Goal: Answer question/provide support: Share knowledge or assist other users

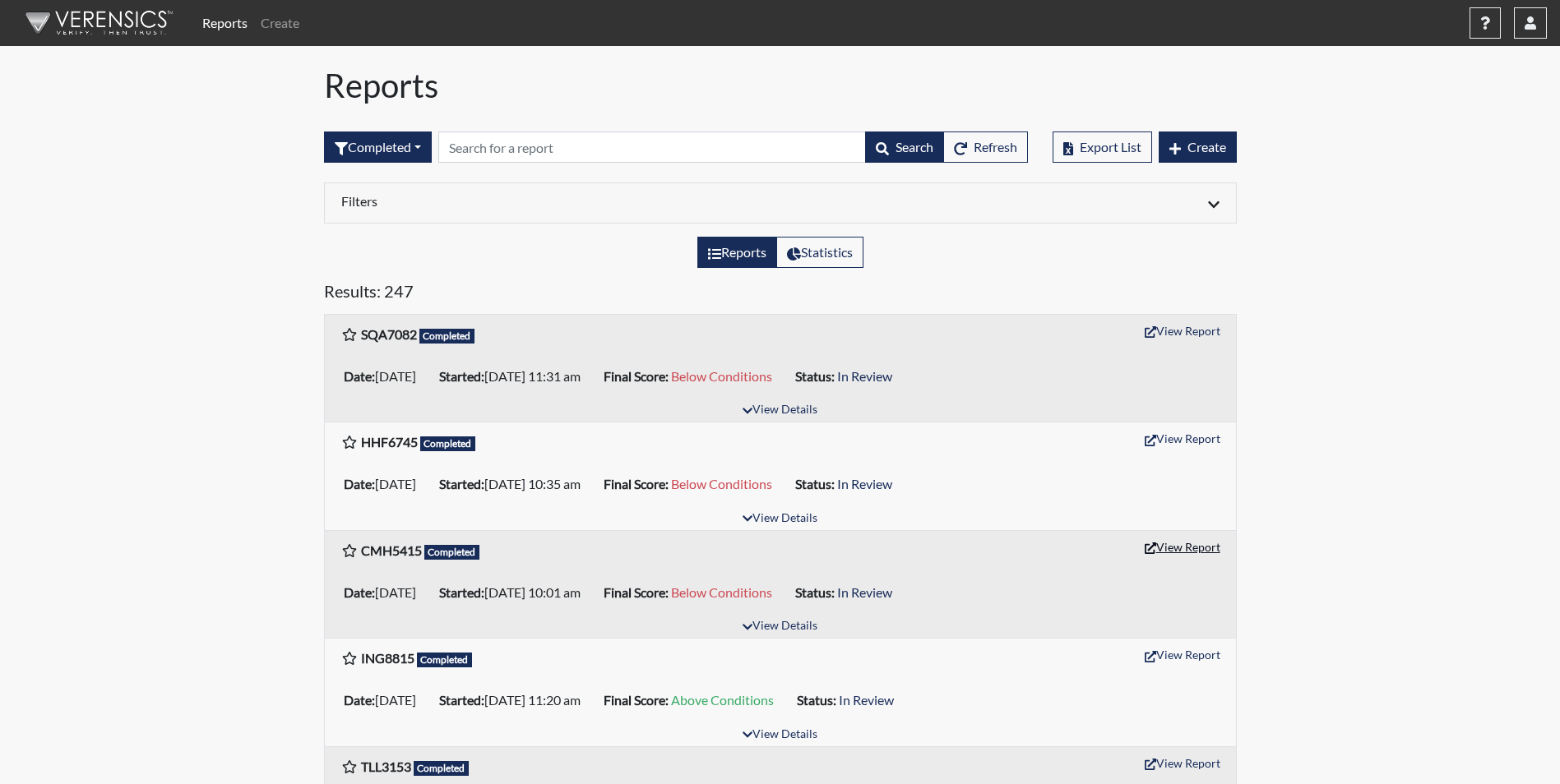
click at [1195, 552] on button "View Report" at bounding box center [1182, 547] width 91 height 25
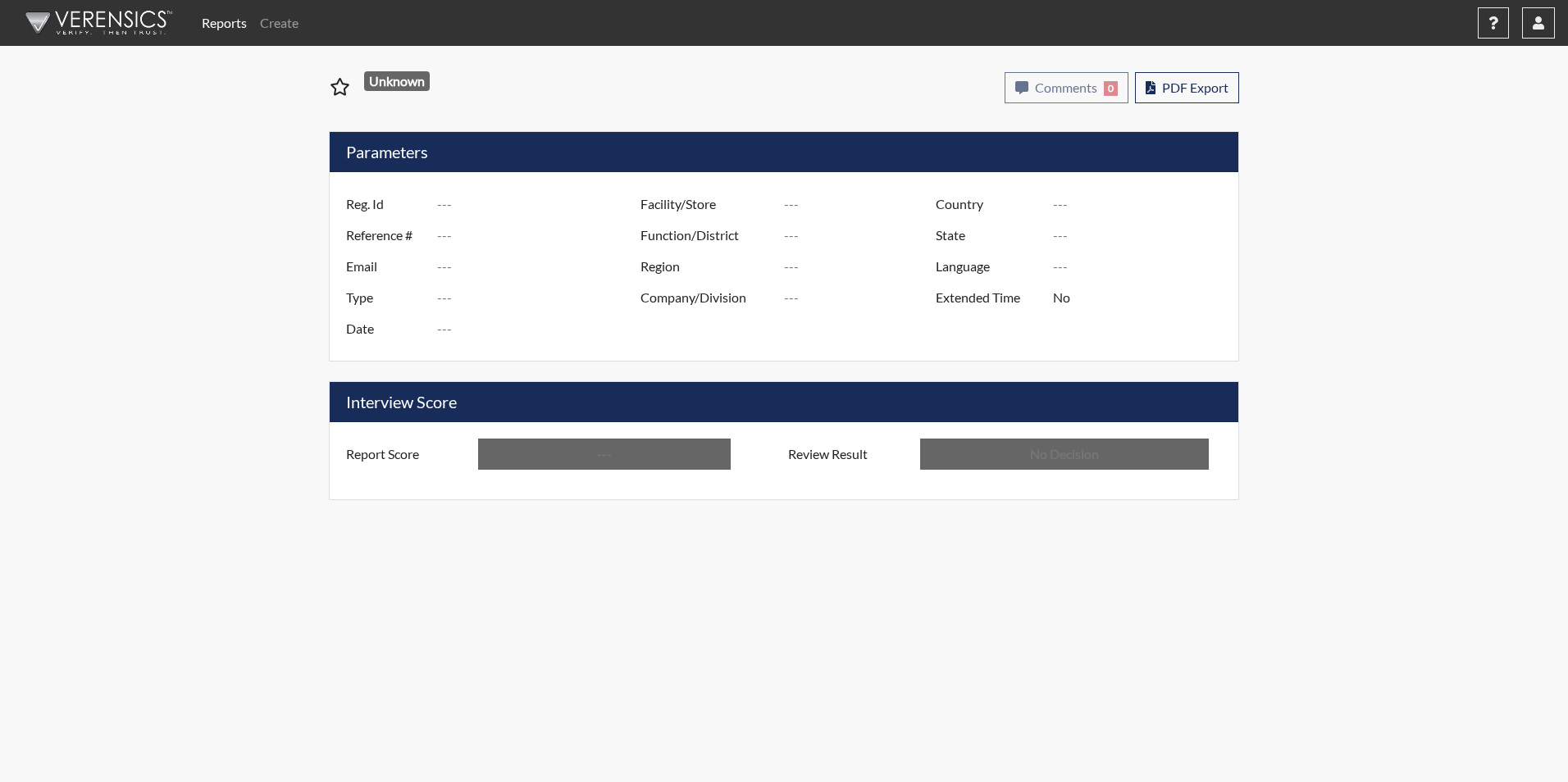
type input "CMH5415"
type input "50752"
type input "---"
type input "Corrections Pre-Employment"
type input "Aug 13, 2025"
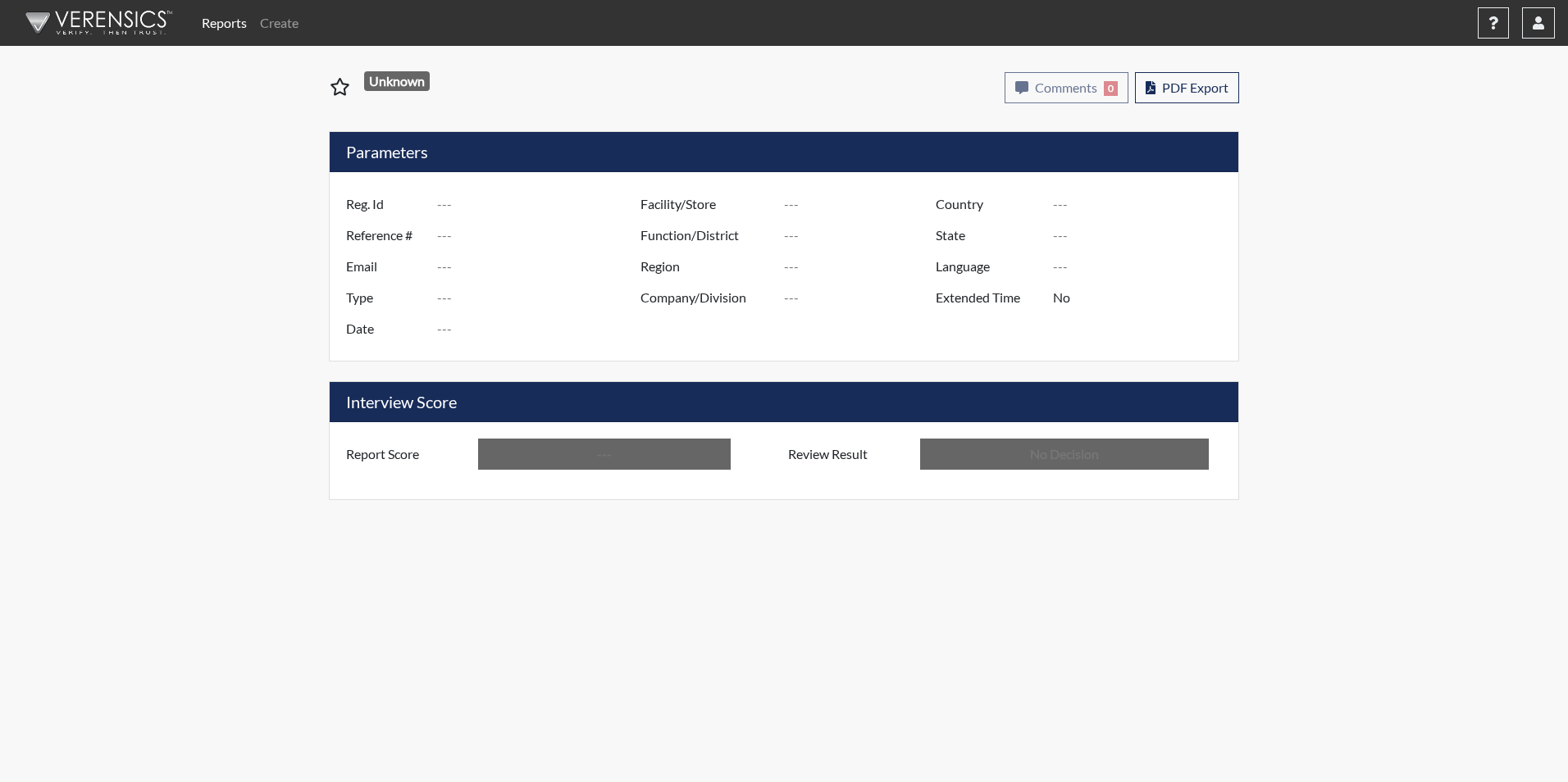
type input "[PERSON_NAME]"
type input "[GEOGRAPHIC_DATA]"
type input "[US_STATE]"
type input "English"
type input "Below Conditions"
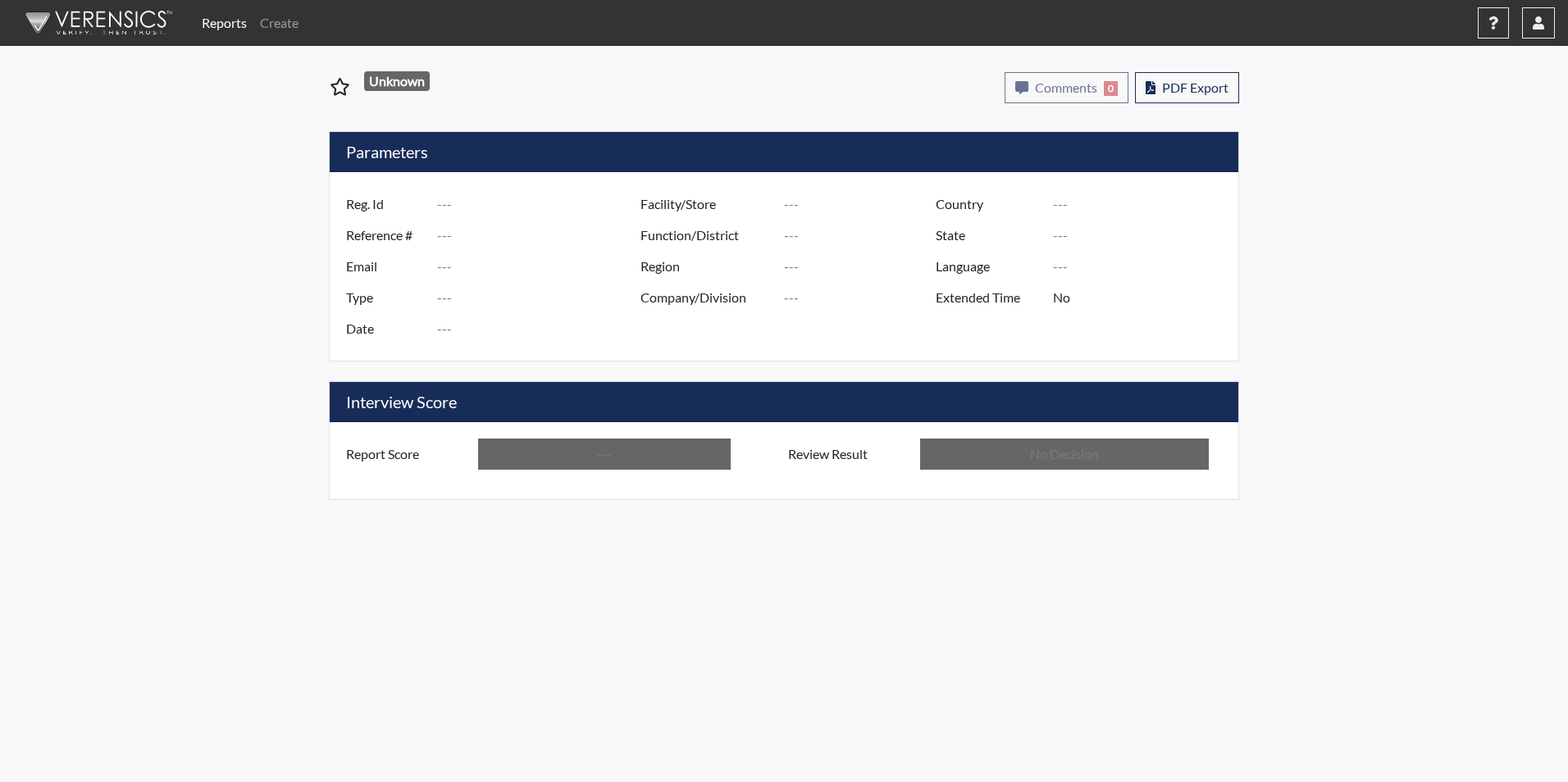
type input "In Review"
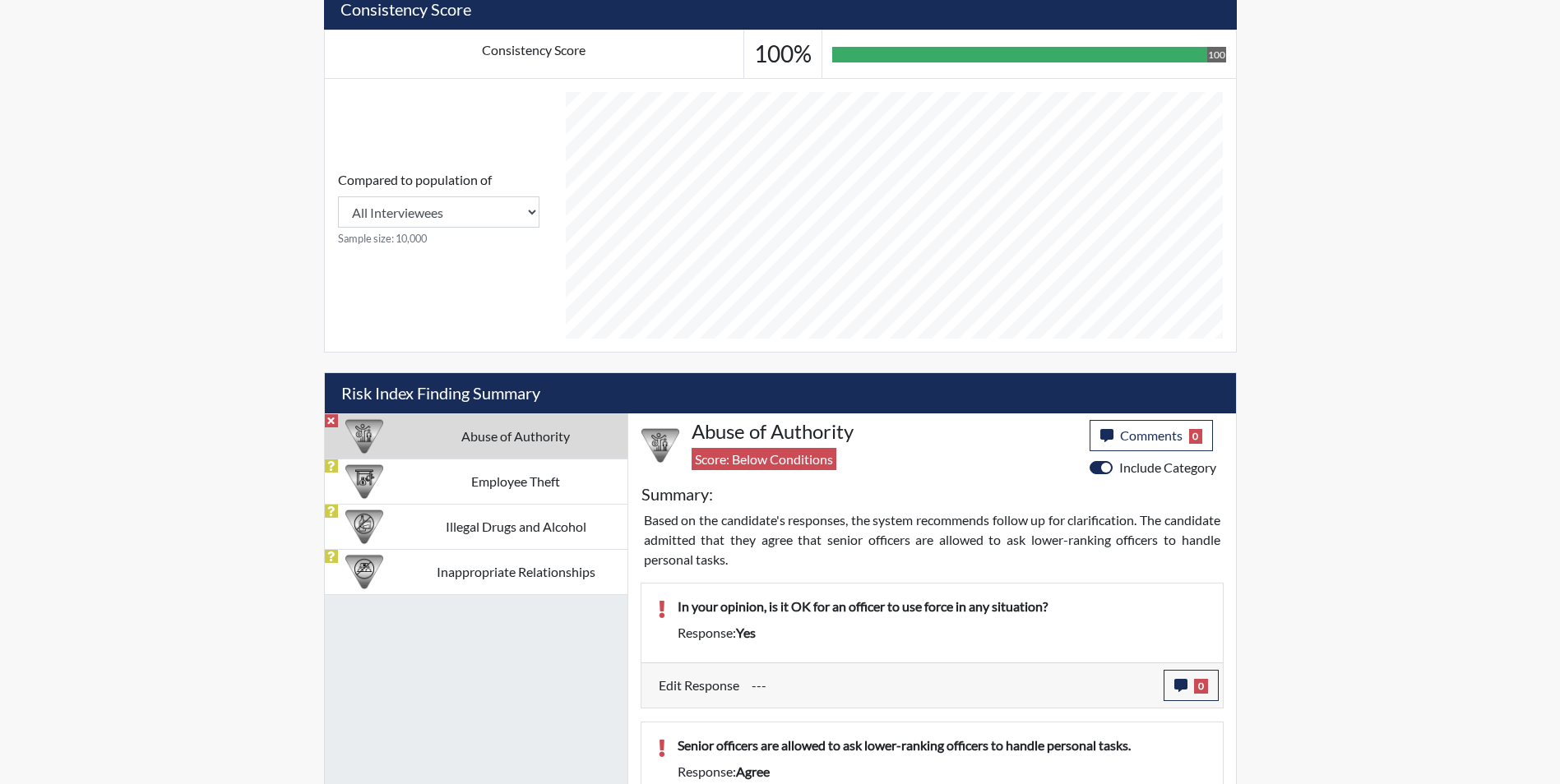
scroll to position [822, 0]
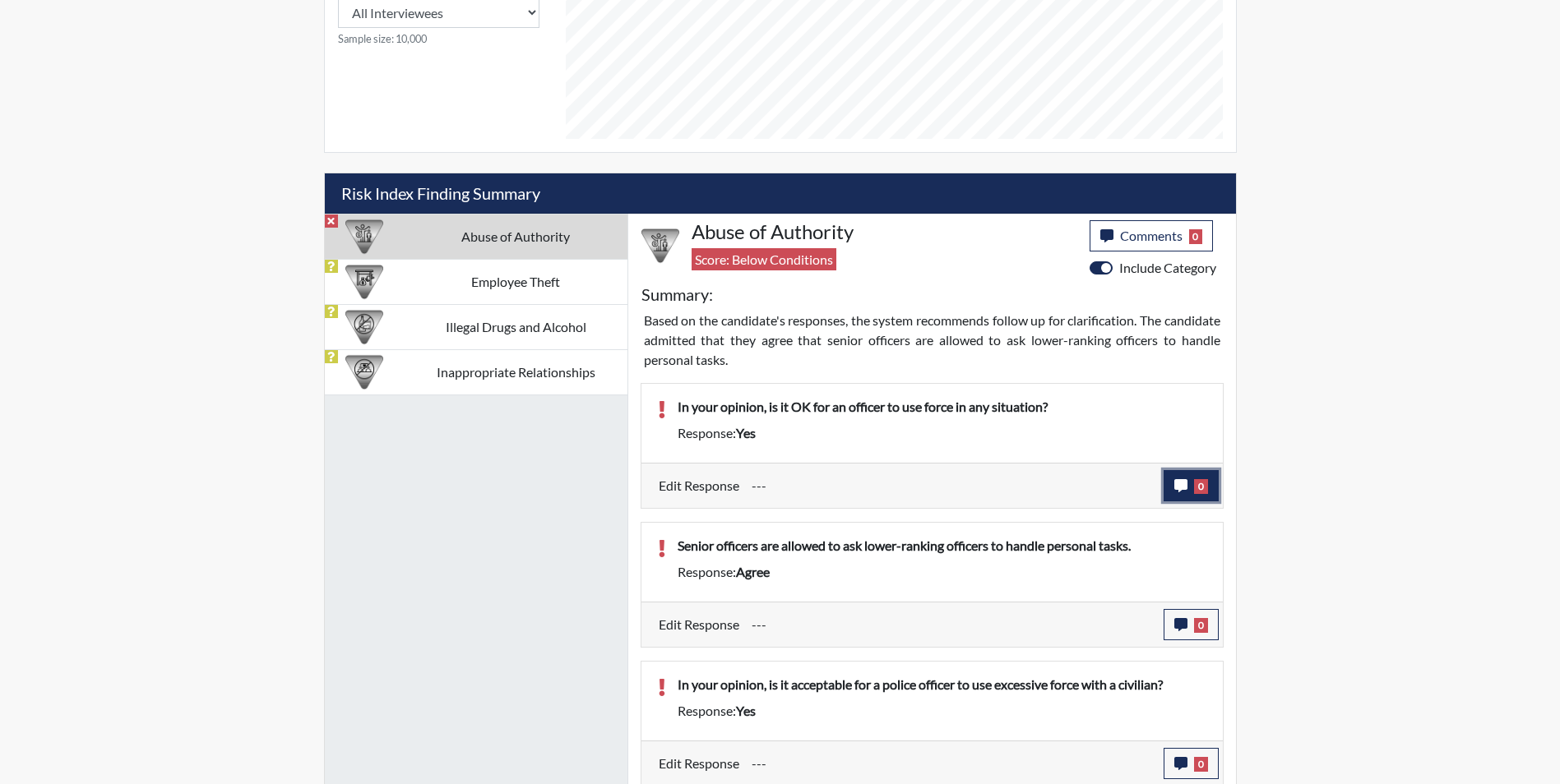
click at [1168, 485] on button "0" at bounding box center [1191, 486] width 56 height 31
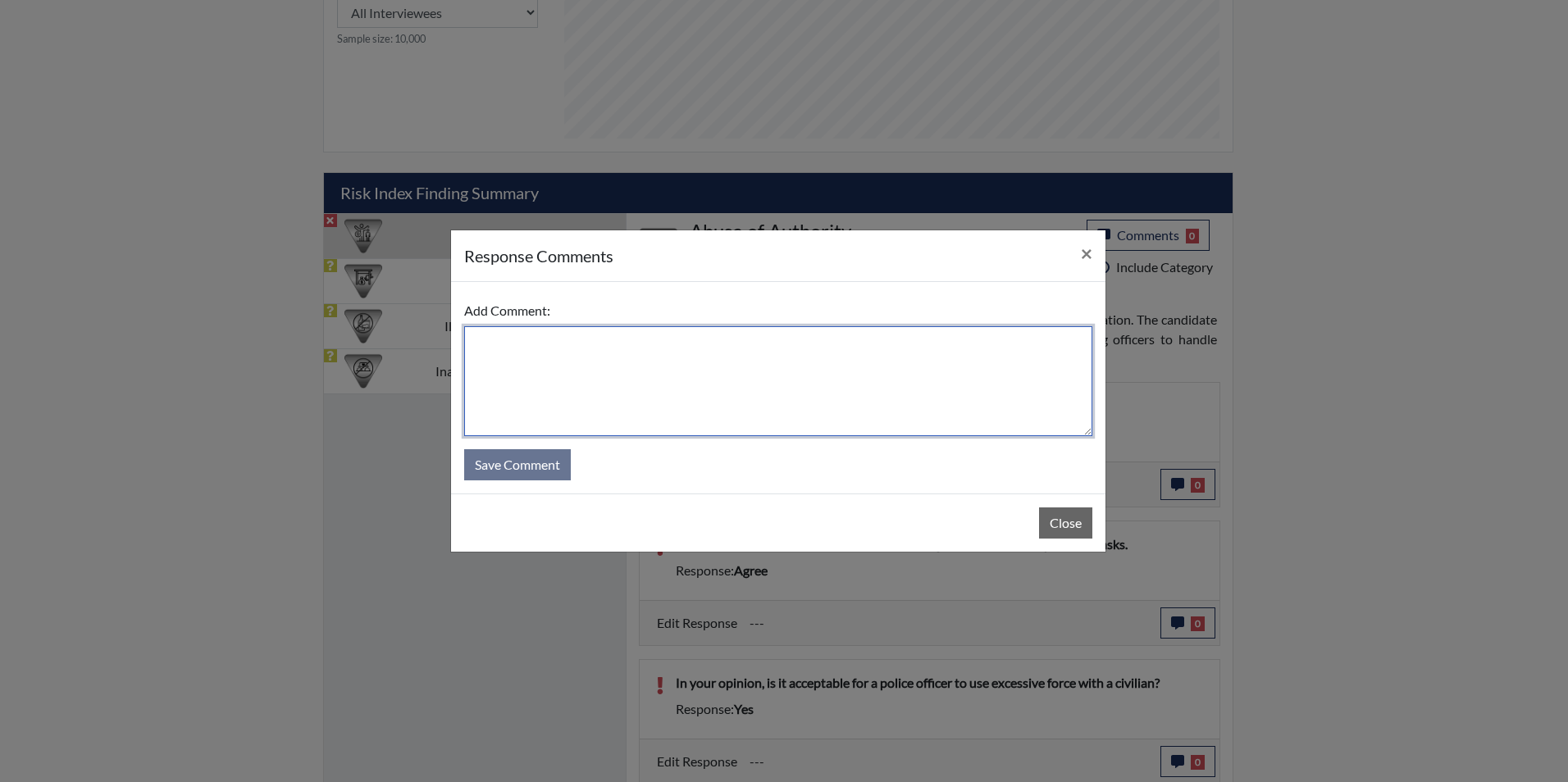
click at [629, 360] on textarea at bounding box center [778, 381] width 629 height 110
type textarea "a"
type textarea "Applicant stated No it's not. She was reading the question too fast"
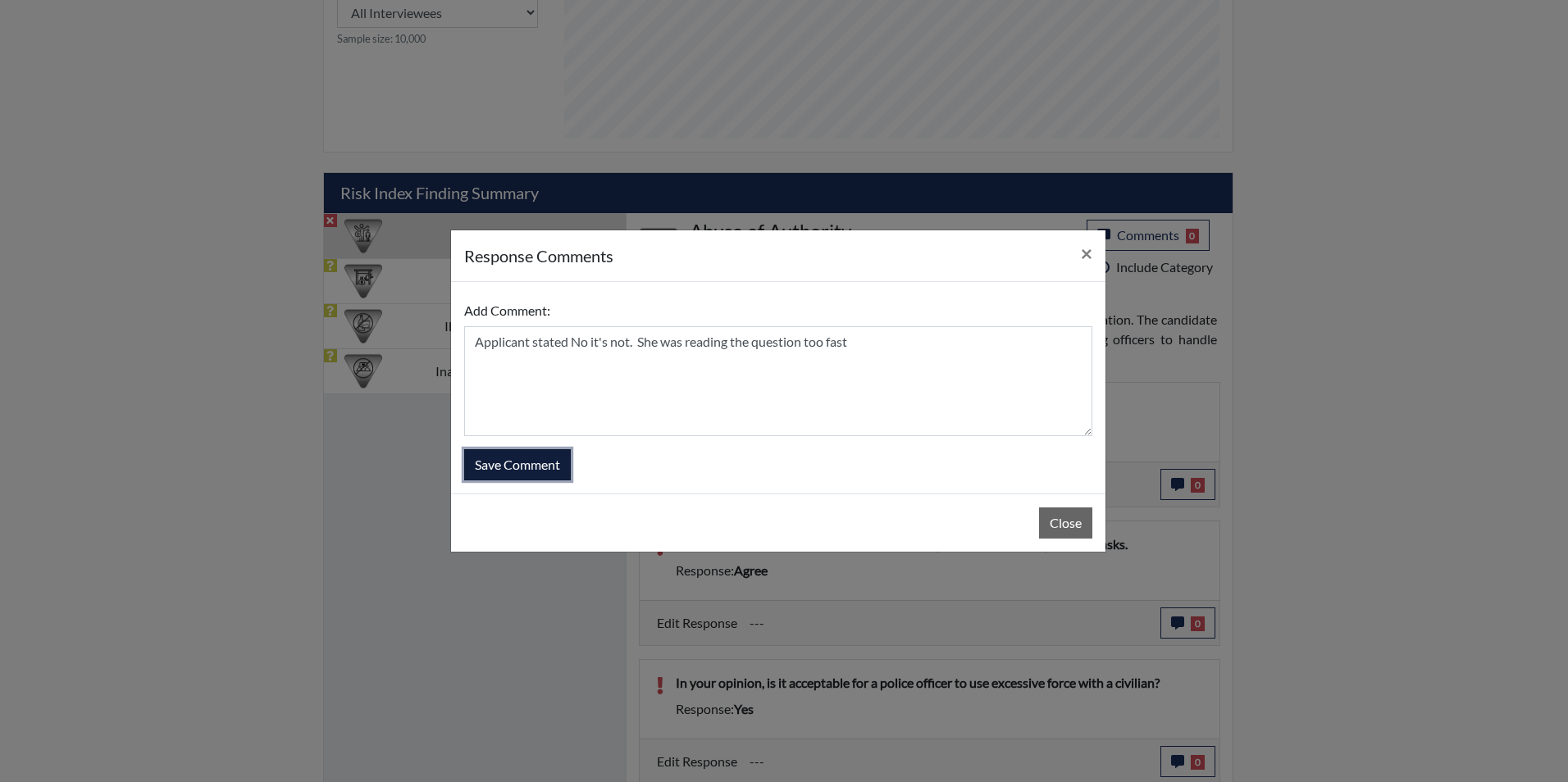
click at [539, 455] on button "Save Comment" at bounding box center [518, 465] width 107 height 31
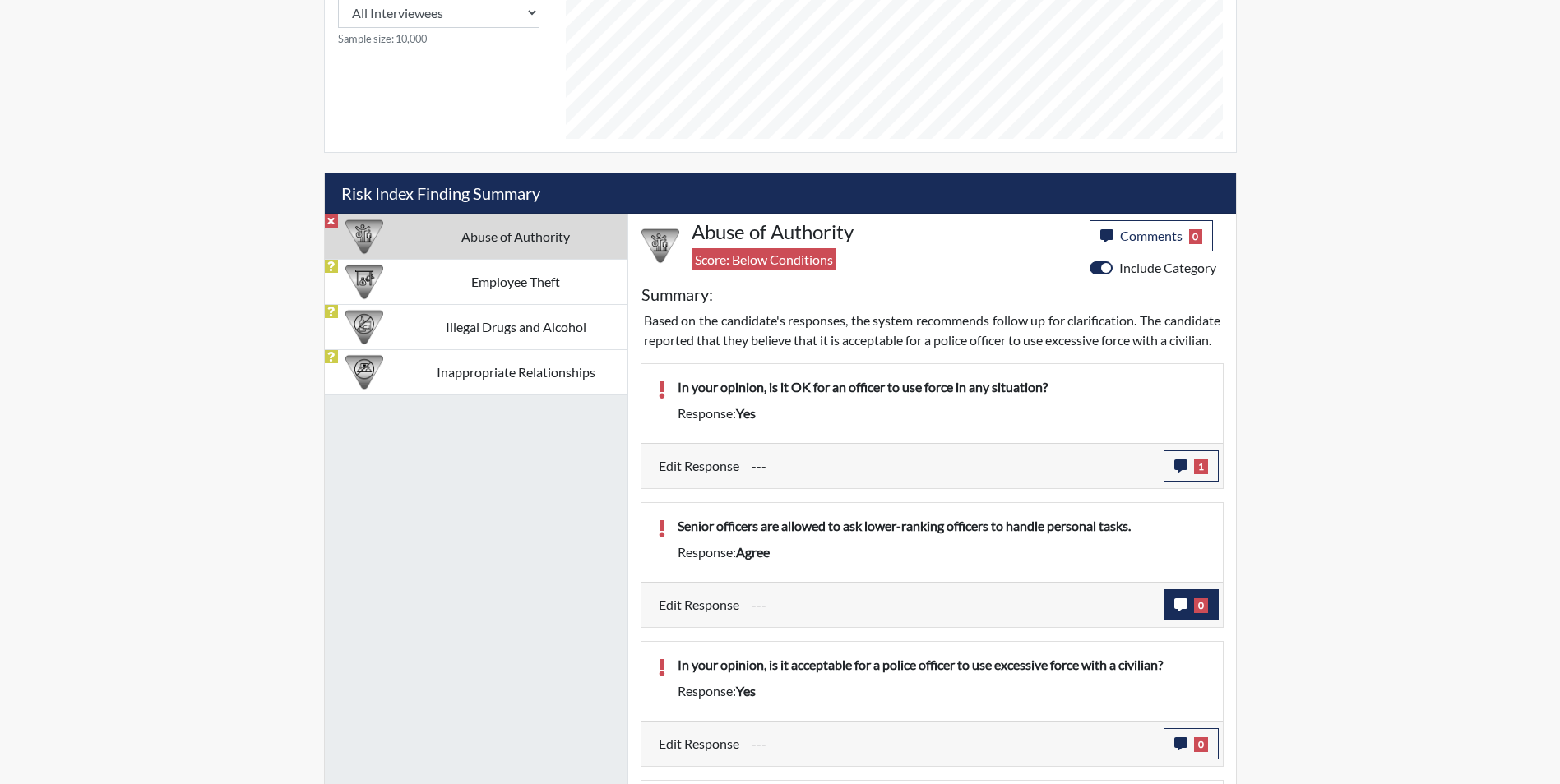
scroll to position [273, 683]
click at [1195, 614] on span "0" at bounding box center [1201, 606] width 14 height 15
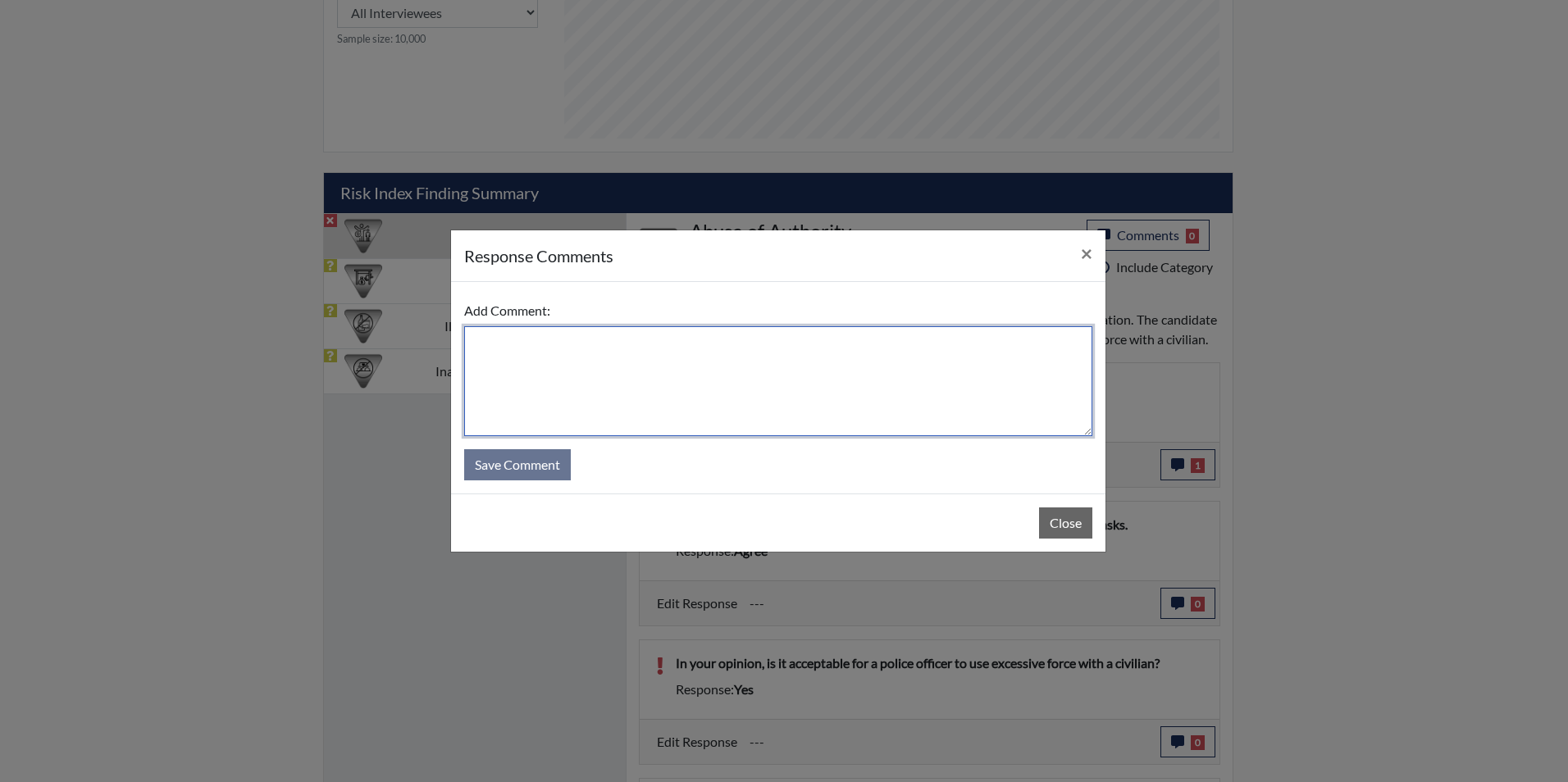
drag, startPoint x: 520, startPoint y: 367, endPoint x: 535, endPoint y: 360, distance: 16.6
click at [533, 360] on textarea at bounding box center [778, 381] width 629 height 110
type textarea "Applicant stated no she doesn't agree"
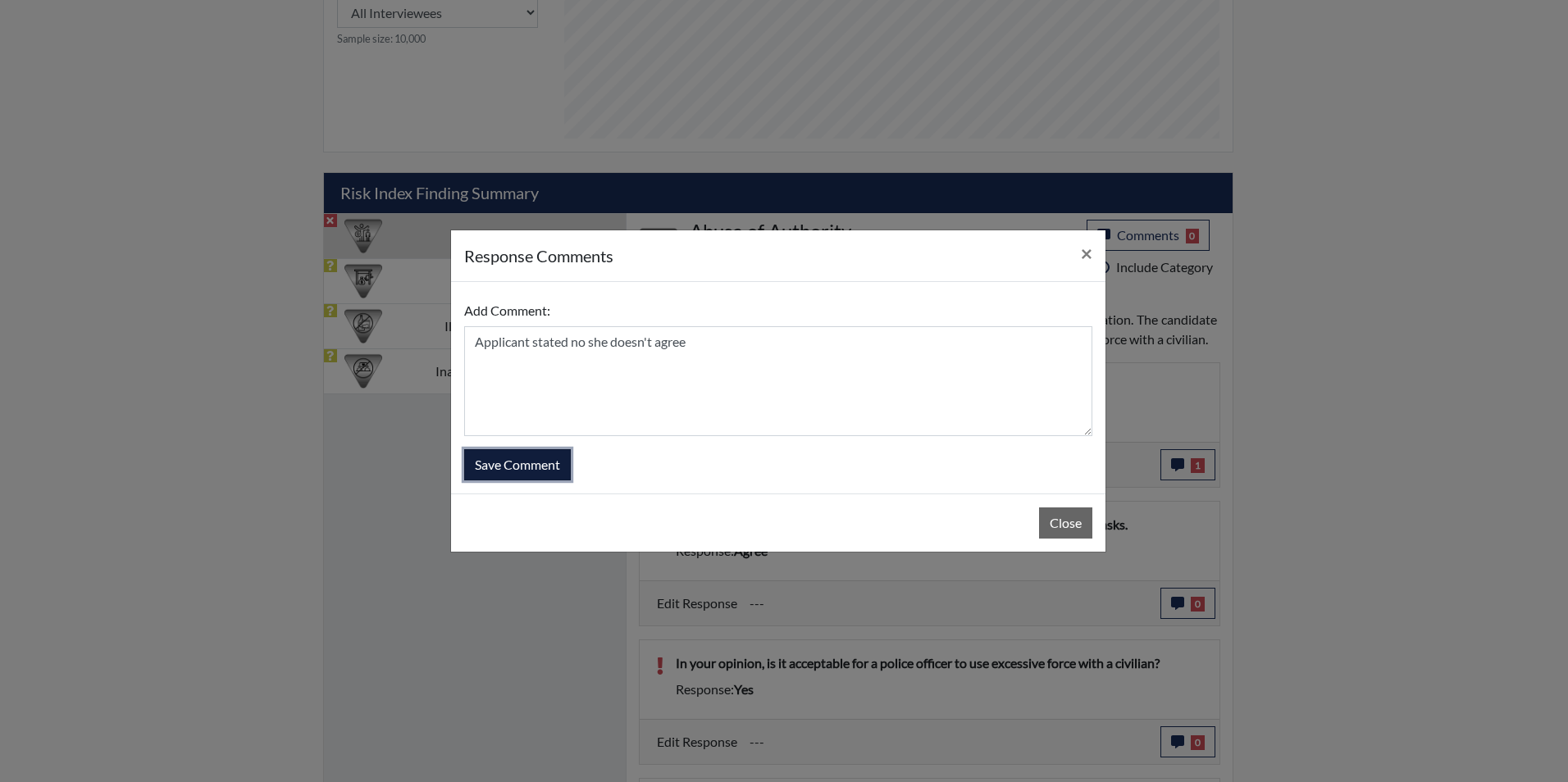
click at [502, 462] on button "Save Comment" at bounding box center [518, 465] width 107 height 31
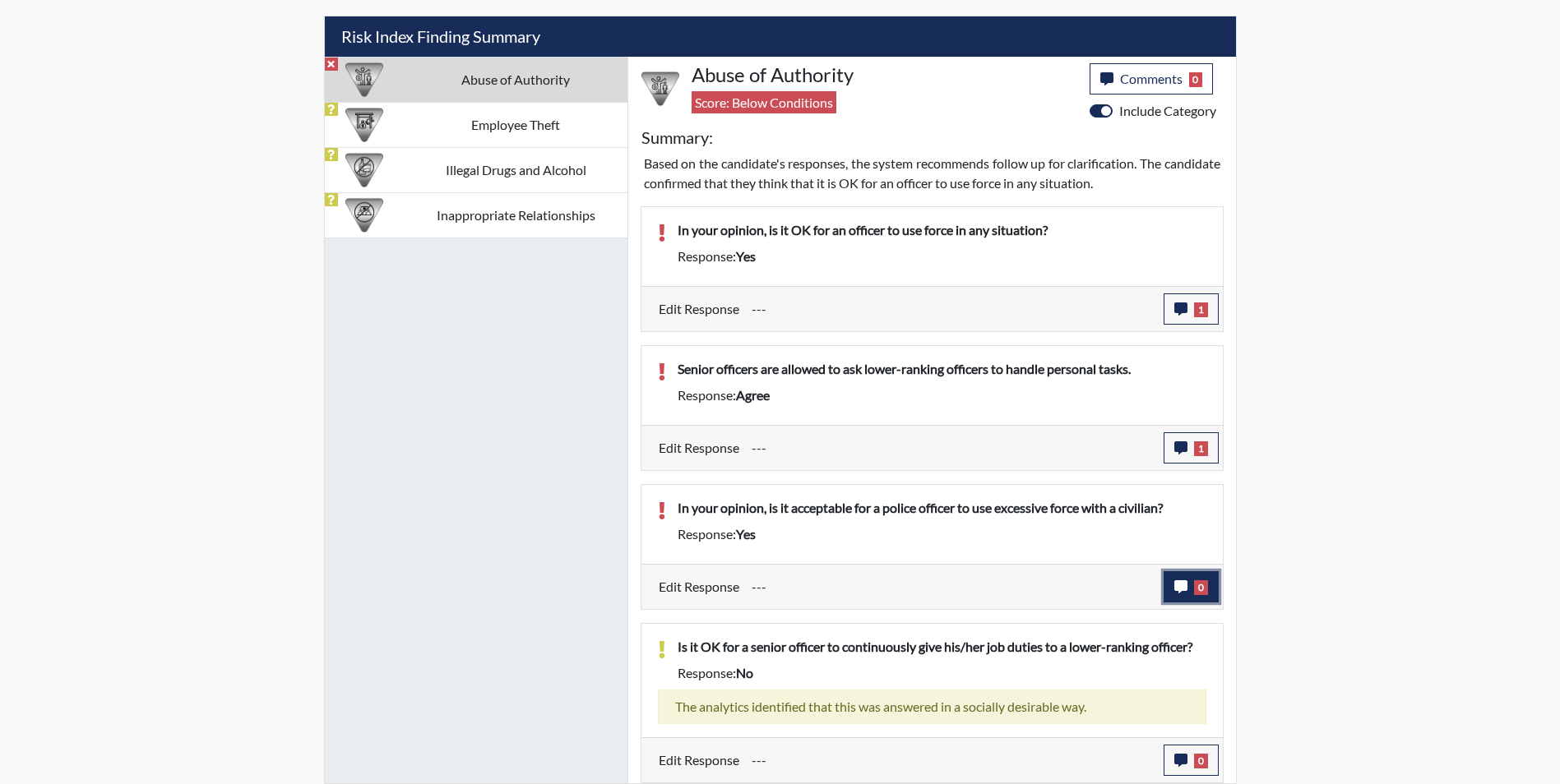
click at [1178, 579] on button "0" at bounding box center [1191, 587] width 56 height 31
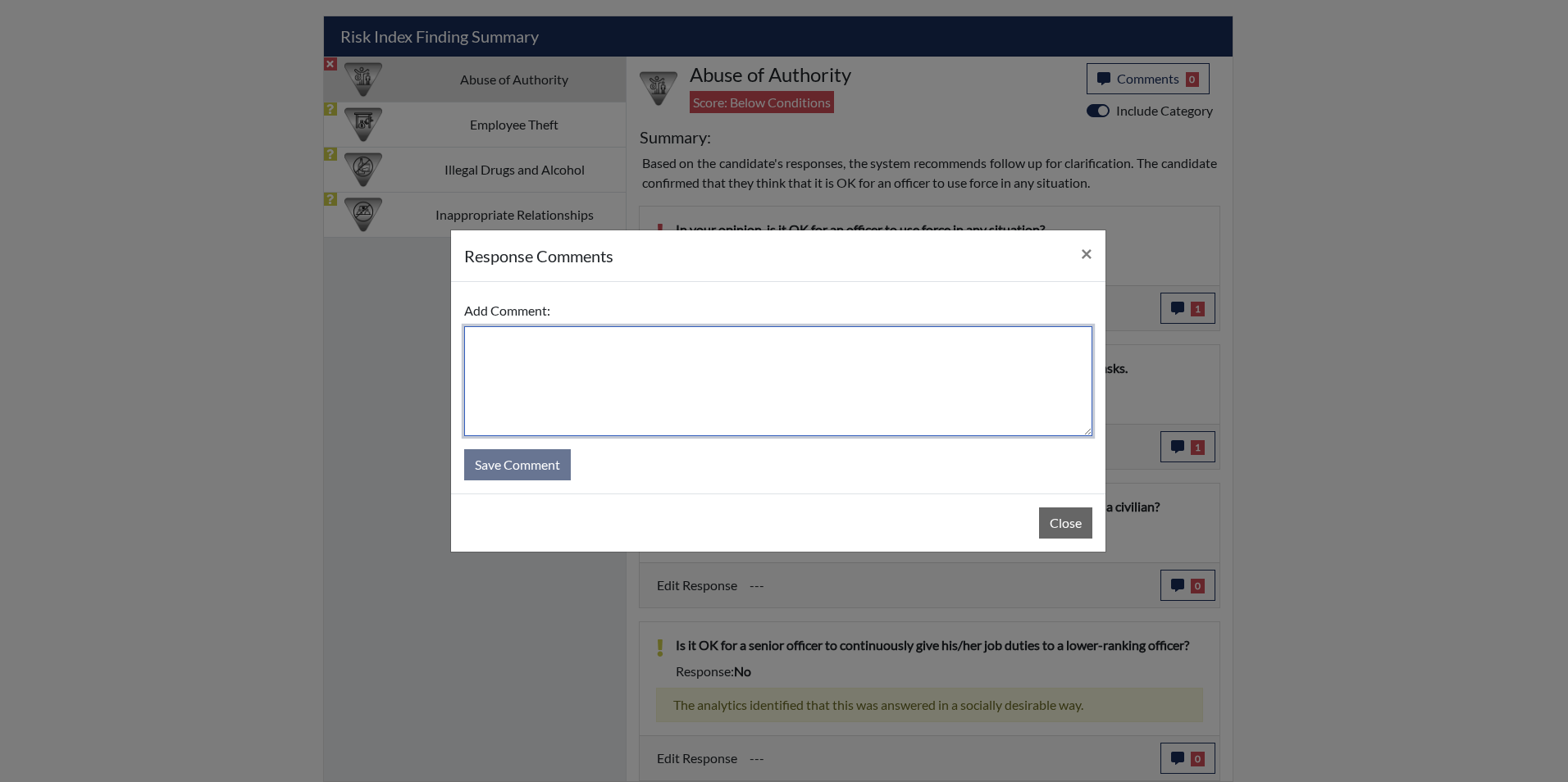
click at [609, 378] on textarea at bounding box center [778, 381] width 629 height 110
type textarea "a"
type textarea "Applicant stated no it's not acceptable"
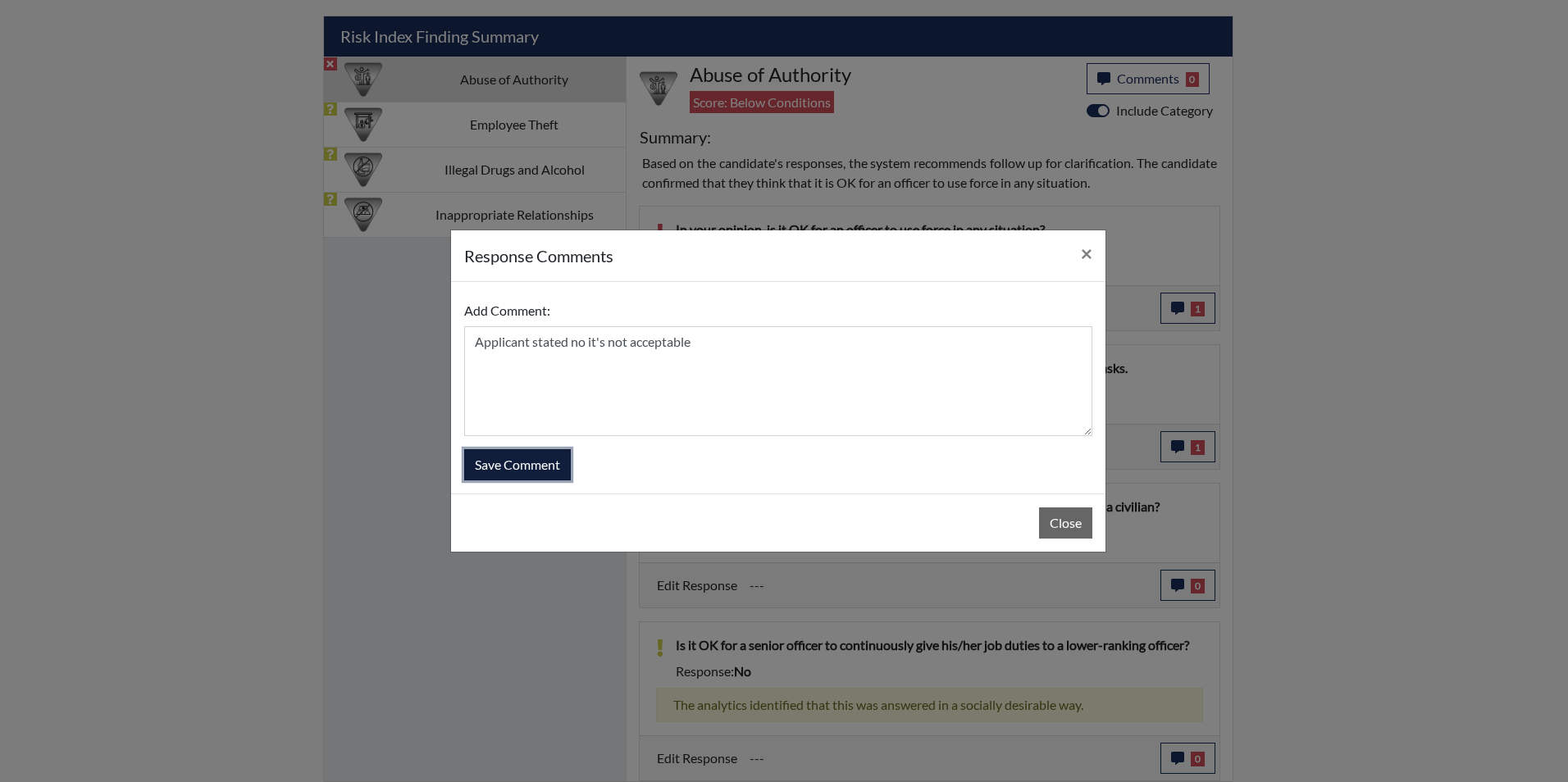
click at [546, 465] on button "Save Comment" at bounding box center [518, 465] width 107 height 31
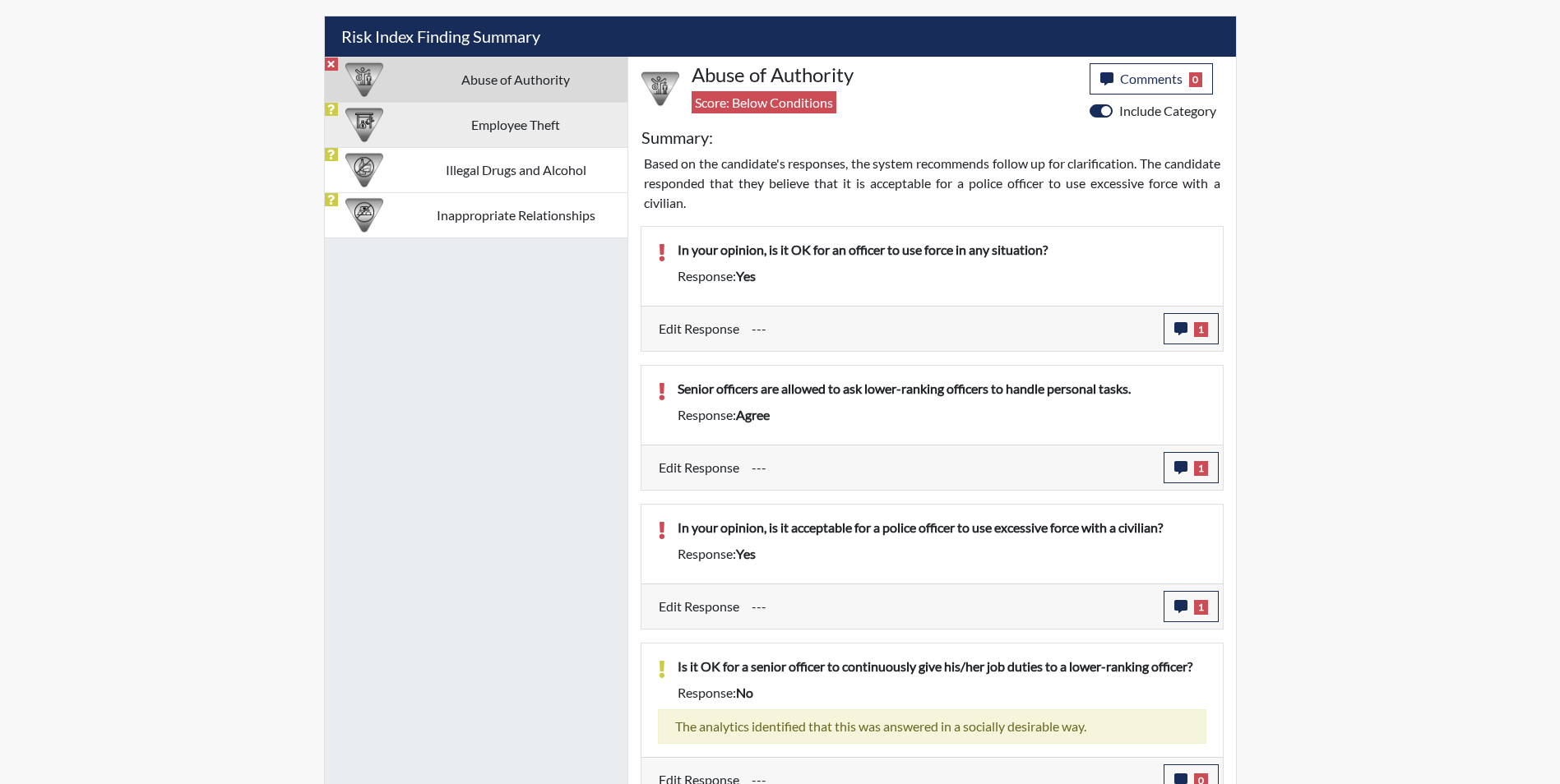
click at [506, 127] on td "Employee Theft" at bounding box center [515, 125] width 223 height 45
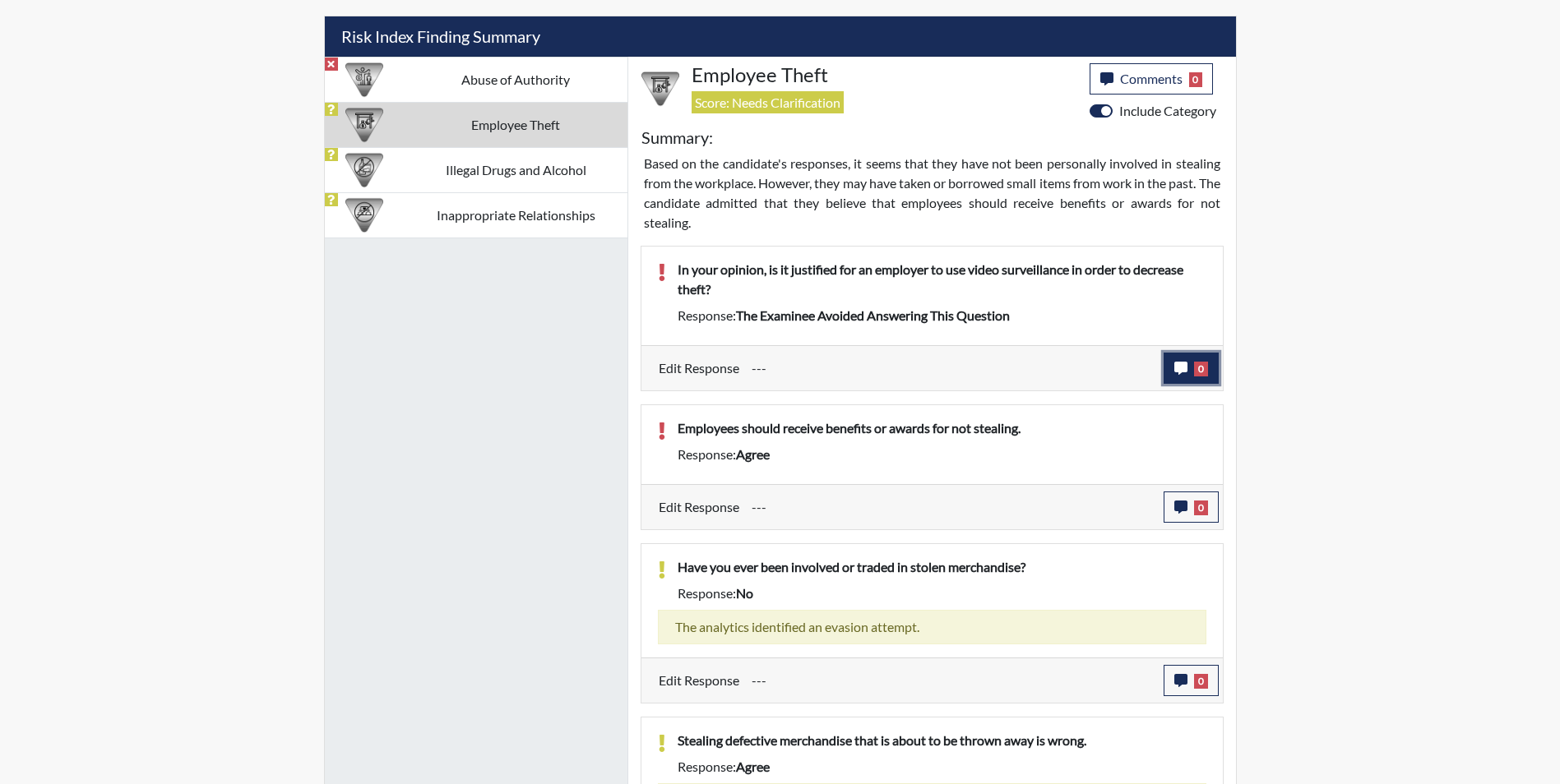
click at [1177, 374] on icon "button" at bounding box center [1181, 368] width 14 height 14
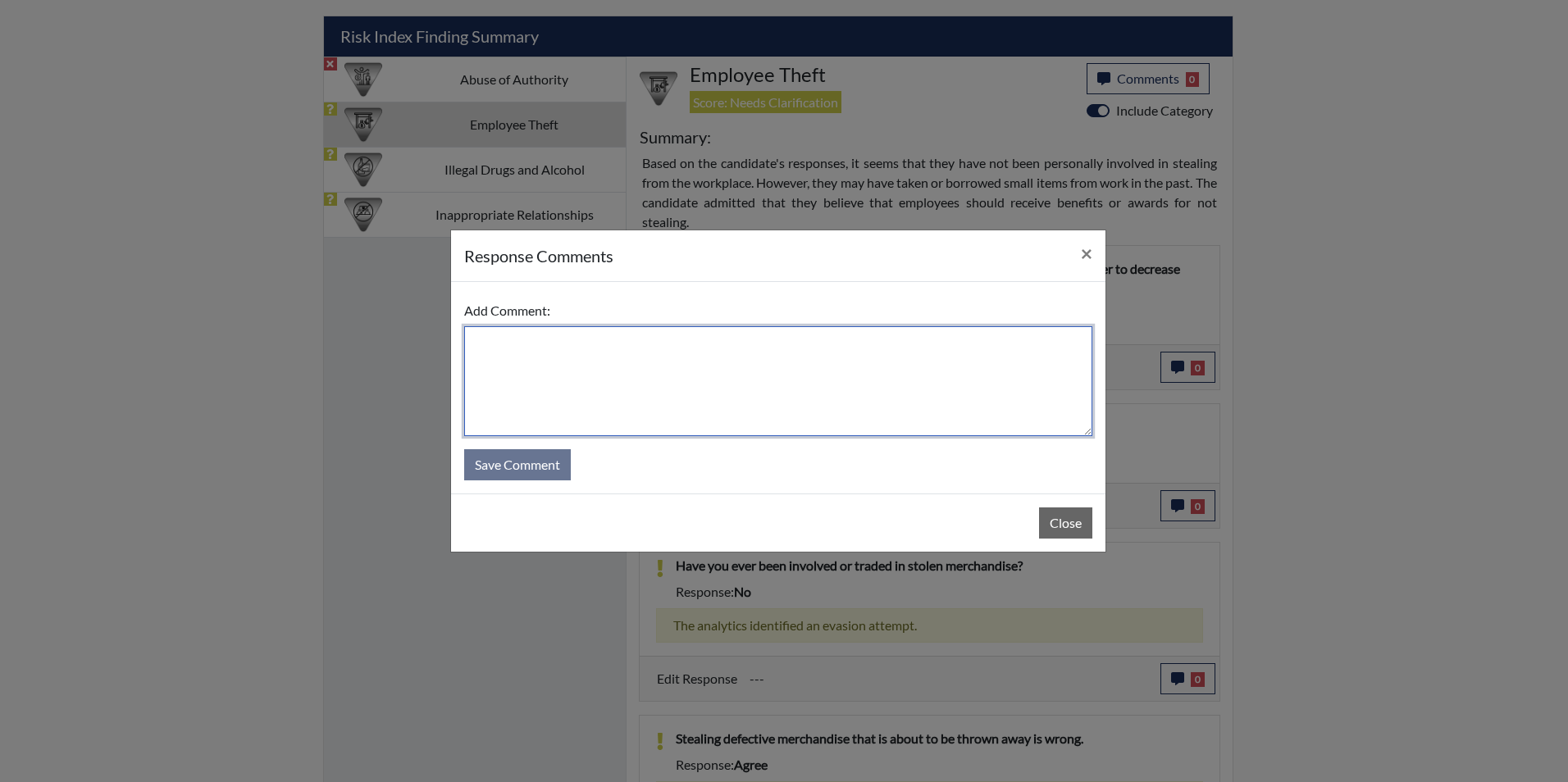
click at [728, 360] on textarea at bounding box center [778, 381] width 629 height 110
type textarea "Applicant stated yes. She didn't mean to skip this question"
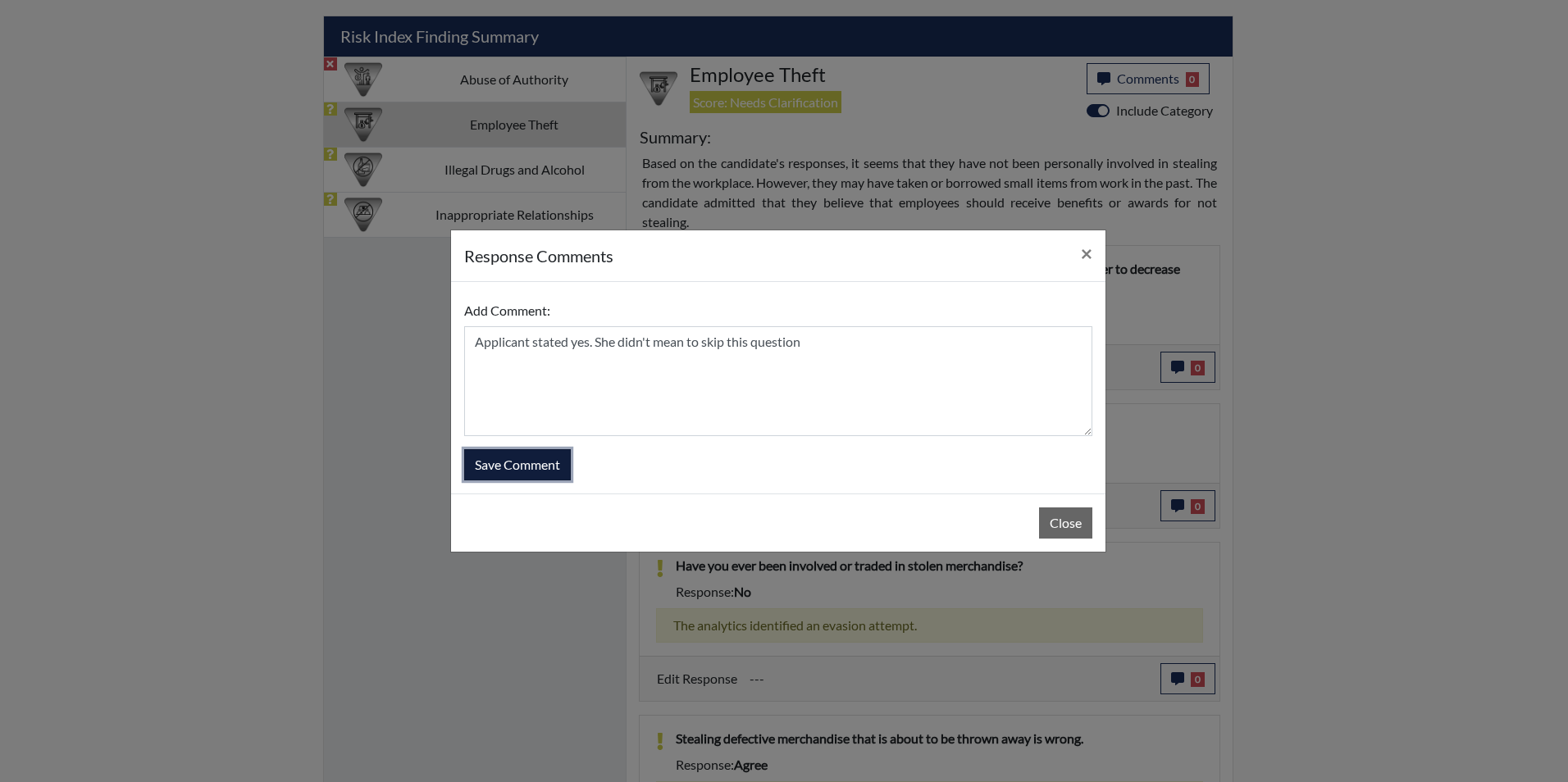
click at [552, 464] on button "Save Comment" at bounding box center [518, 465] width 107 height 31
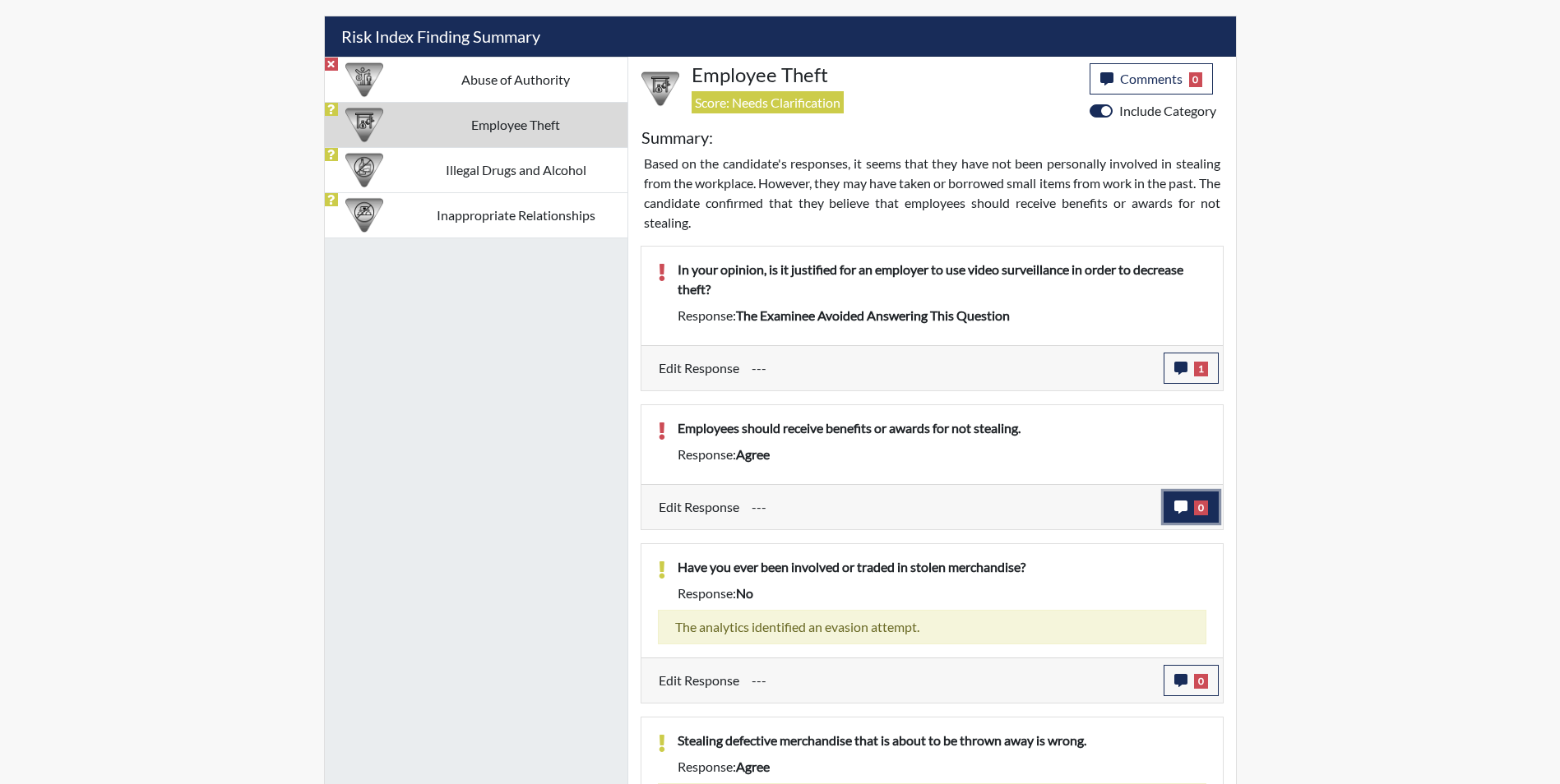
click at [1185, 504] on icon "button" at bounding box center [1181, 507] width 14 height 14
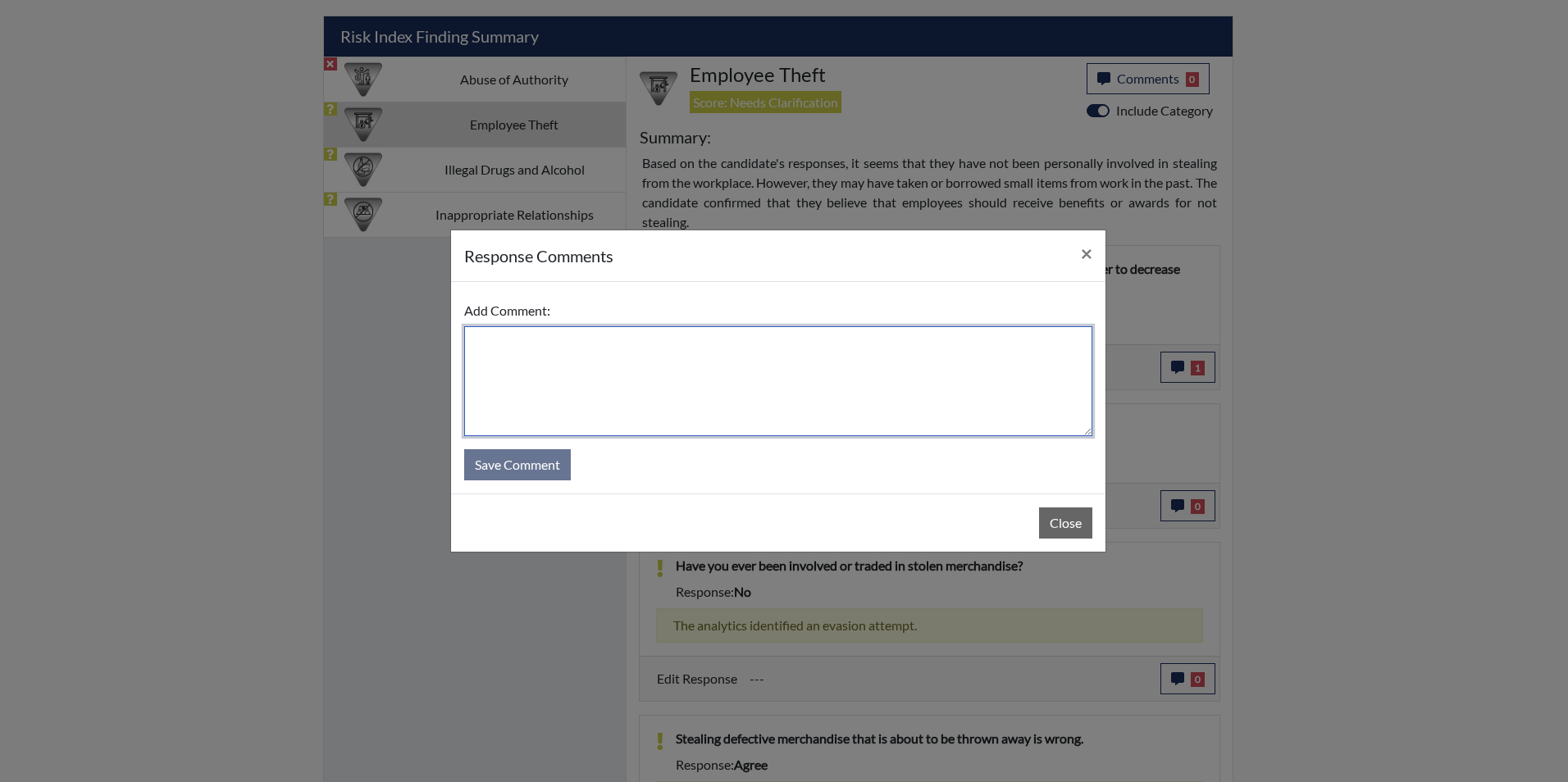
click at [643, 369] on textarea at bounding box center [778, 381] width 629 height 110
type textarea "Applicant stated she disagrees because you shouldn't steal anyway"
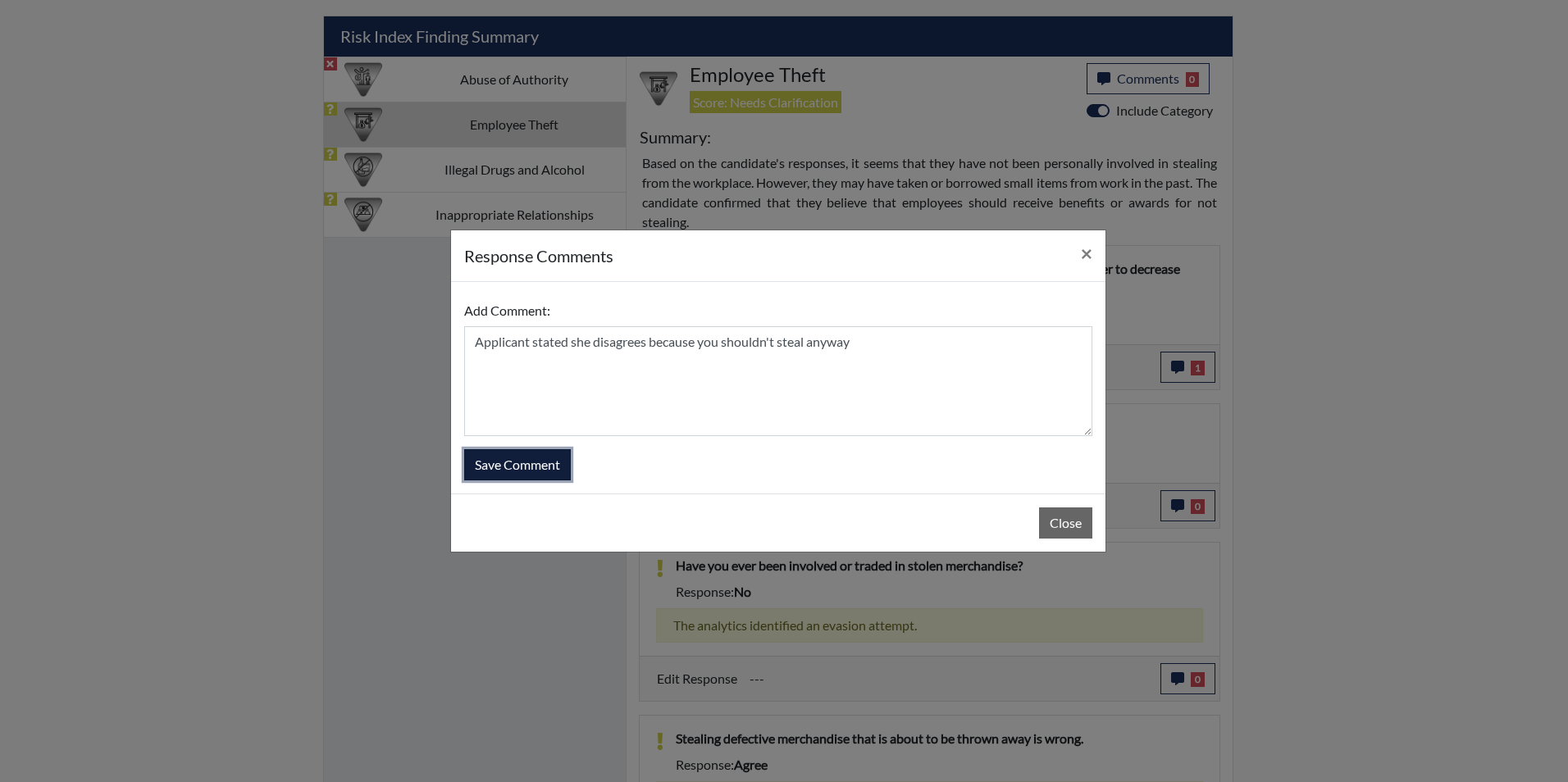
click at [537, 462] on button "Save Comment" at bounding box center [518, 465] width 107 height 31
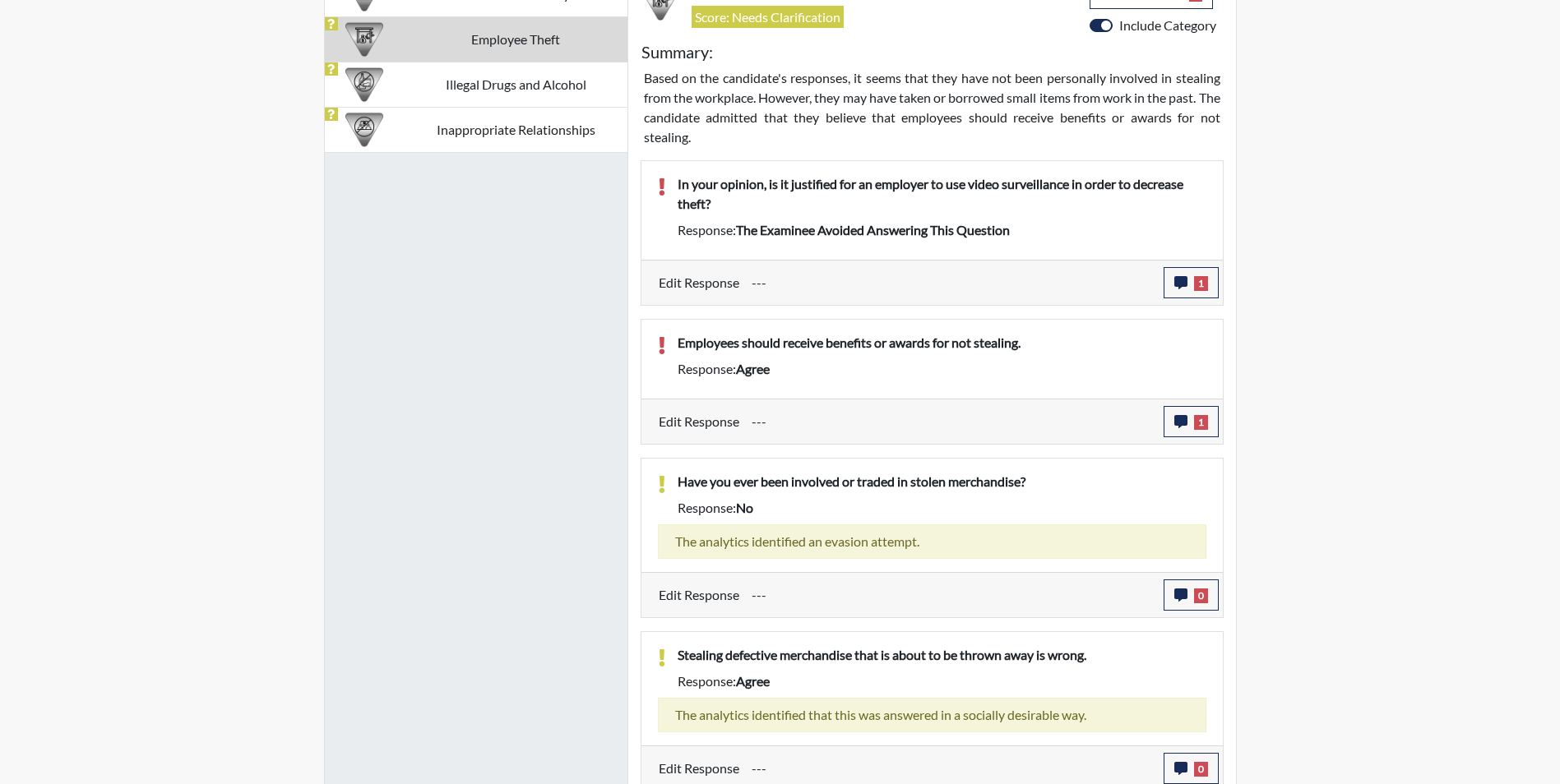
scroll to position [1073, 0]
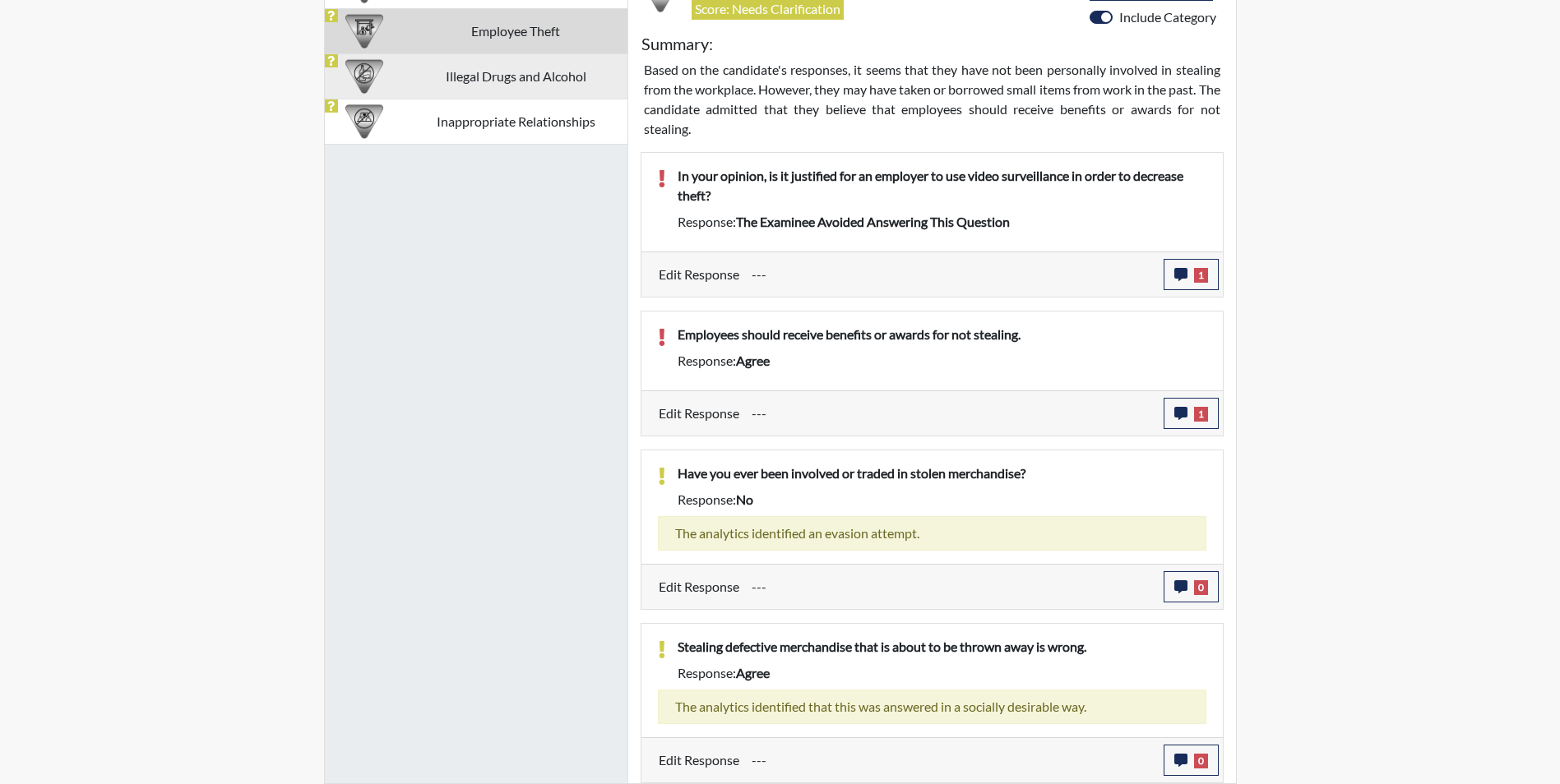
click at [420, 75] on td "Illegal Drugs and Alcohol" at bounding box center [515, 76] width 223 height 45
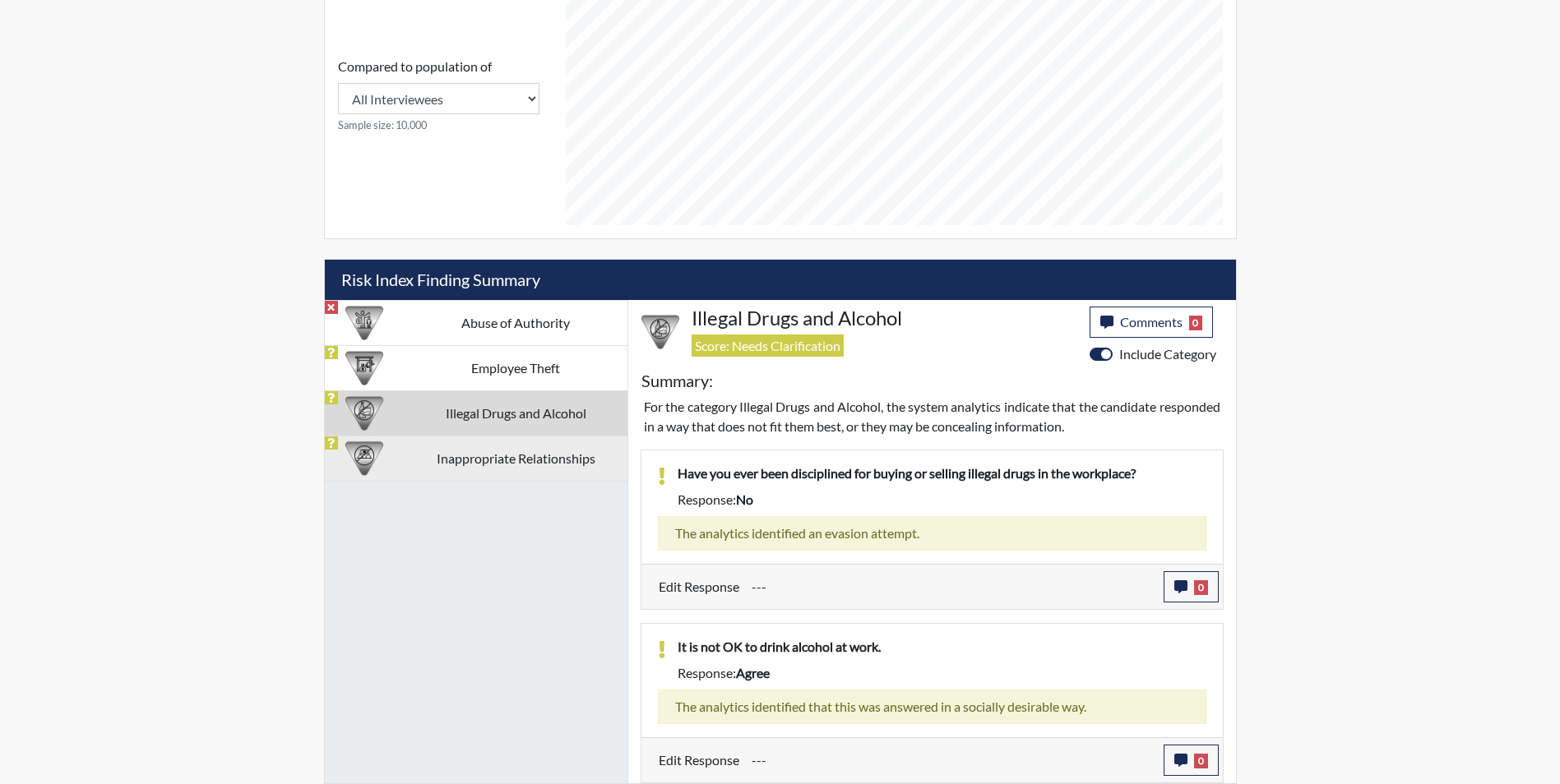
click at [514, 468] on td "Inappropriate Relationships" at bounding box center [515, 458] width 223 height 45
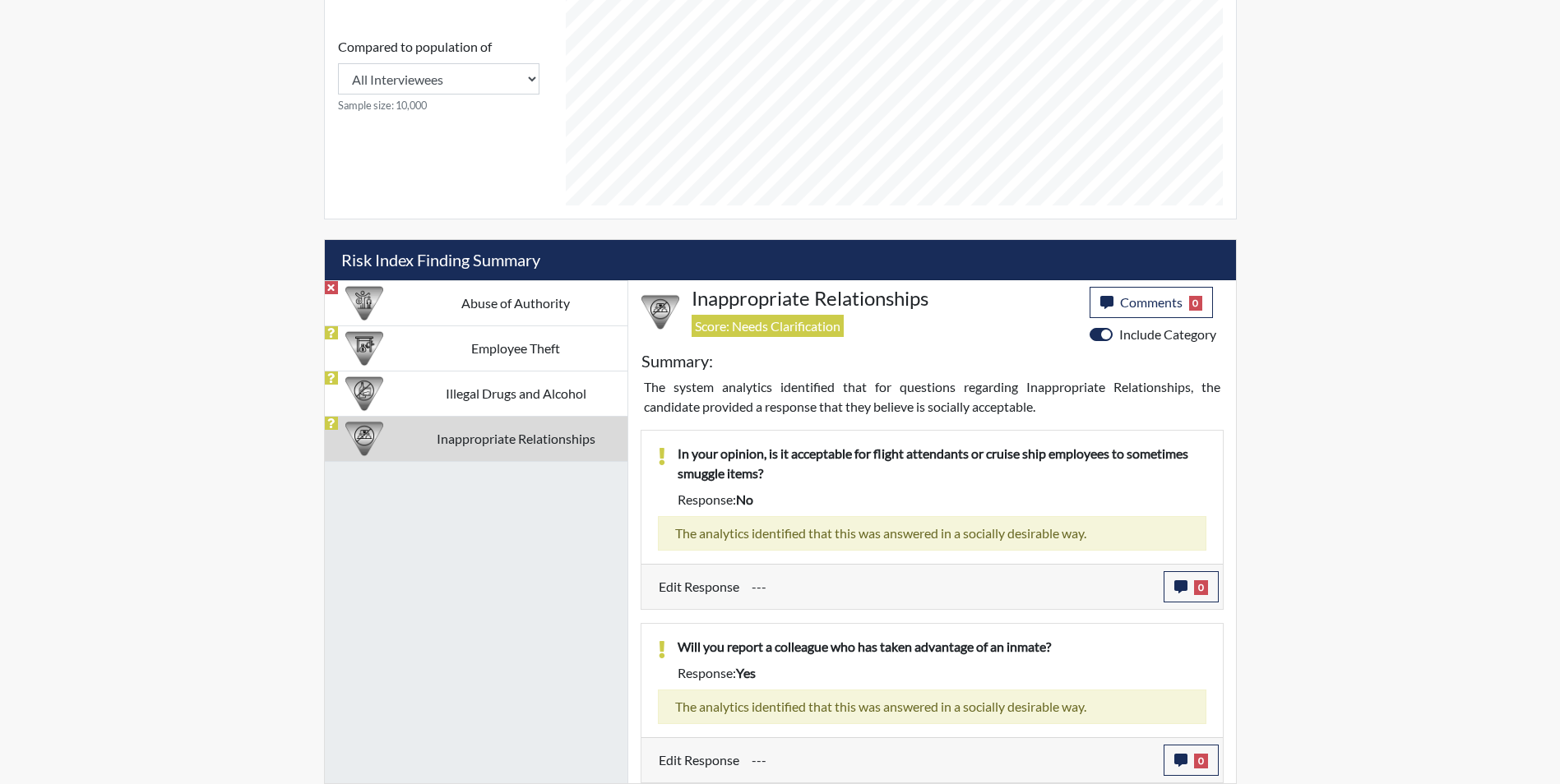
click at [20, 737] on div "Reports Create Help Center × Verensics Best Practices How to successfully use t…" at bounding box center [780, 14] width 1560 height 1540
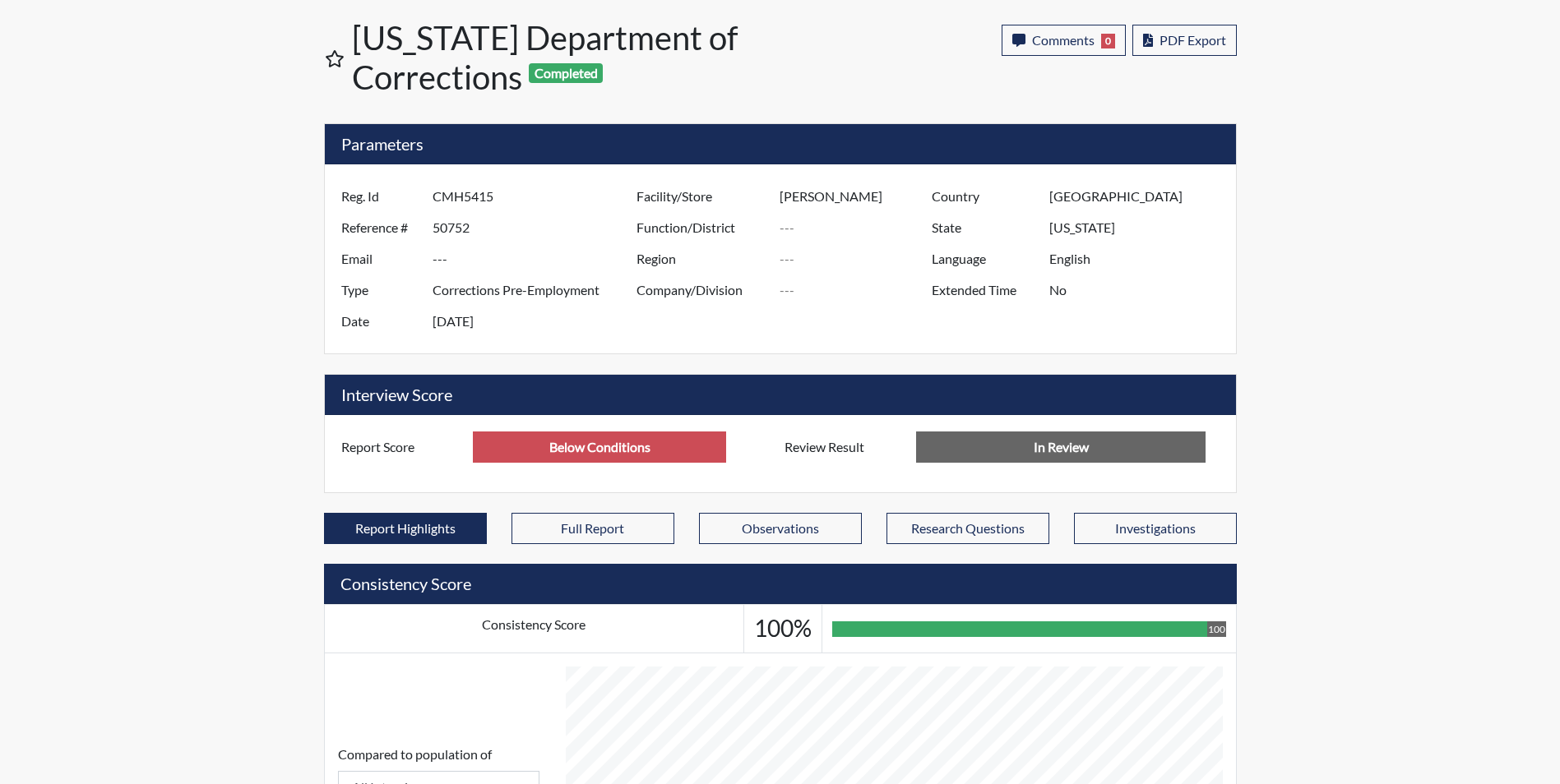
scroll to position [0, 0]
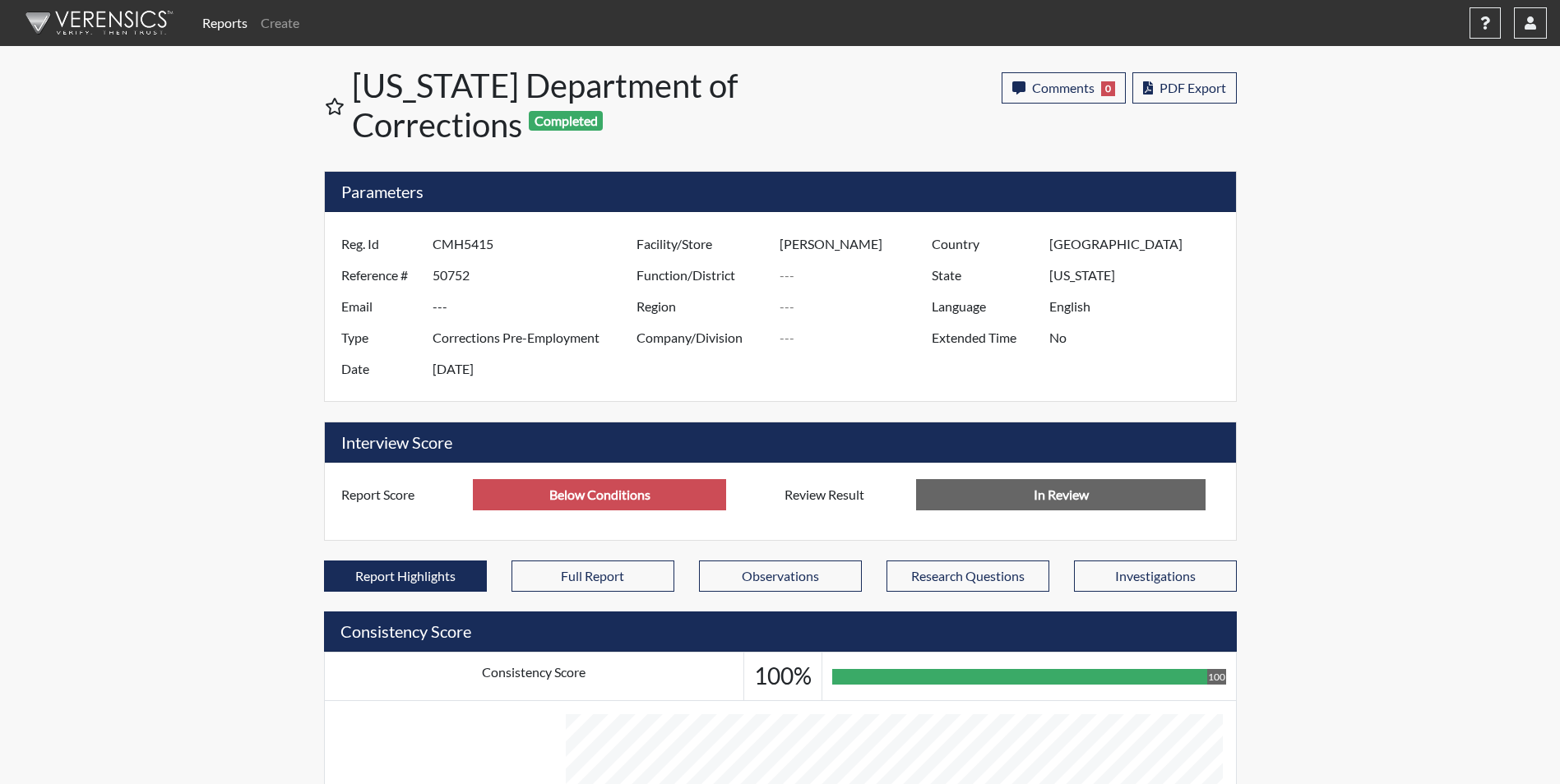
click at [245, 25] on link "Reports" at bounding box center [225, 23] width 58 height 33
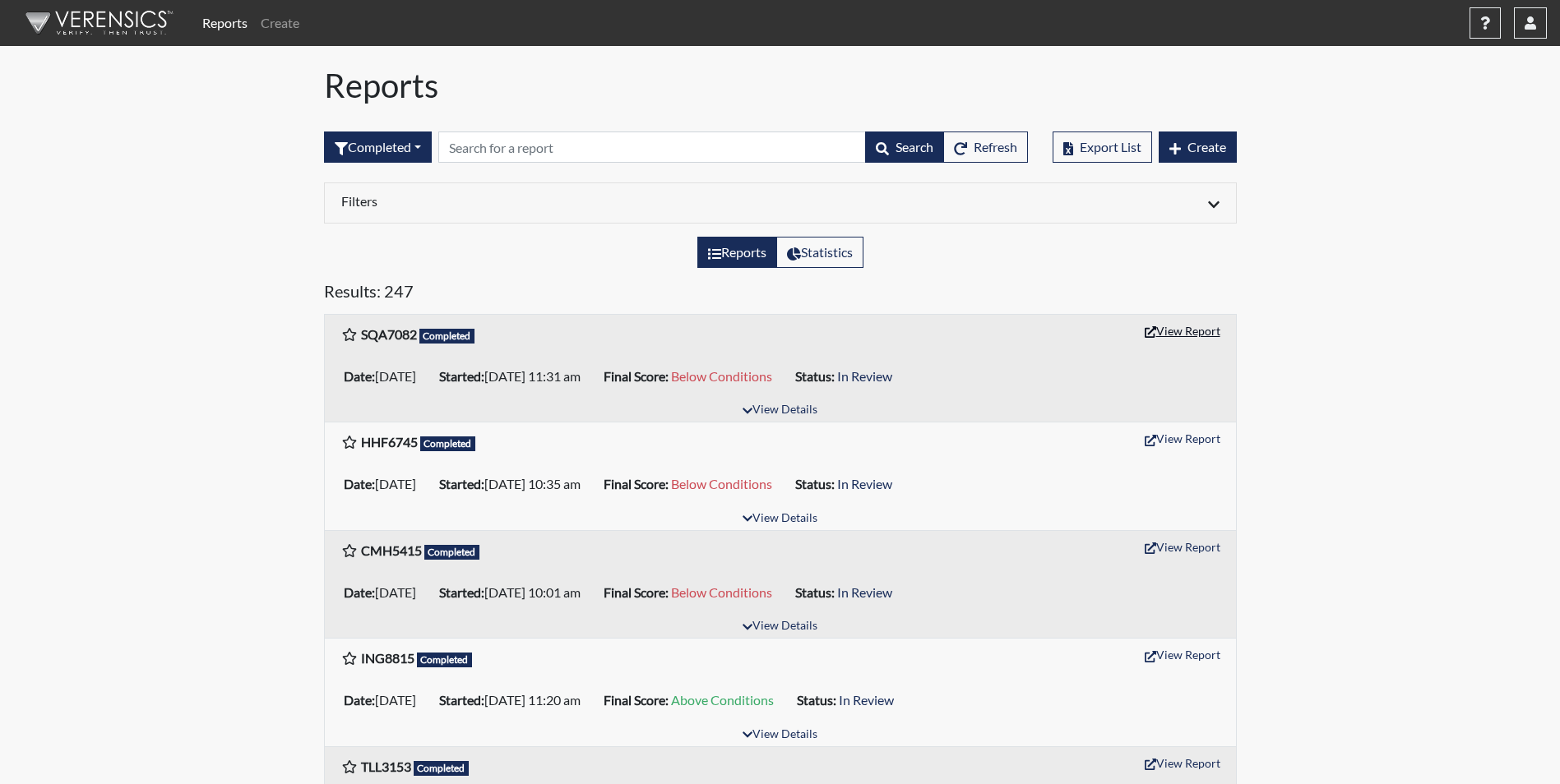
click at [1202, 335] on button "View Report" at bounding box center [1182, 331] width 91 height 25
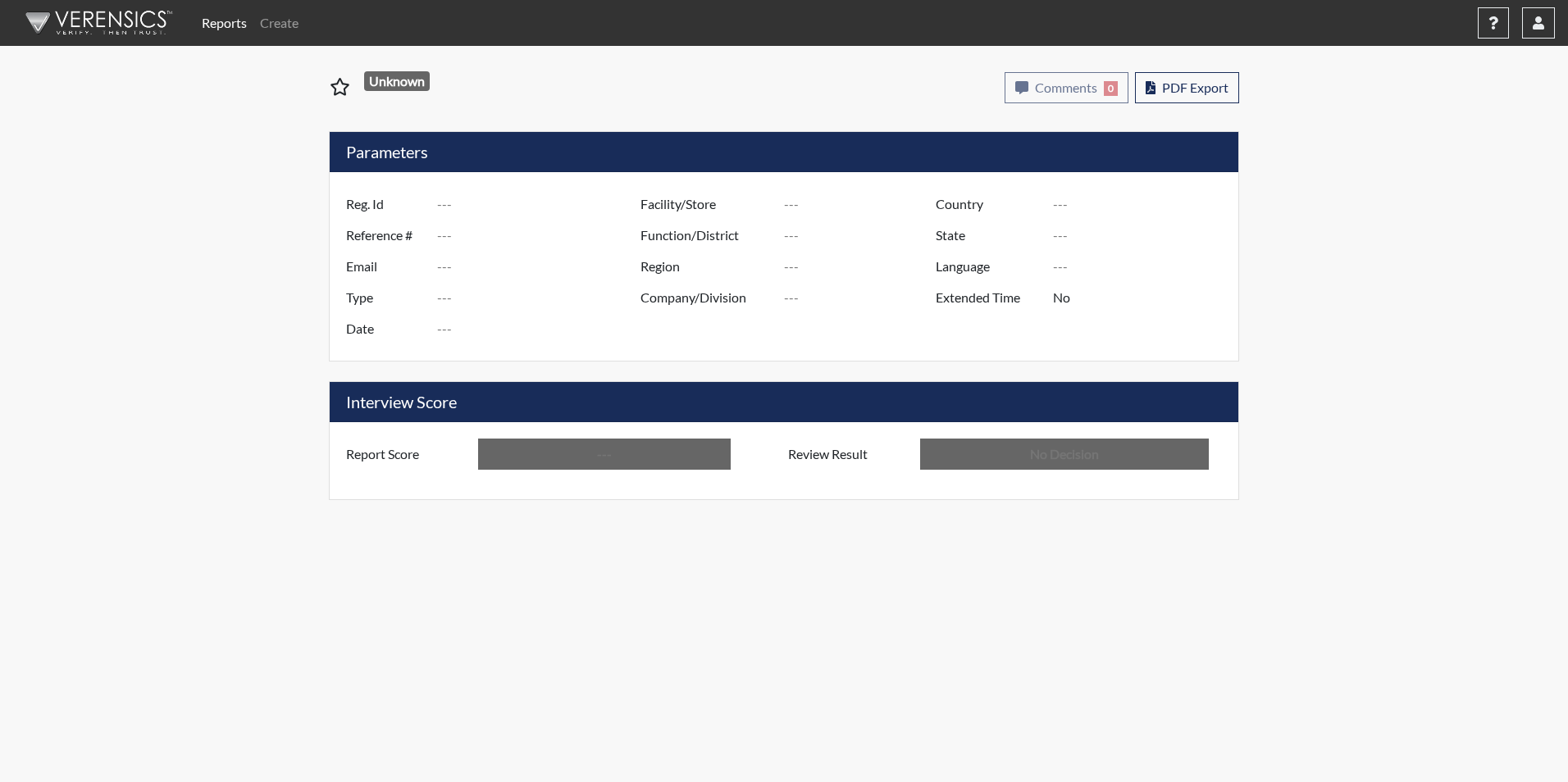
type input "SQA7082"
type input "50760"
type input "---"
type input "Corrections Pre-Employment"
type input "Aug 13, 2025"
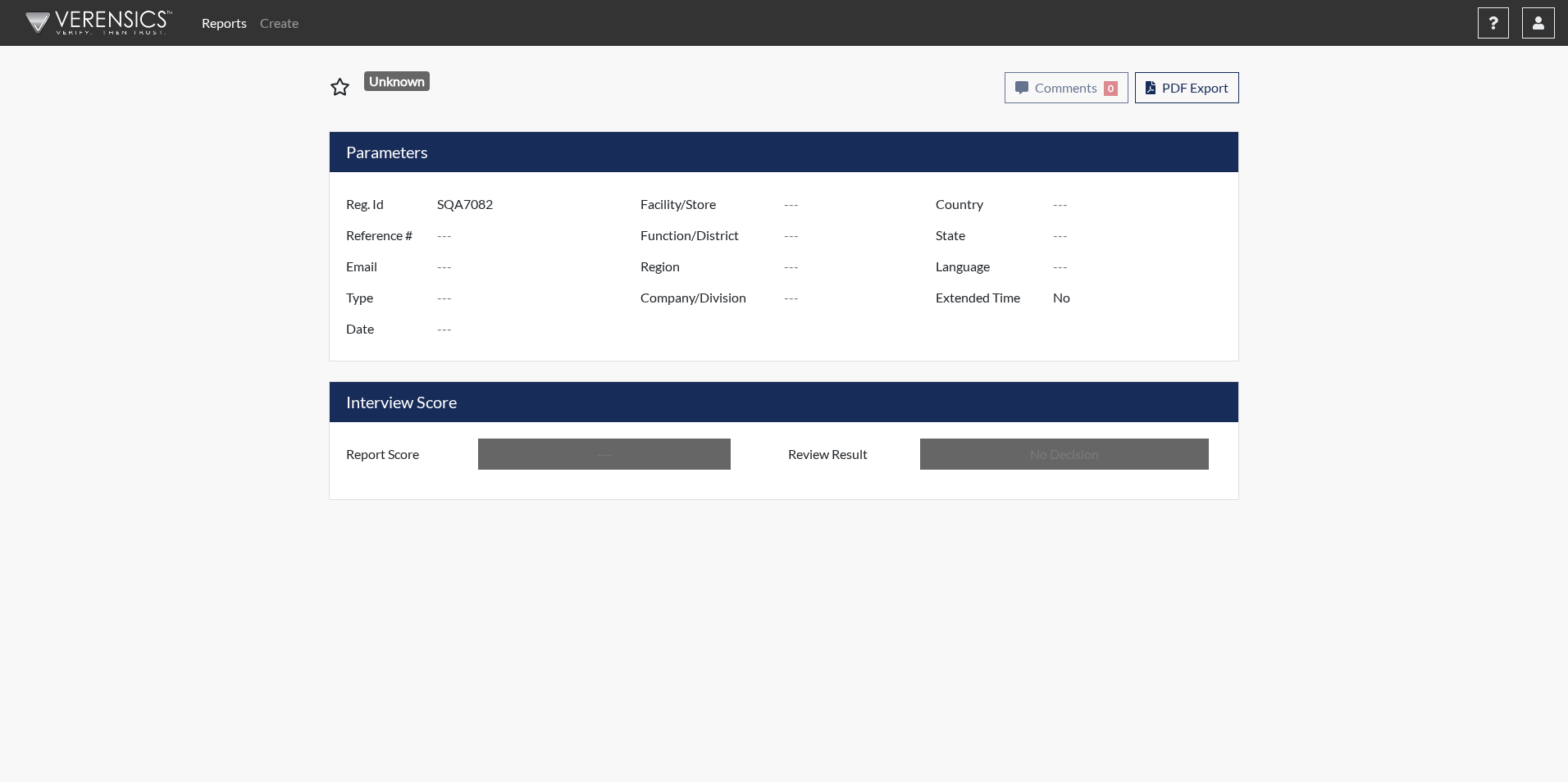
type input "[PERSON_NAME]"
type input "[GEOGRAPHIC_DATA]"
type input "[US_STATE]"
type input "English"
type input "Below Conditions"
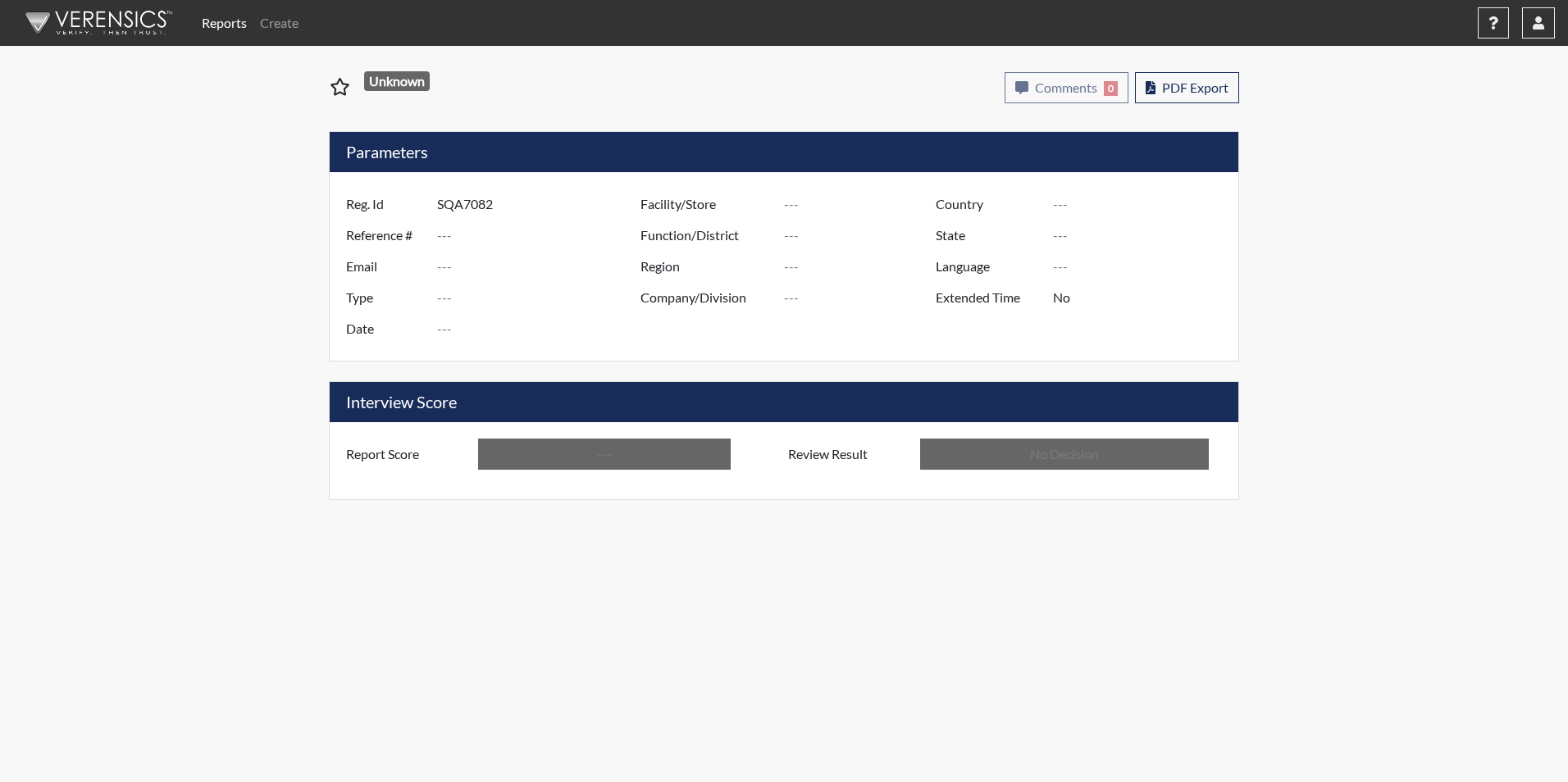
type input "In Review"
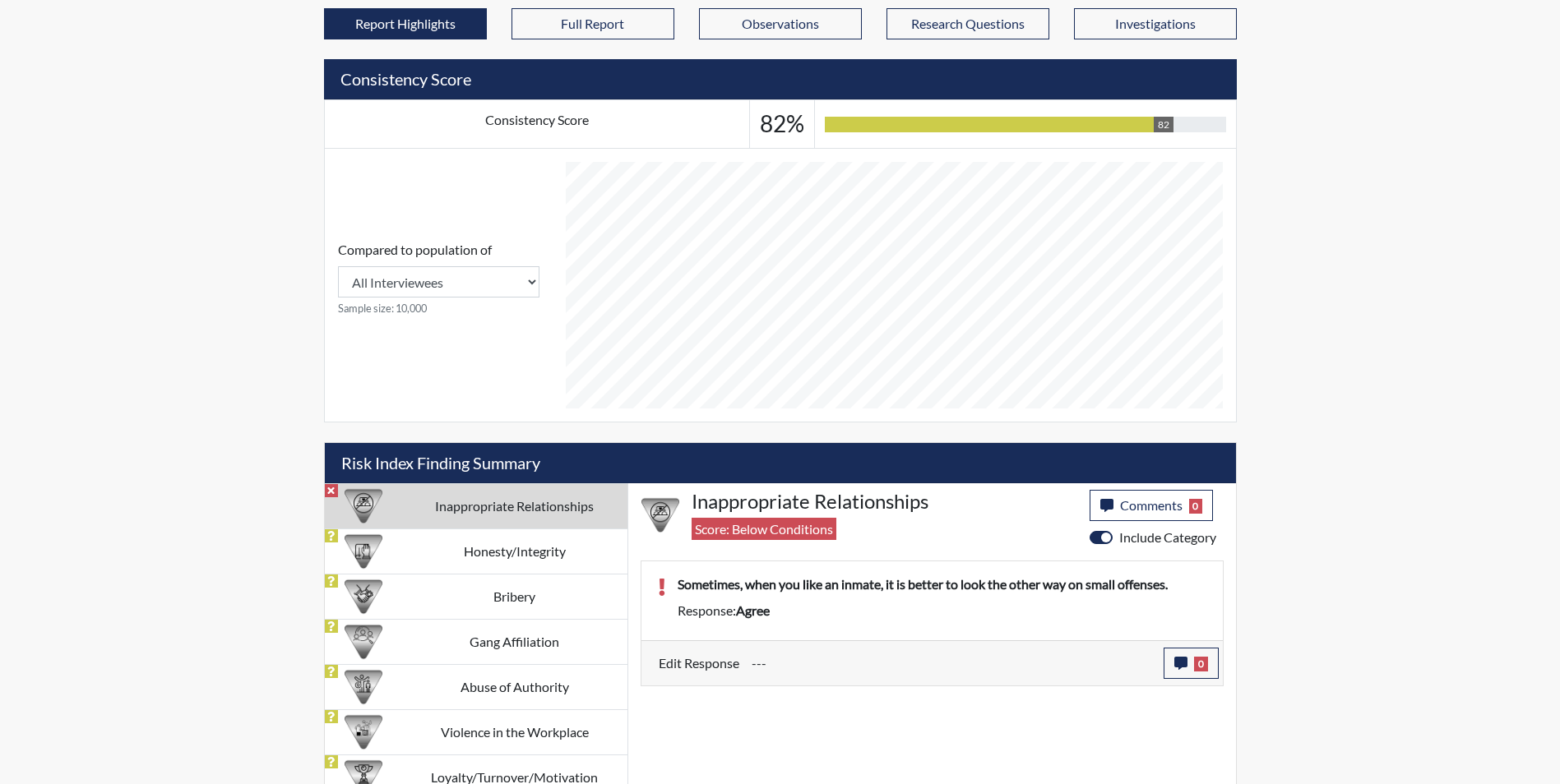
scroll to position [615, 0]
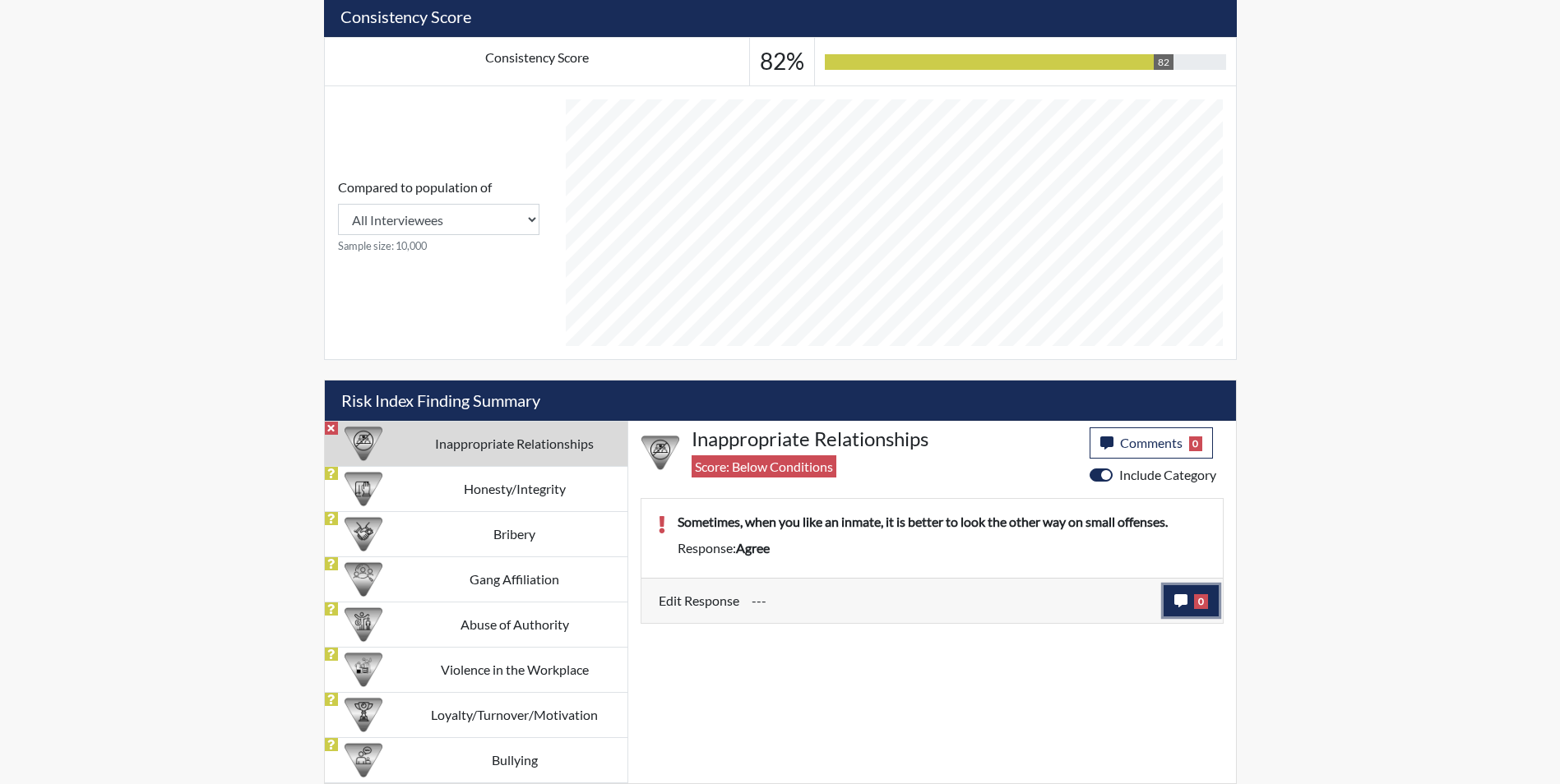
click at [1171, 604] on button "0" at bounding box center [1191, 601] width 56 height 31
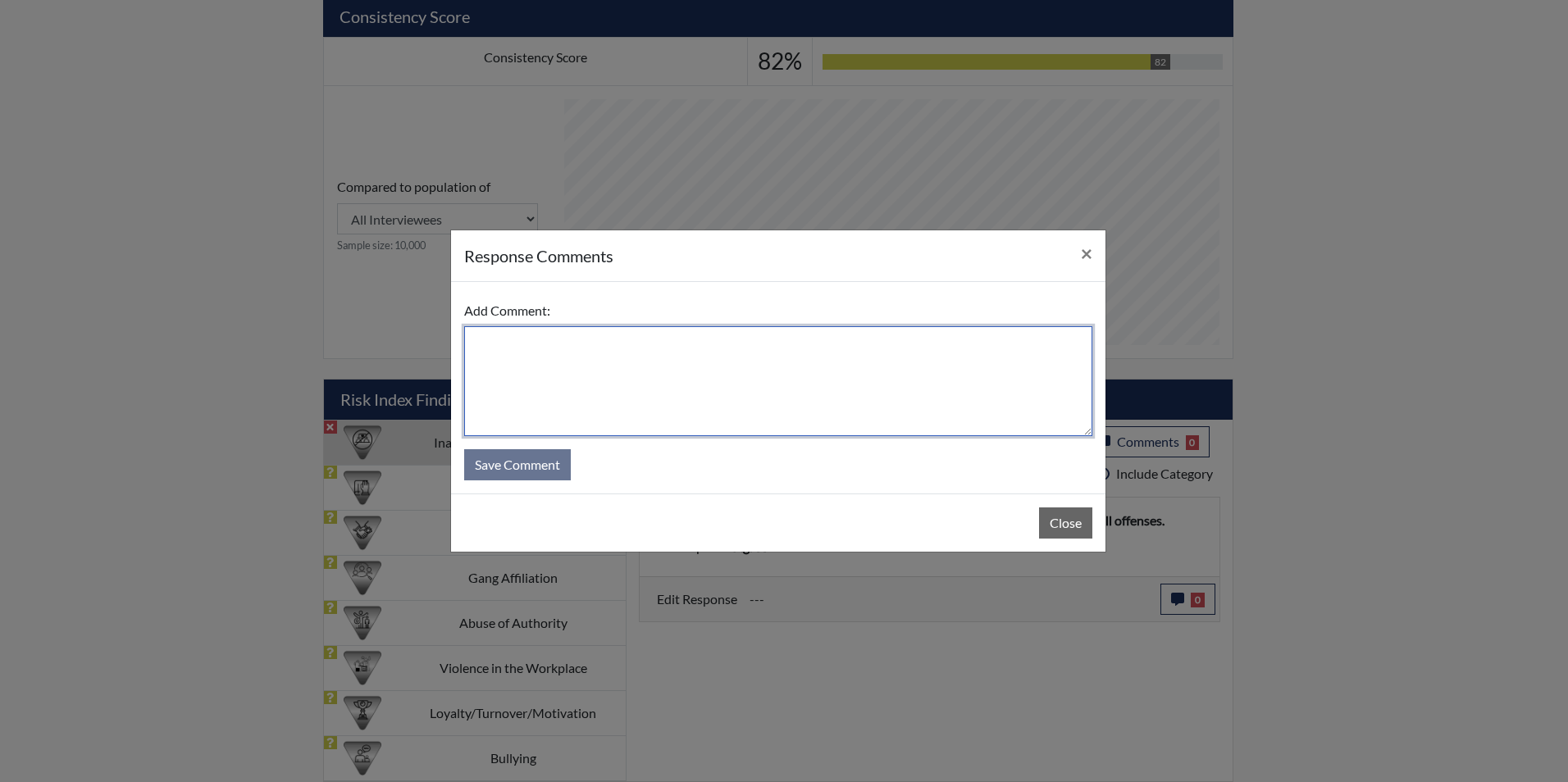
click at [750, 365] on textarea at bounding box center [778, 381] width 629 height 110
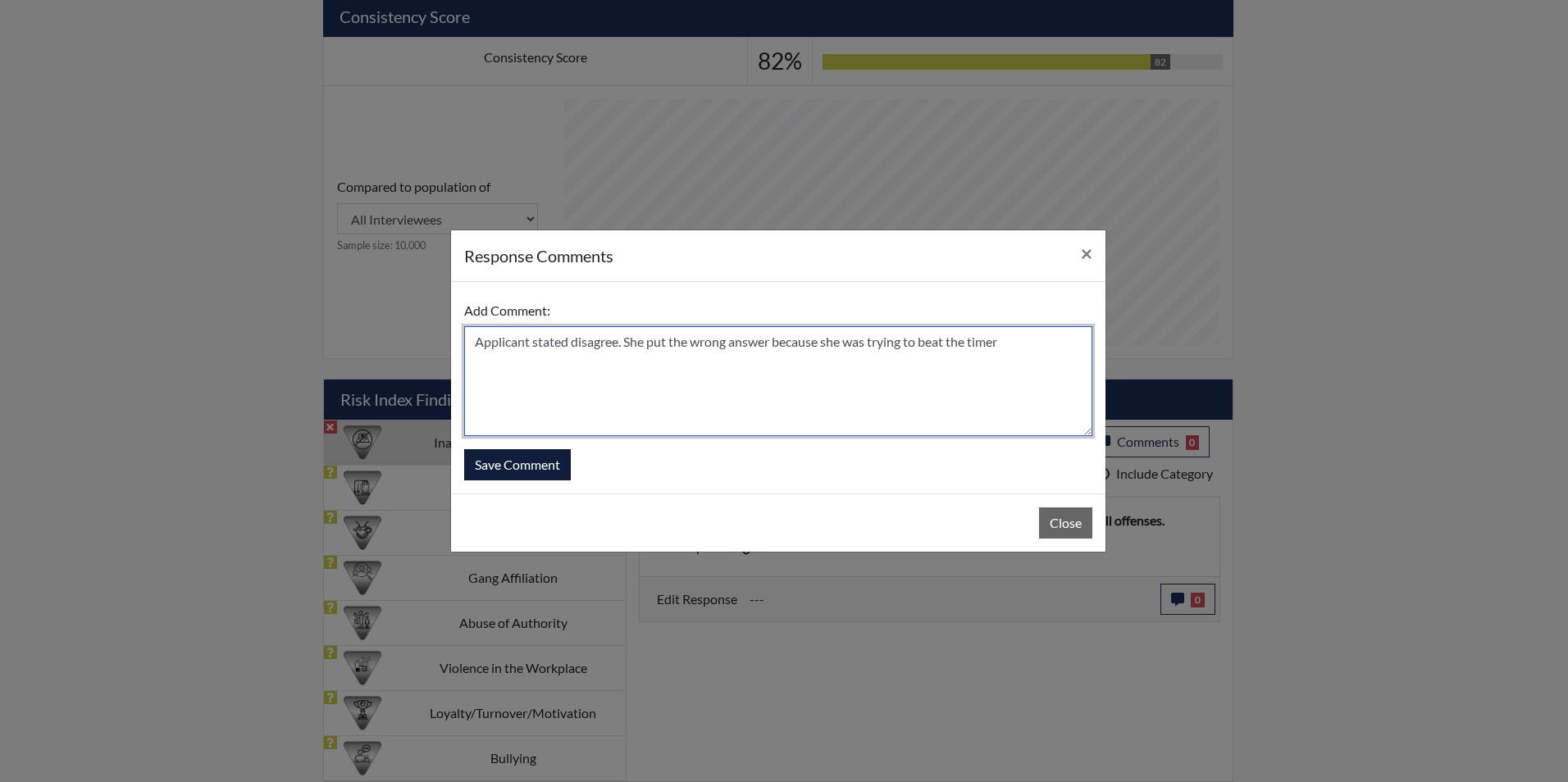
type textarea "Applicant stated disagree. She put the wrong answer because she was trying to b…"
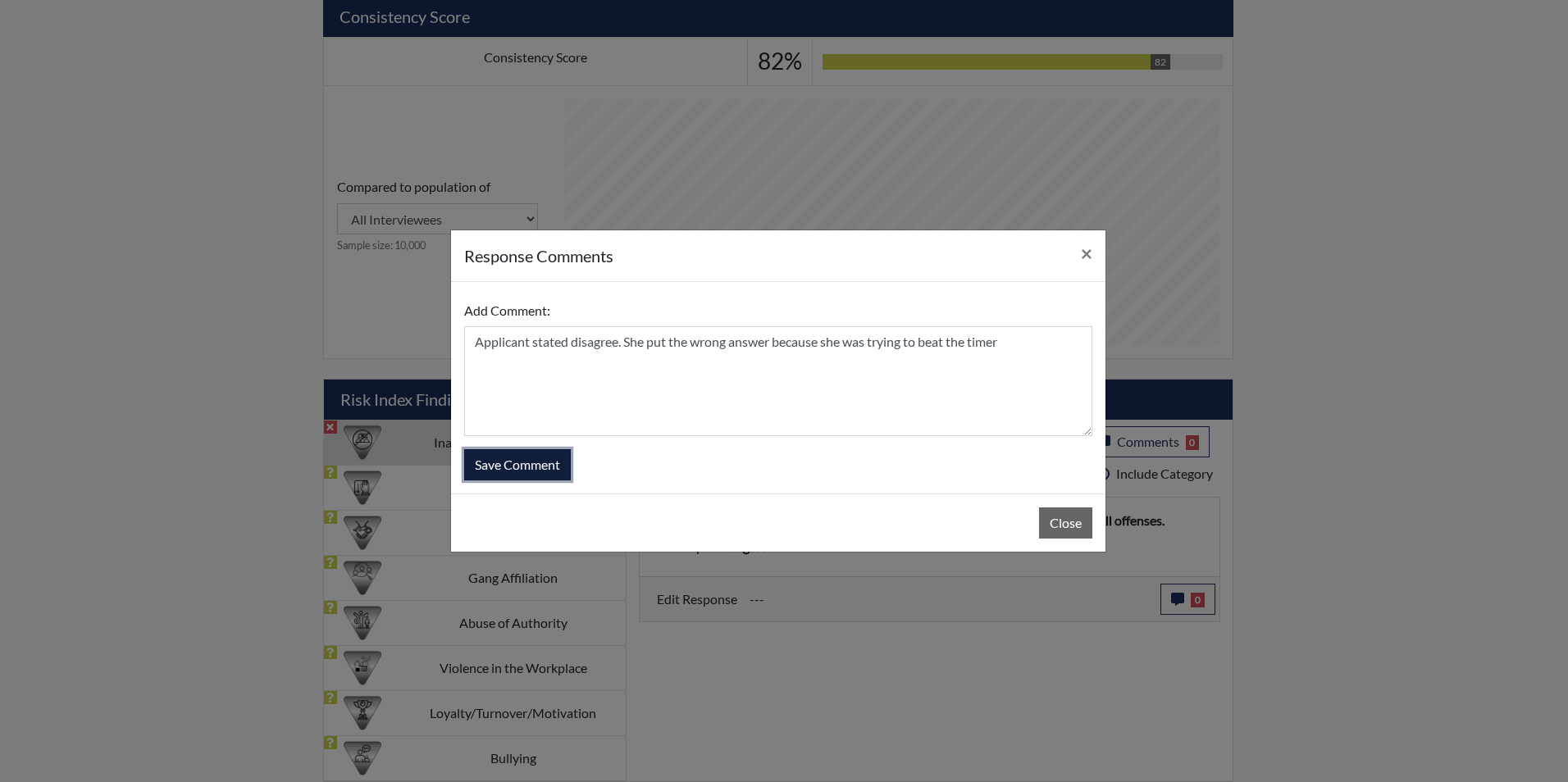
click at [487, 460] on button "Save Comment" at bounding box center [518, 465] width 107 height 31
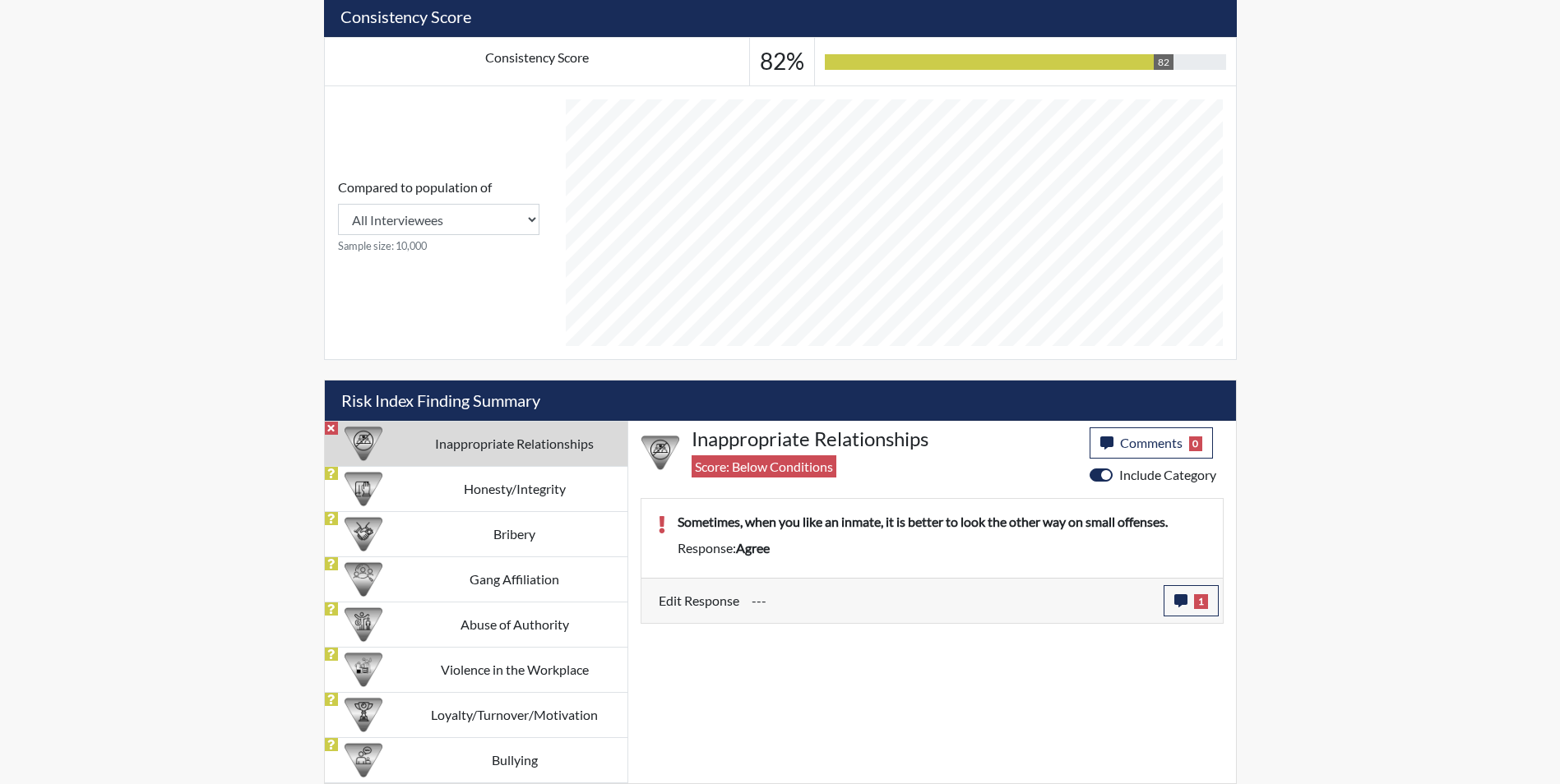
scroll to position [273, 683]
click at [482, 498] on td "Honesty/Integrity" at bounding box center [514, 489] width 225 height 45
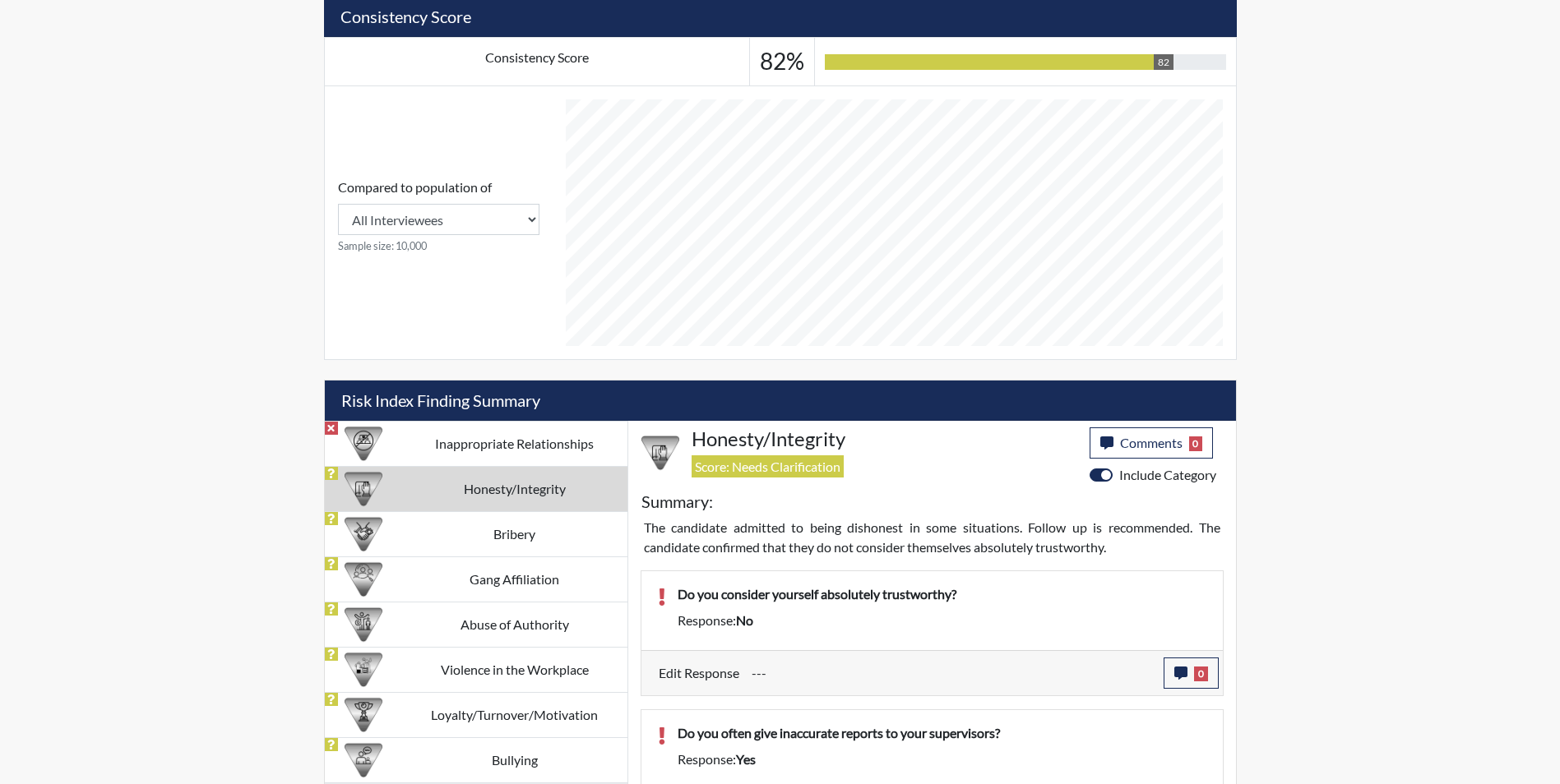
scroll to position [779, 0]
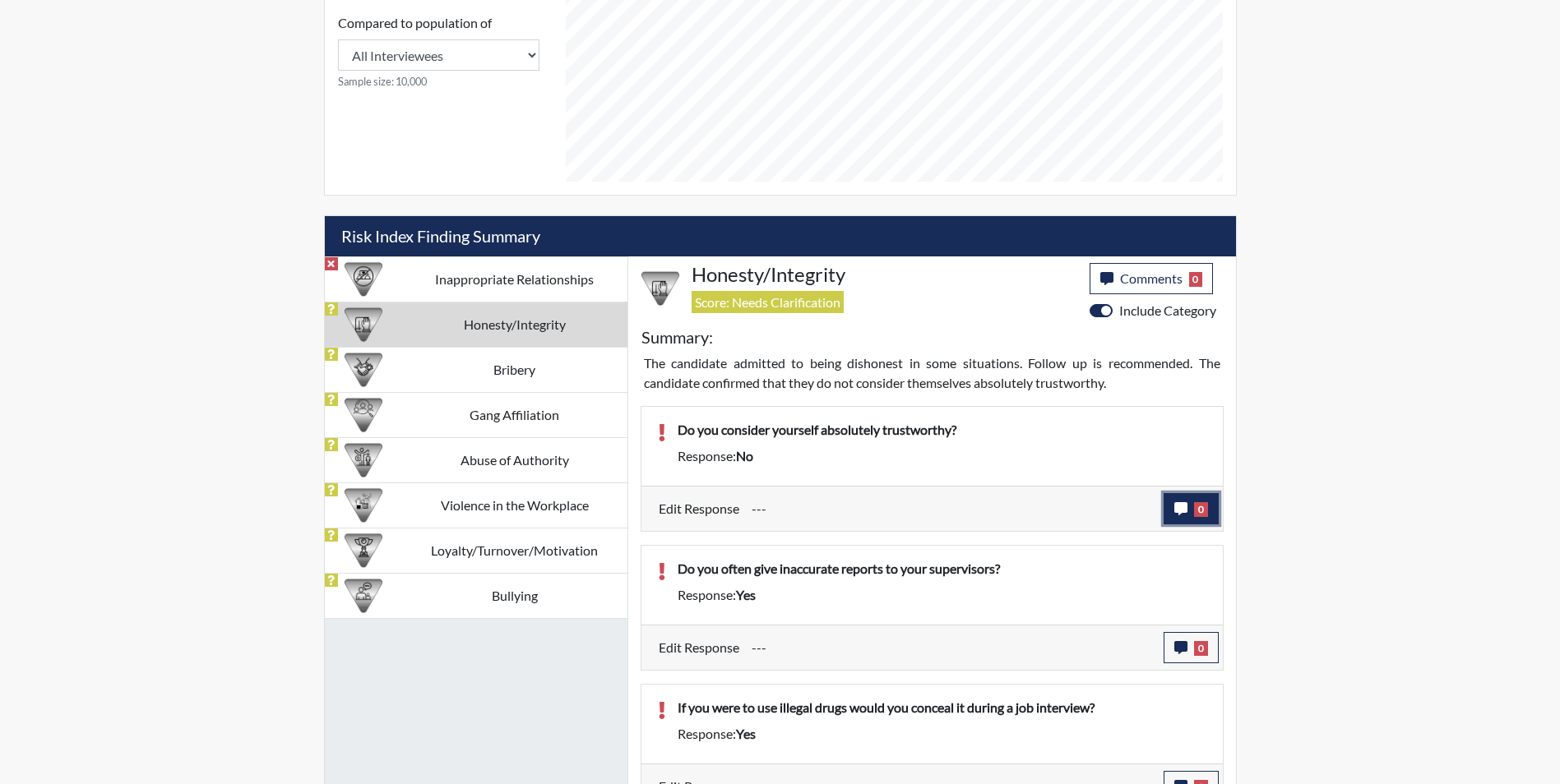
click at [1185, 506] on icon "button" at bounding box center [1181, 509] width 14 height 14
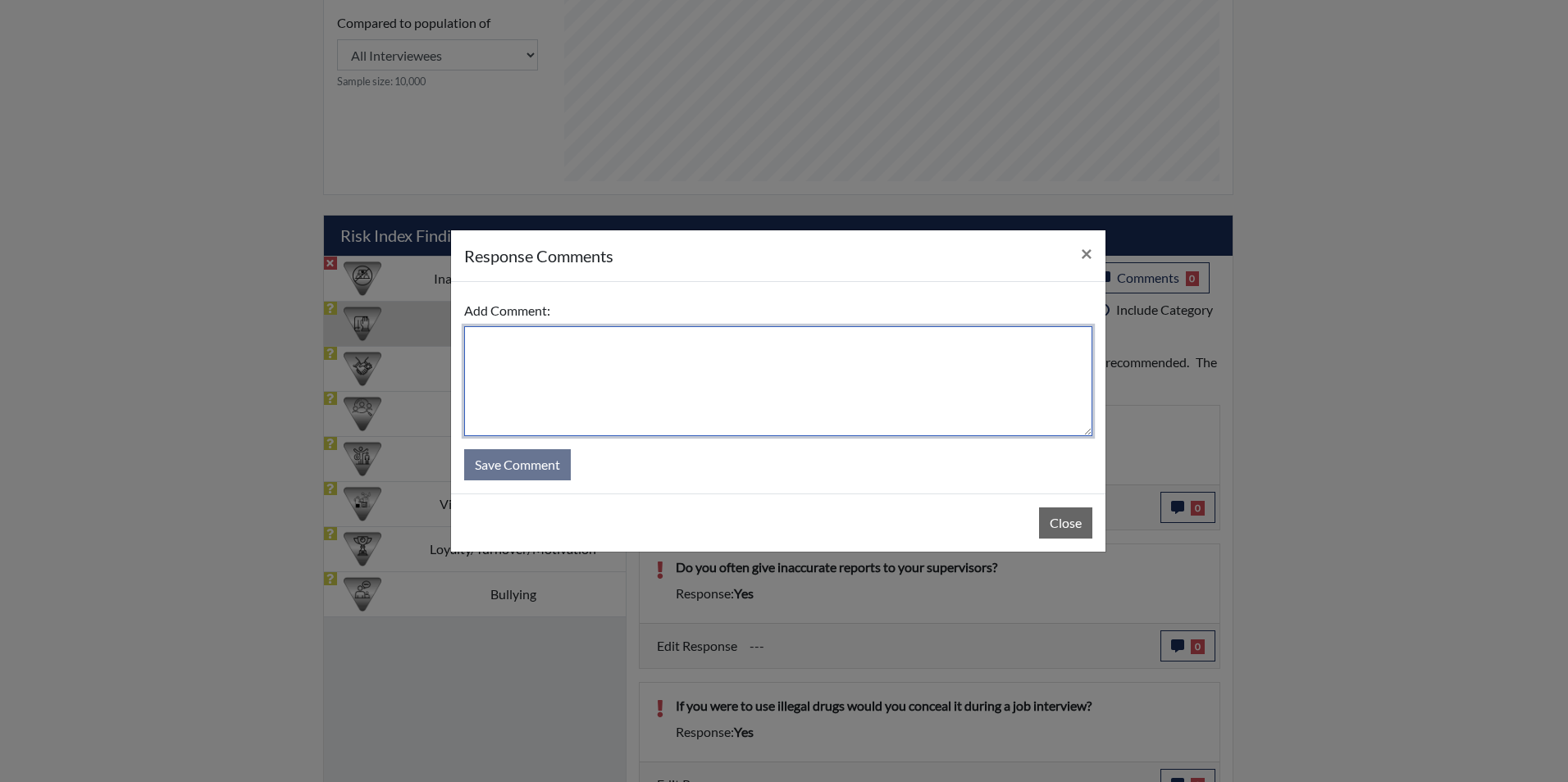
click at [526, 345] on textarea at bounding box center [778, 381] width 629 height 110
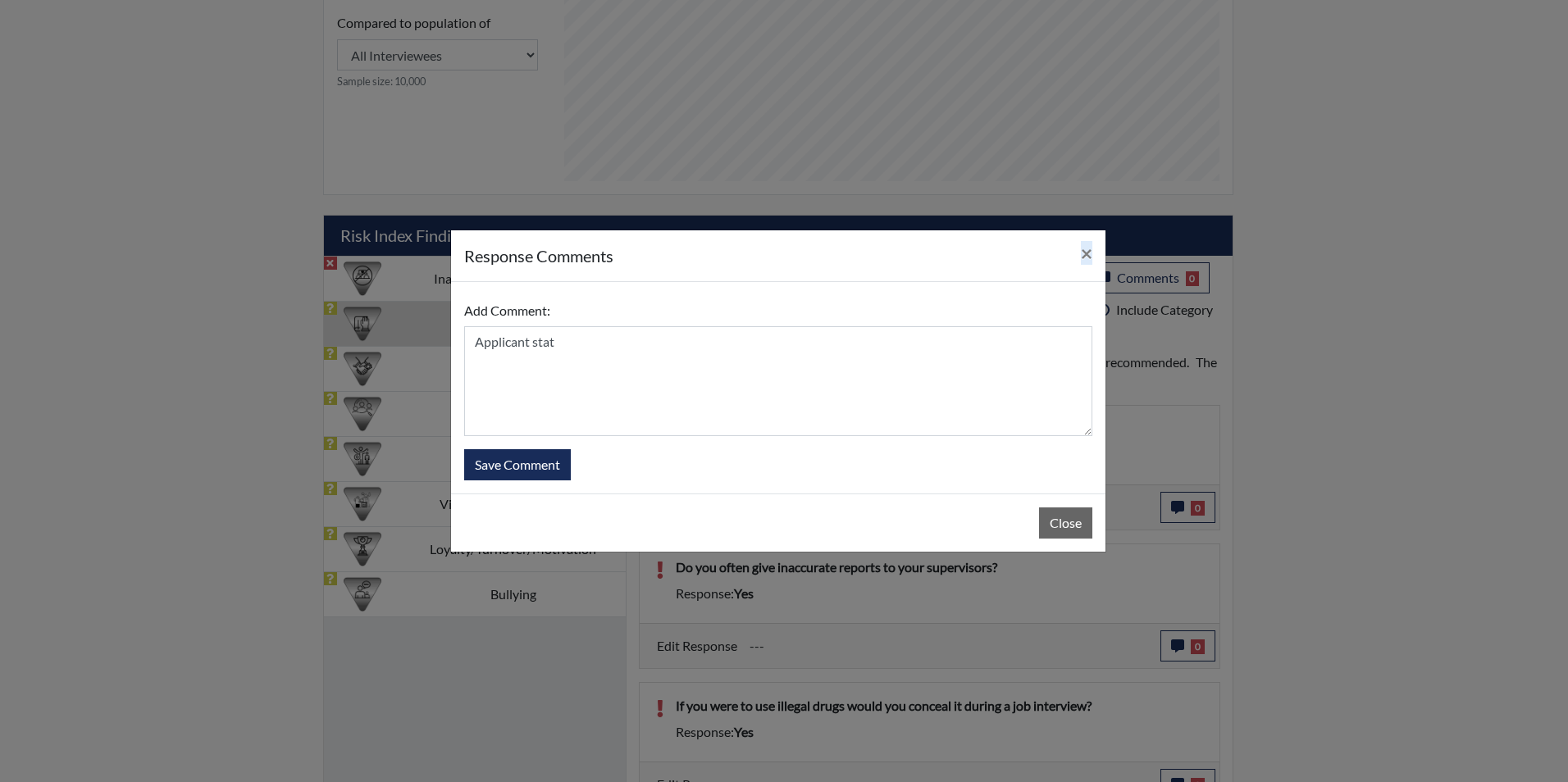
drag, startPoint x: 733, startPoint y: 259, endPoint x: 759, endPoint y: 380, distance: 123.8
click at [759, 380] on div "response Comments × Add Comment: Applicant stat Save Comment Close" at bounding box center [777, 391] width 656 height 323
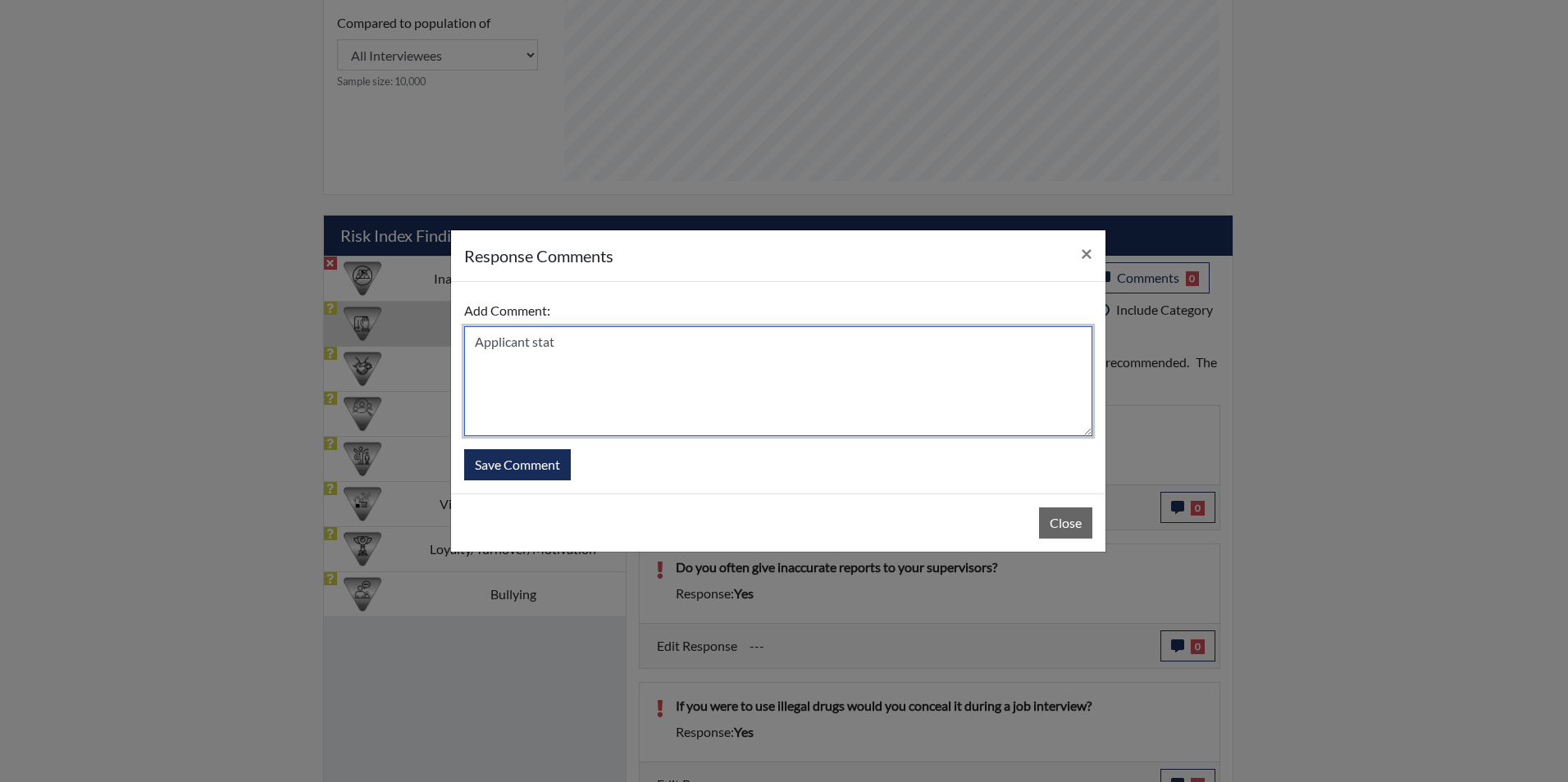
click at [613, 351] on textarea "Applicant stat" at bounding box center [778, 381] width 629 height 110
type textarea "Applicant stated yes you can trust me. She was trying to beat the timer"
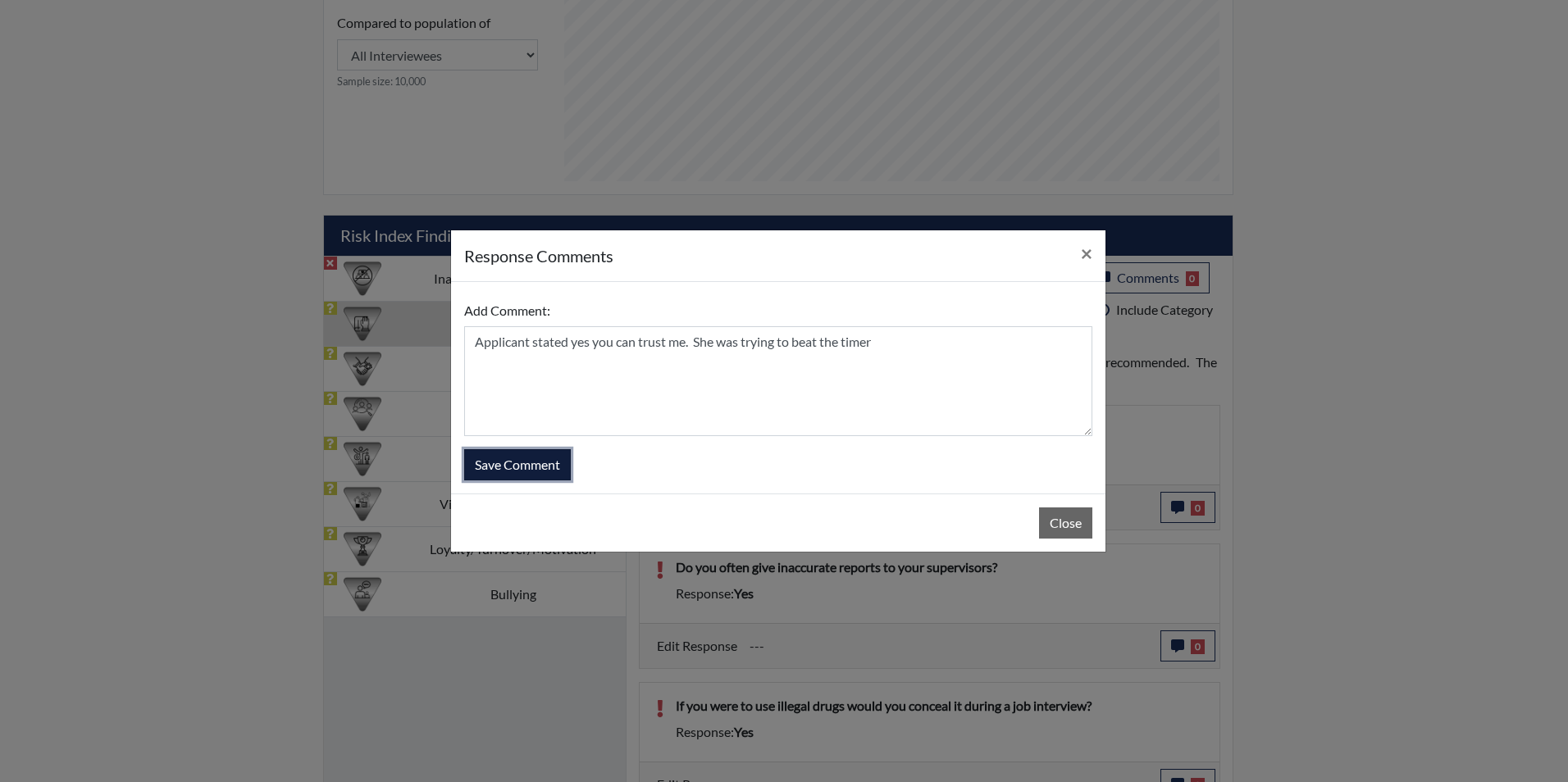
click at [514, 454] on button "Save Comment" at bounding box center [518, 465] width 107 height 31
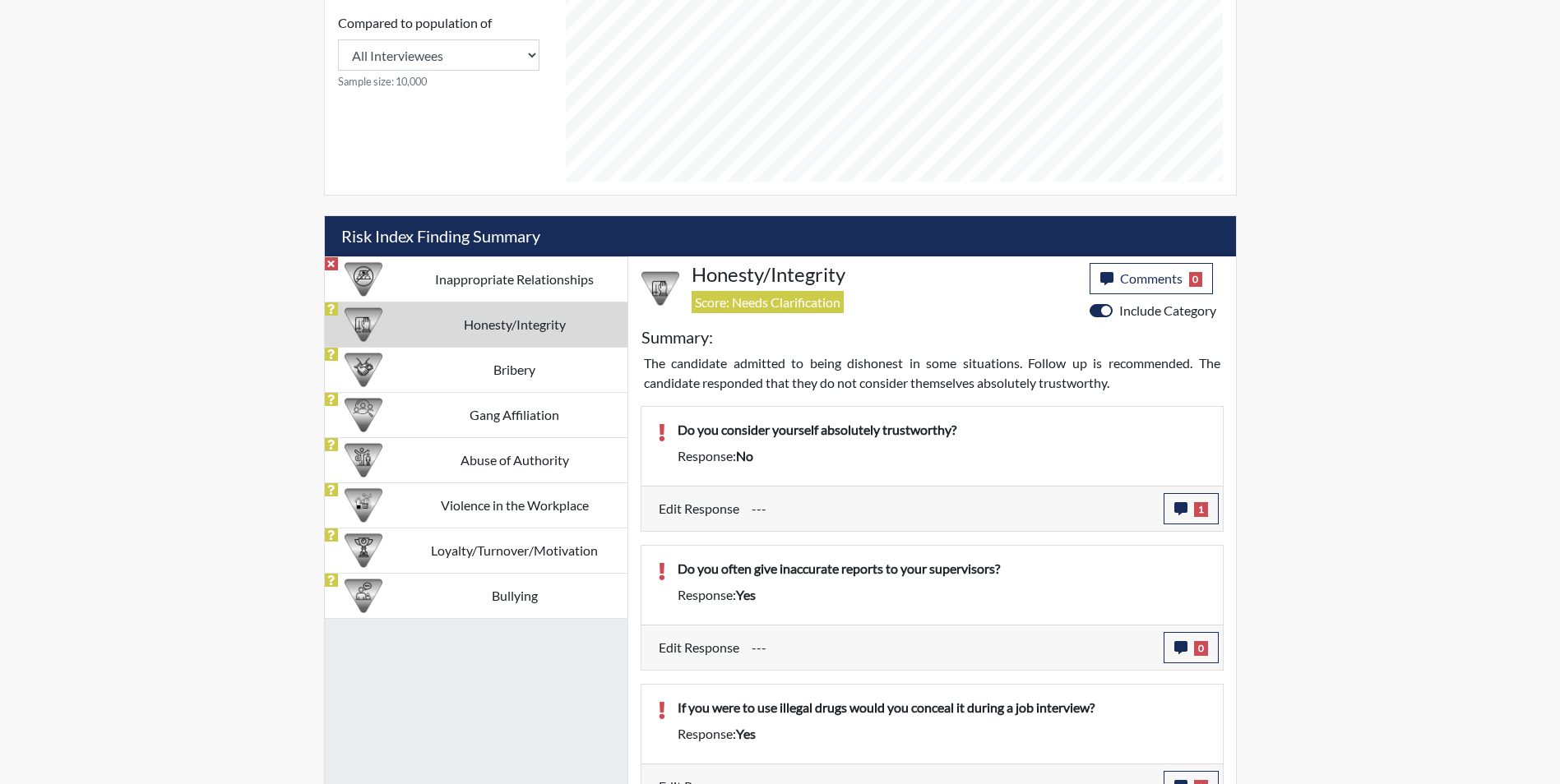
scroll to position [273, 683]
click at [1180, 645] on icon "button" at bounding box center [1181, 648] width 14 height 14
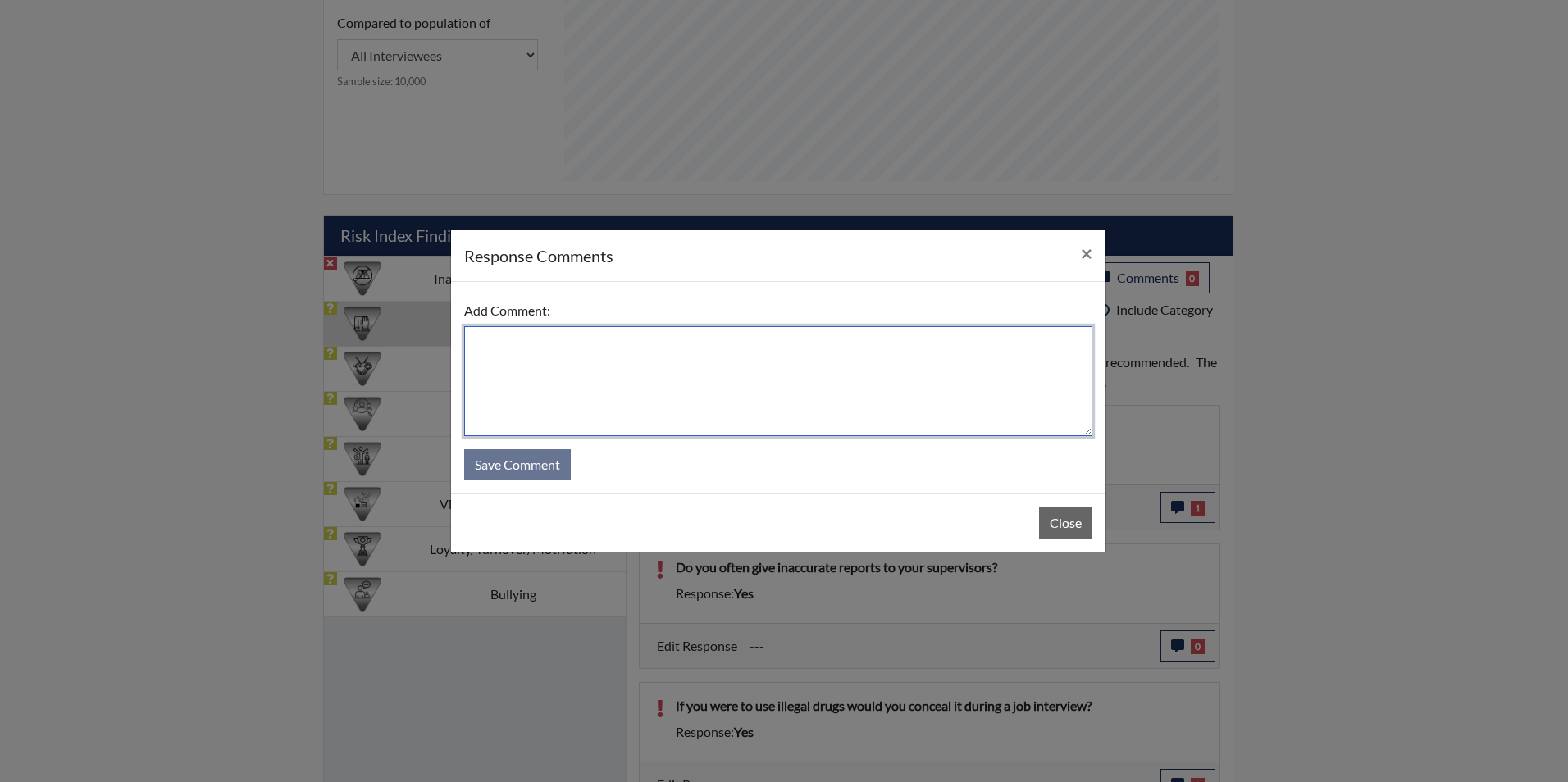
click at [722, 361] on textarea at bounding box center [778, 381] width 629 height 110
type textarea "Applicant stated no I would never."
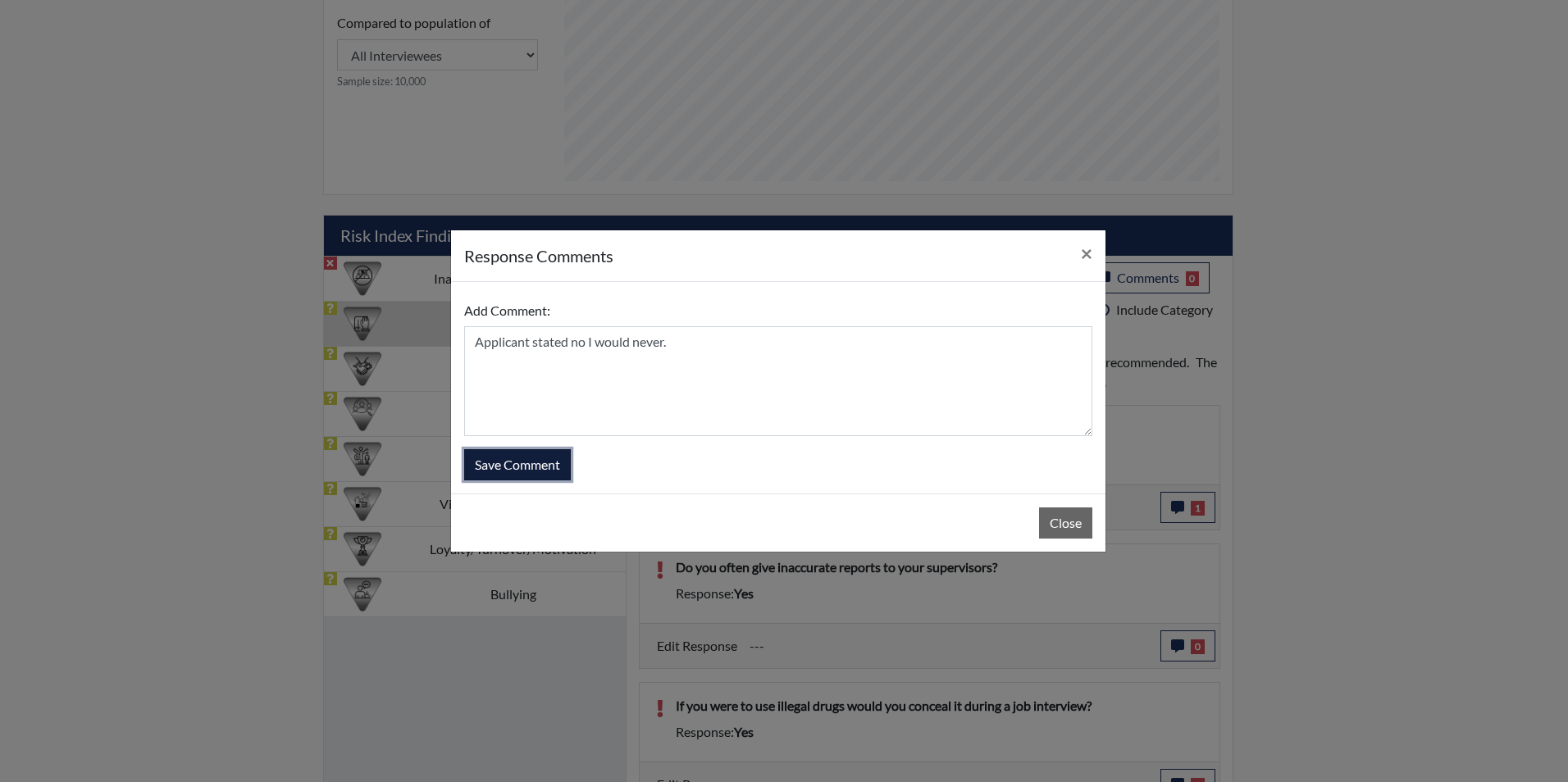
click at [564, 467] on button "Save Comment" at bounding box center [518, 465] width 107 height 31
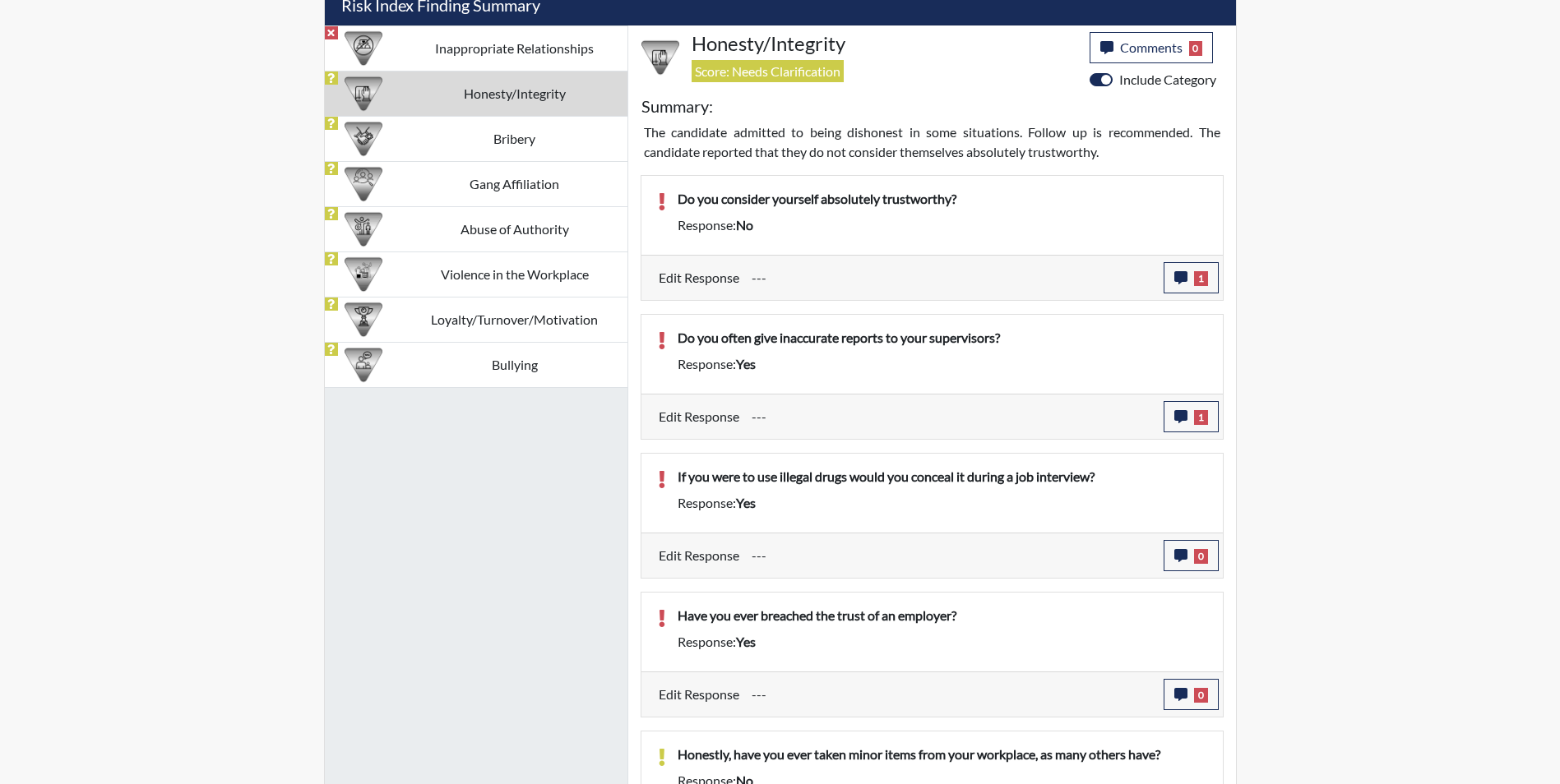
scroll to position [1108, 0]
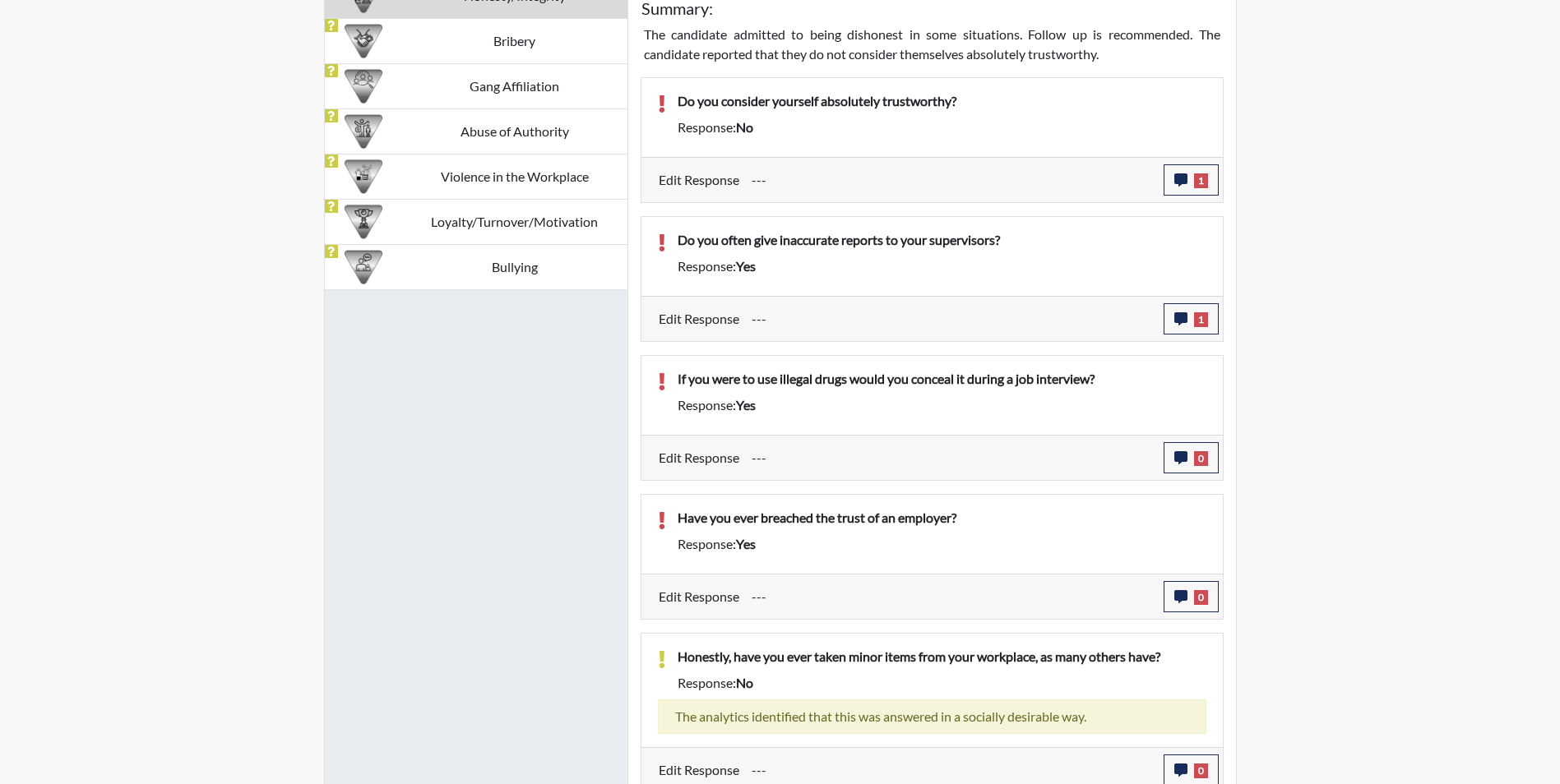
click at [849, 456] on input "---" at bounding box center [952, 458] width 400 height 31
click at [1184, 454] on icon "button" at bounding box center [1181, 458] width 14 height 14
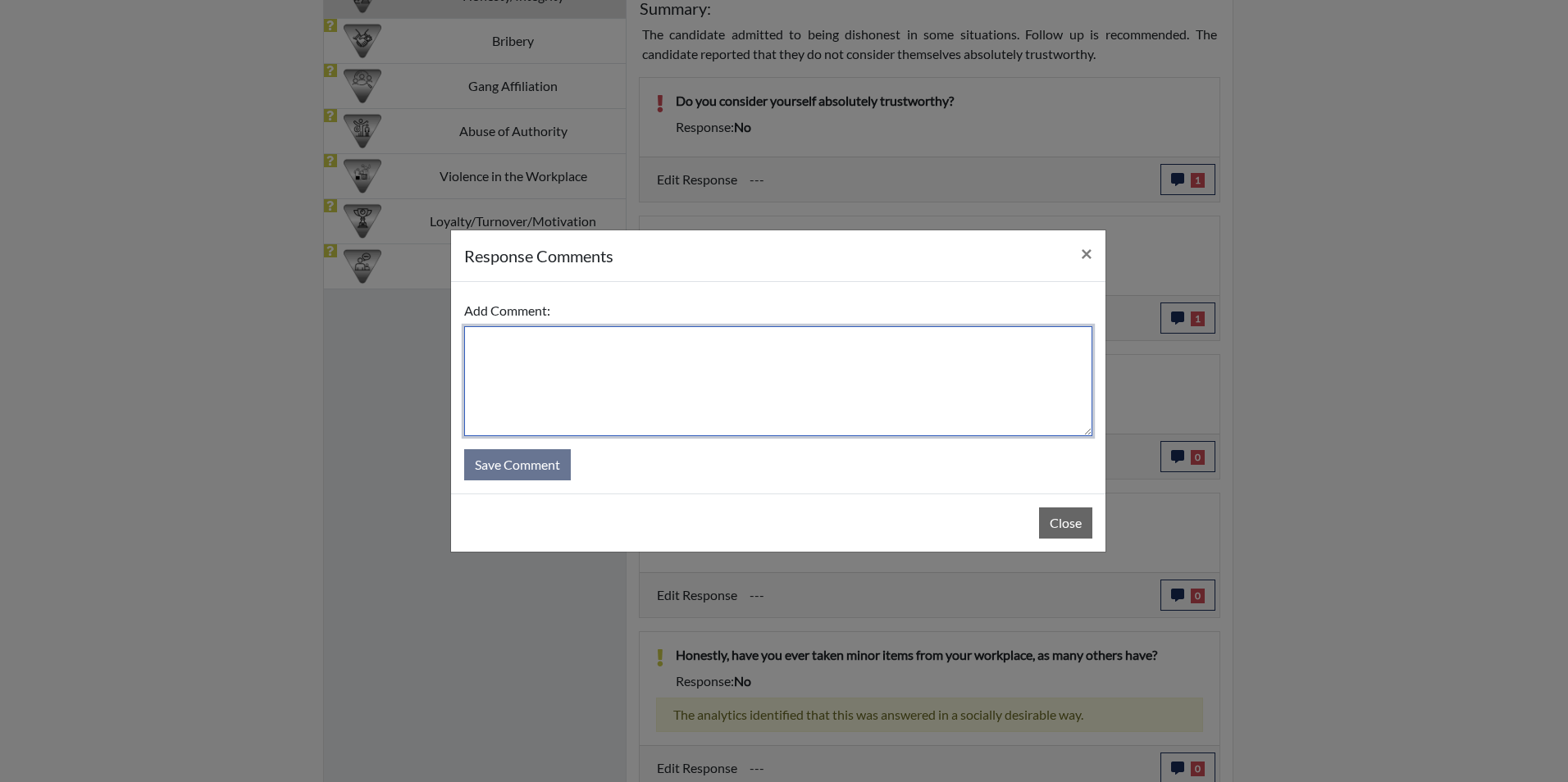
click at [776, 363] on textarea at bounding box center [778, 381] width 629 height 110
type textarea "Applicant stated no she's never done drugs"
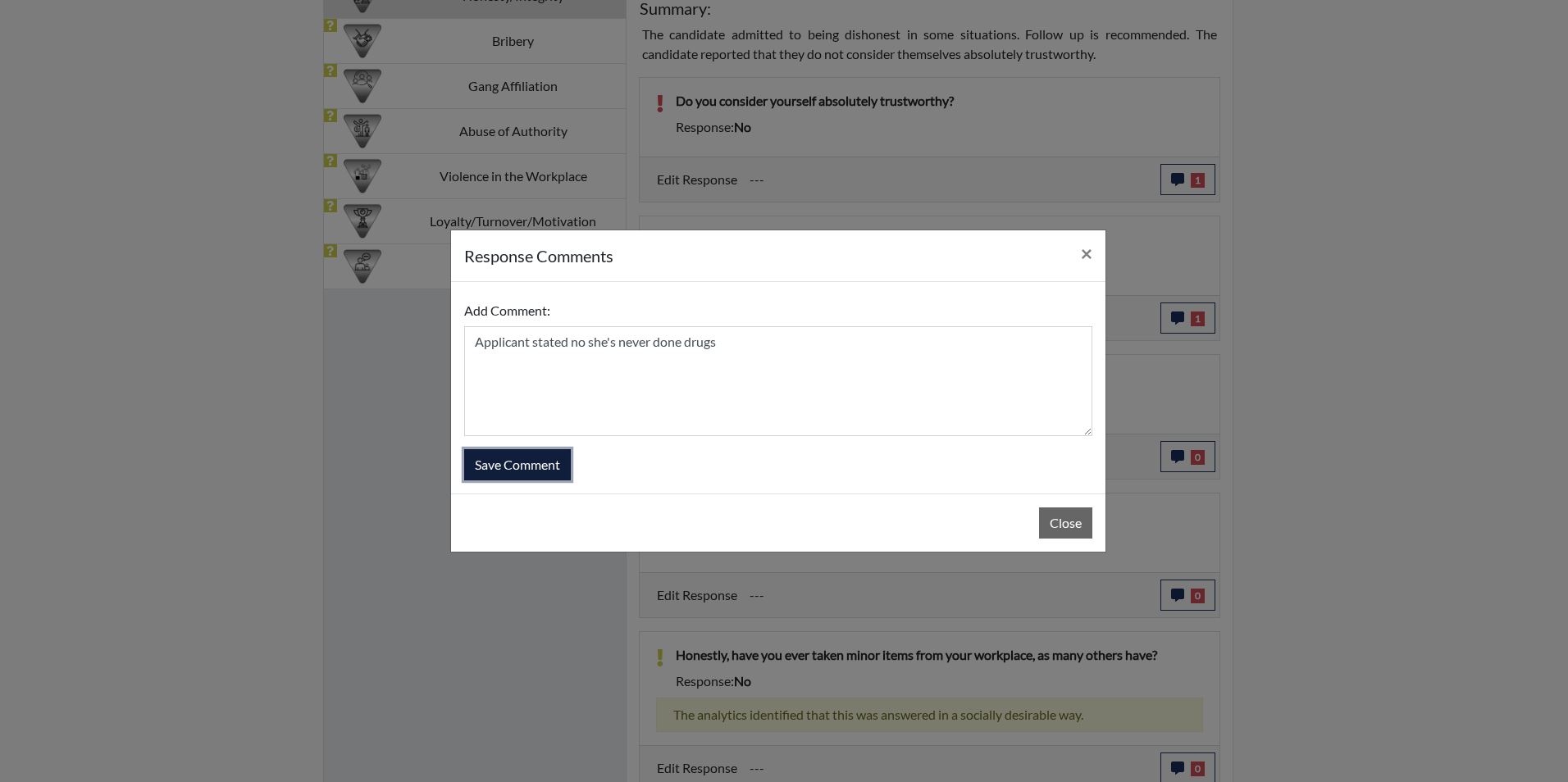
click at [561, 460] on button "Save Comment" at bounding box center [518, 465] width 107 height 31
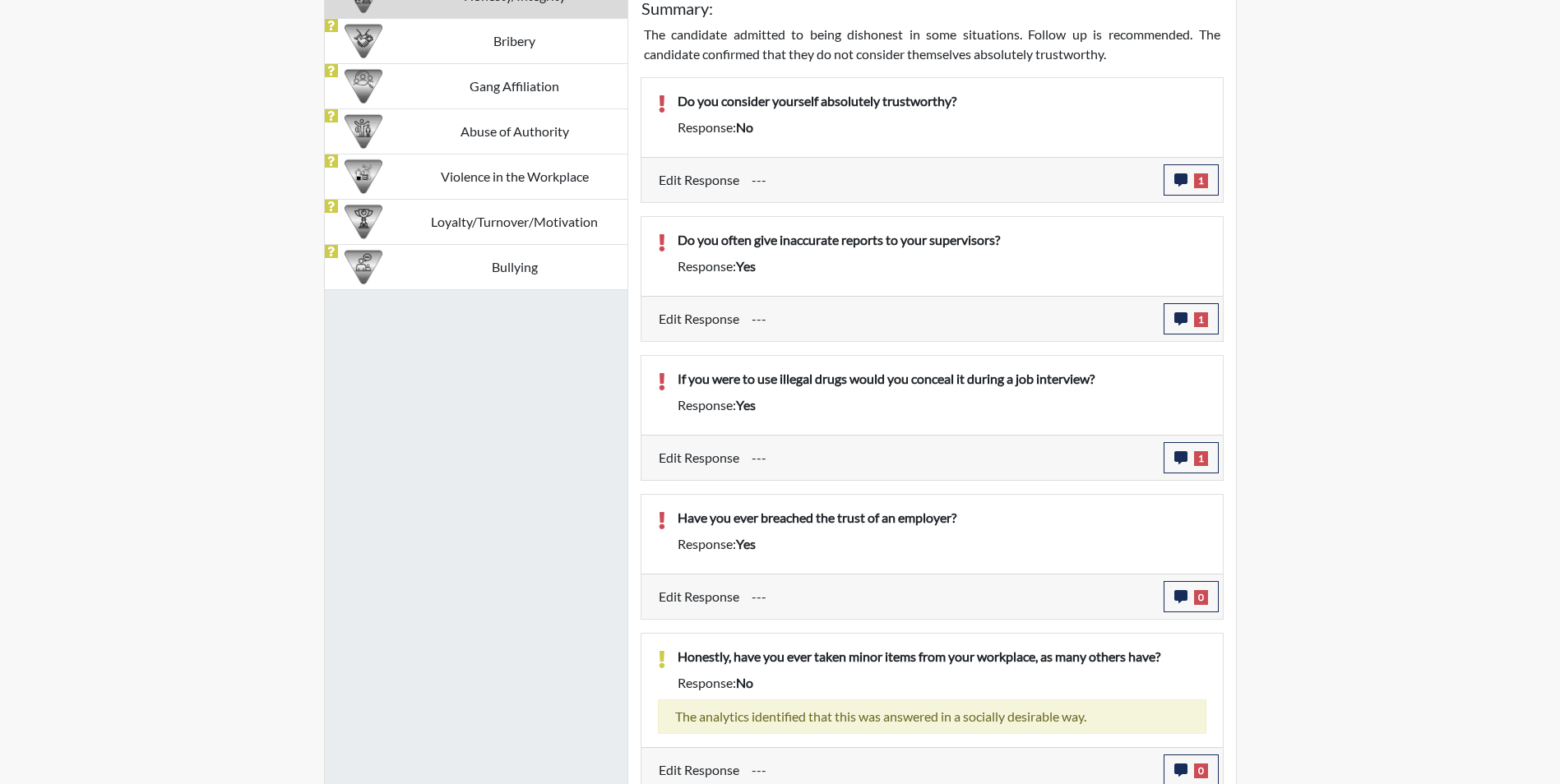
scroll to position [273, 683]
click at [1166, 588] on button "0" at bounding box center [1191, 597] width 56 height 31
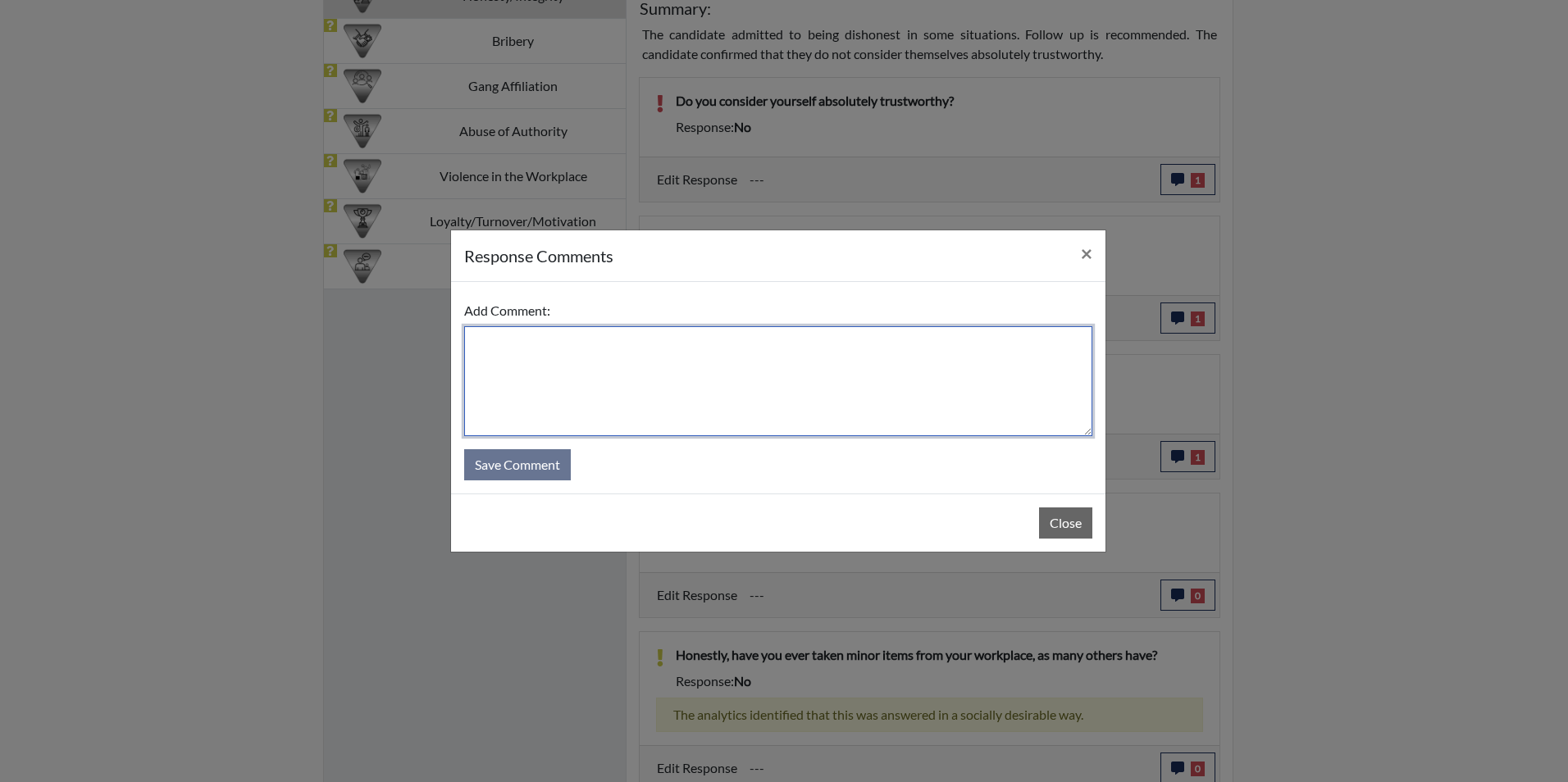
click at [517, 371] on textarea at bounding box center [778, 381] width 629 height 110
type textarea "Applicant stated no she was reading too fast"
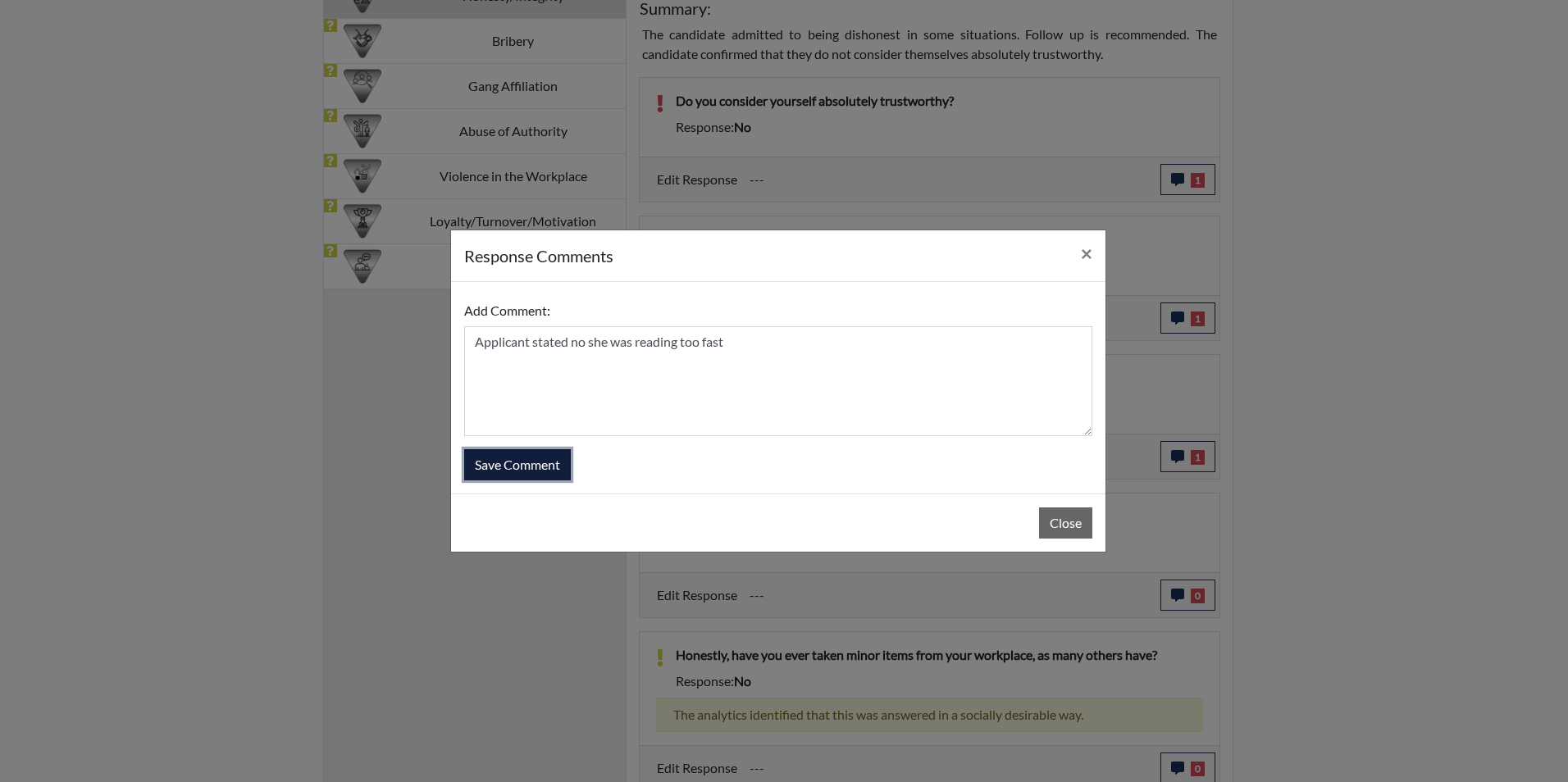
click at [535, 462] on button "Save Comment" at bounding box center [518, 465] width 107 height 31
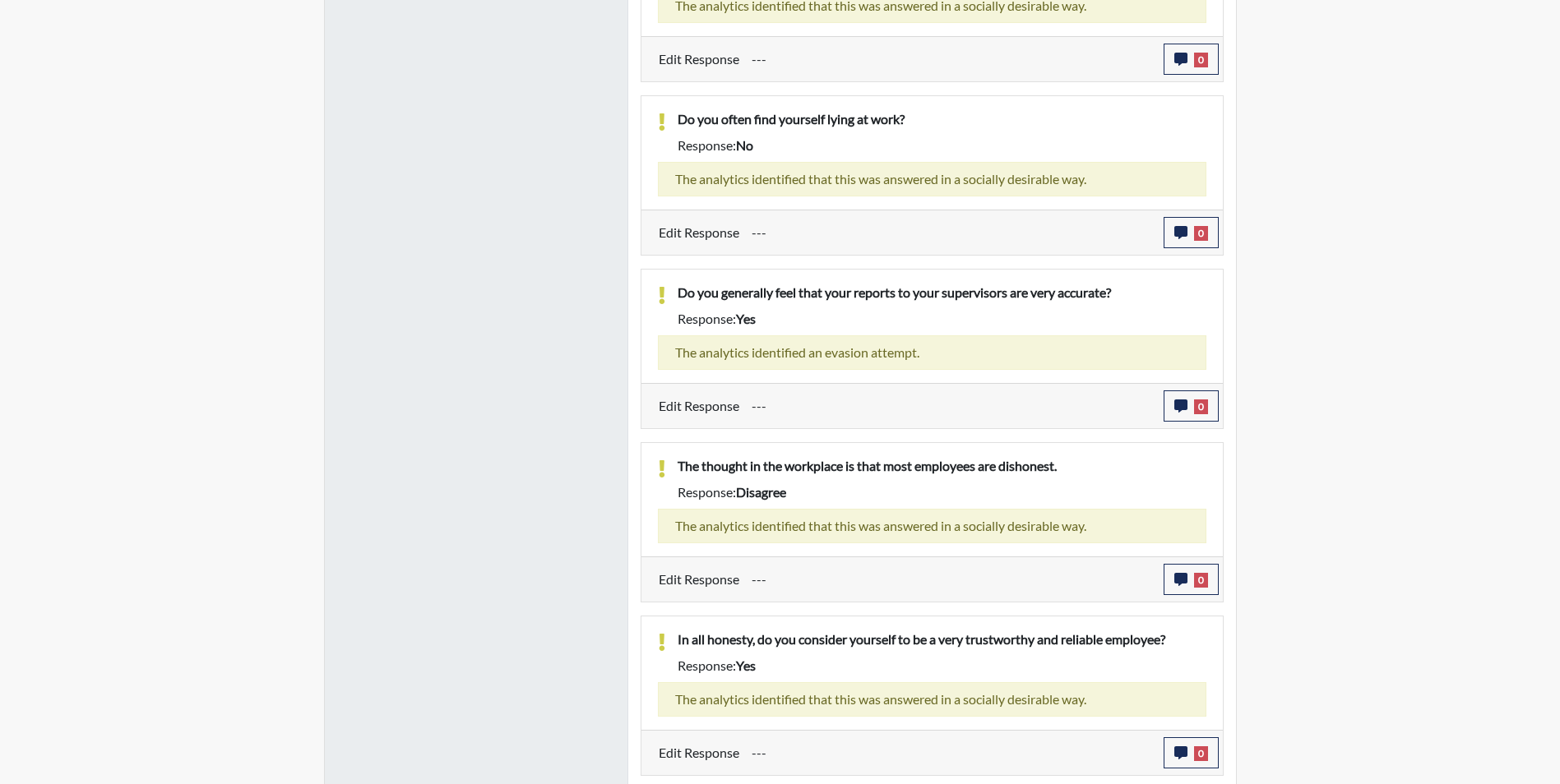
scroll to position [2144, 0]
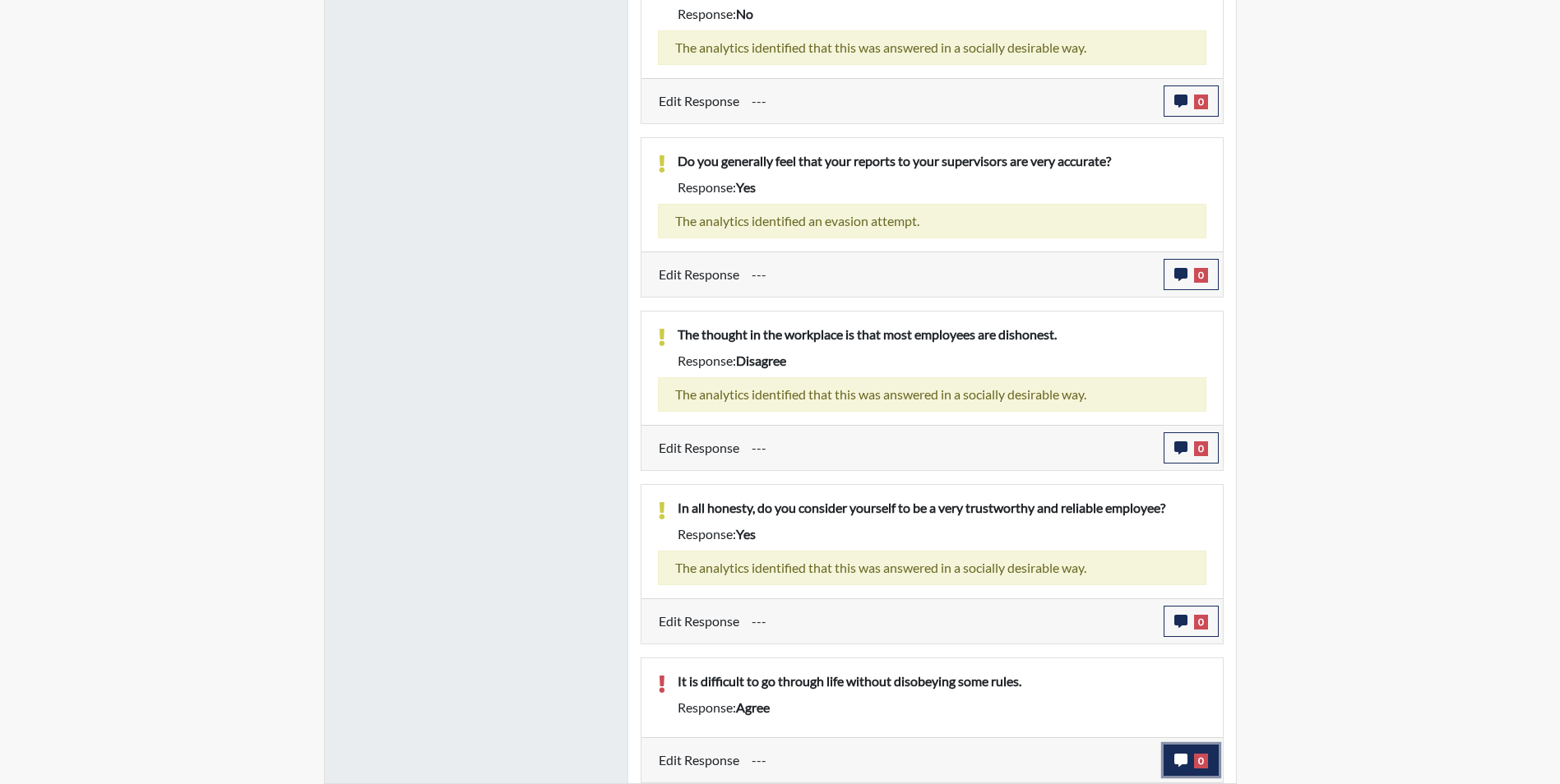
click at [1174, 762] on icon "button" at bounding box center [1181, 761] width 14 height 14
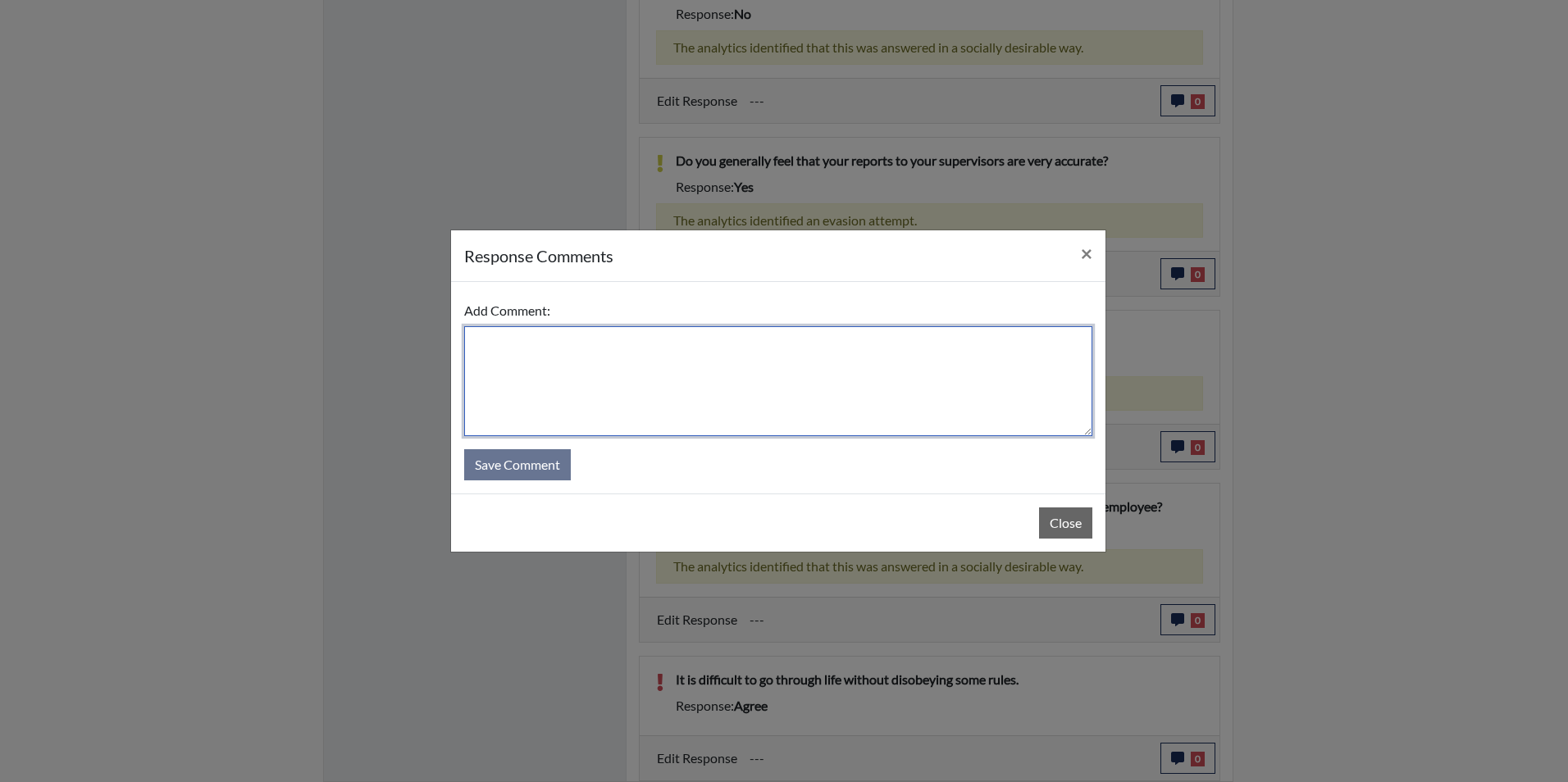
click at [694, 372] on textarea at bounding box center [778, 381] width 629 height 110
type textarea "Applicant stated disagree she was trying to beat the timer"
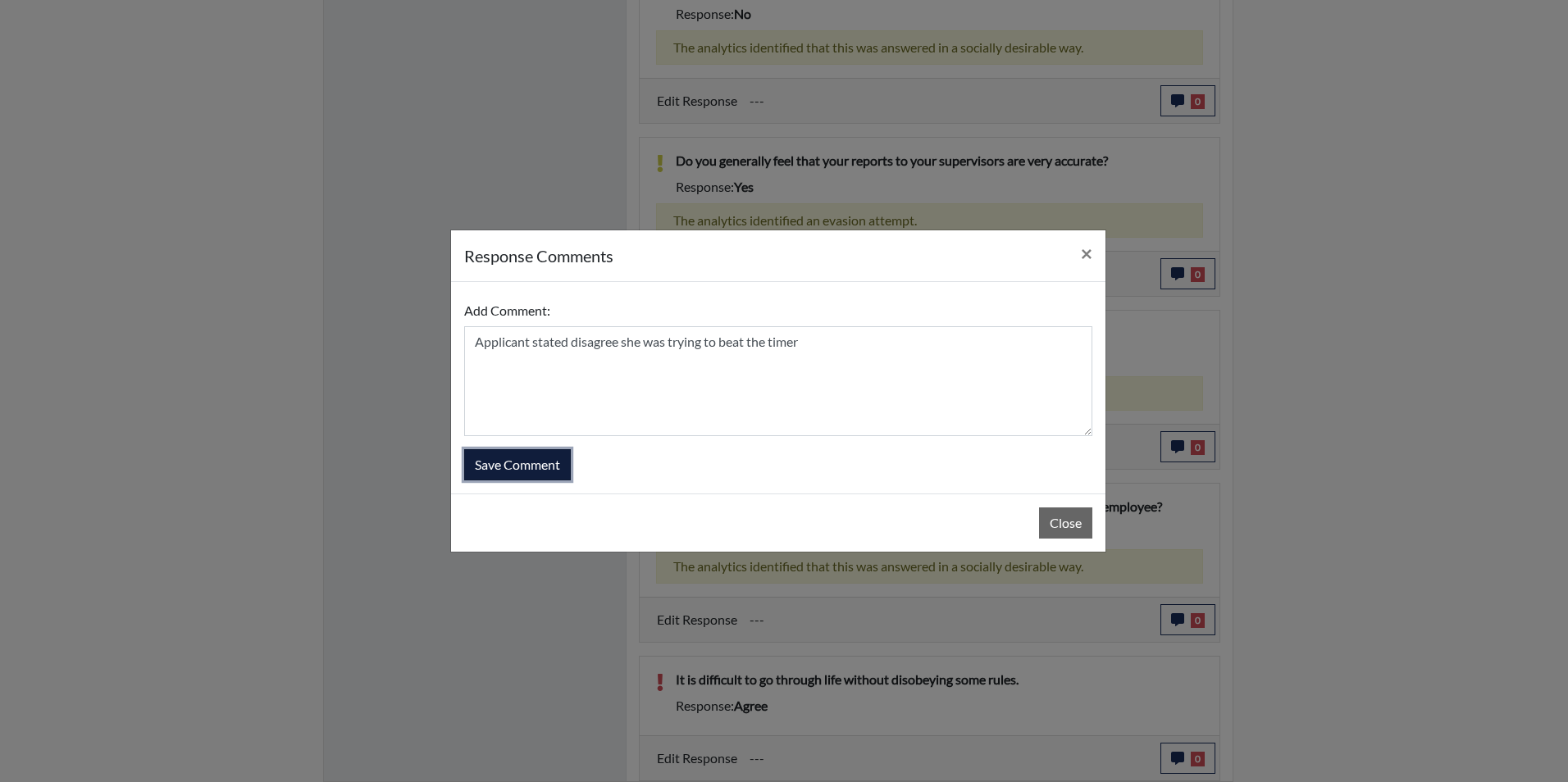
click at [524, 457] on button "Save Comment" at bounding box center [518, 465] width 107 height 31
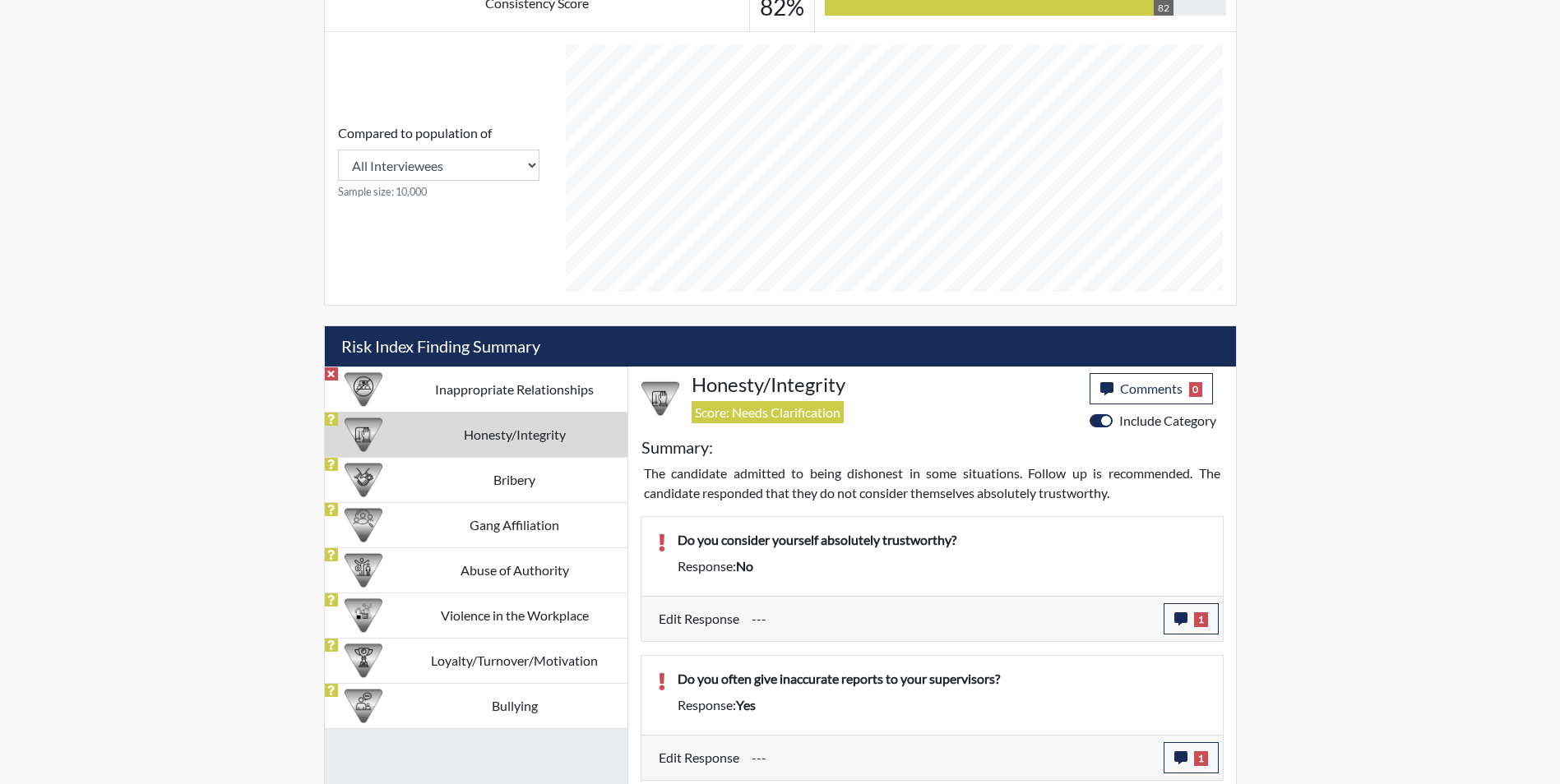
scroll to position [664, 0]
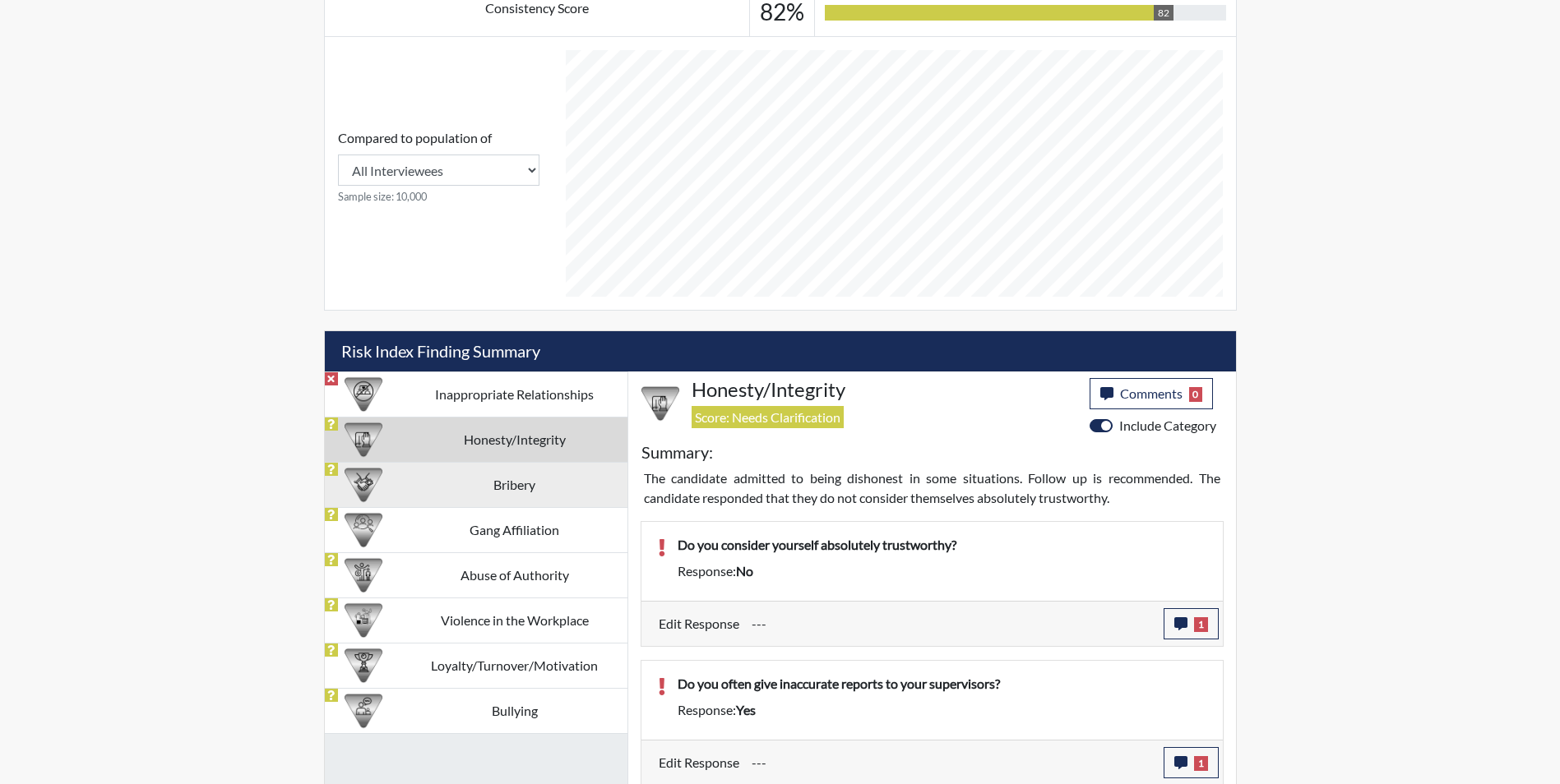
click at [537, 488] on td "Bribery" at bounding box center [514, 484] width 225 height 45
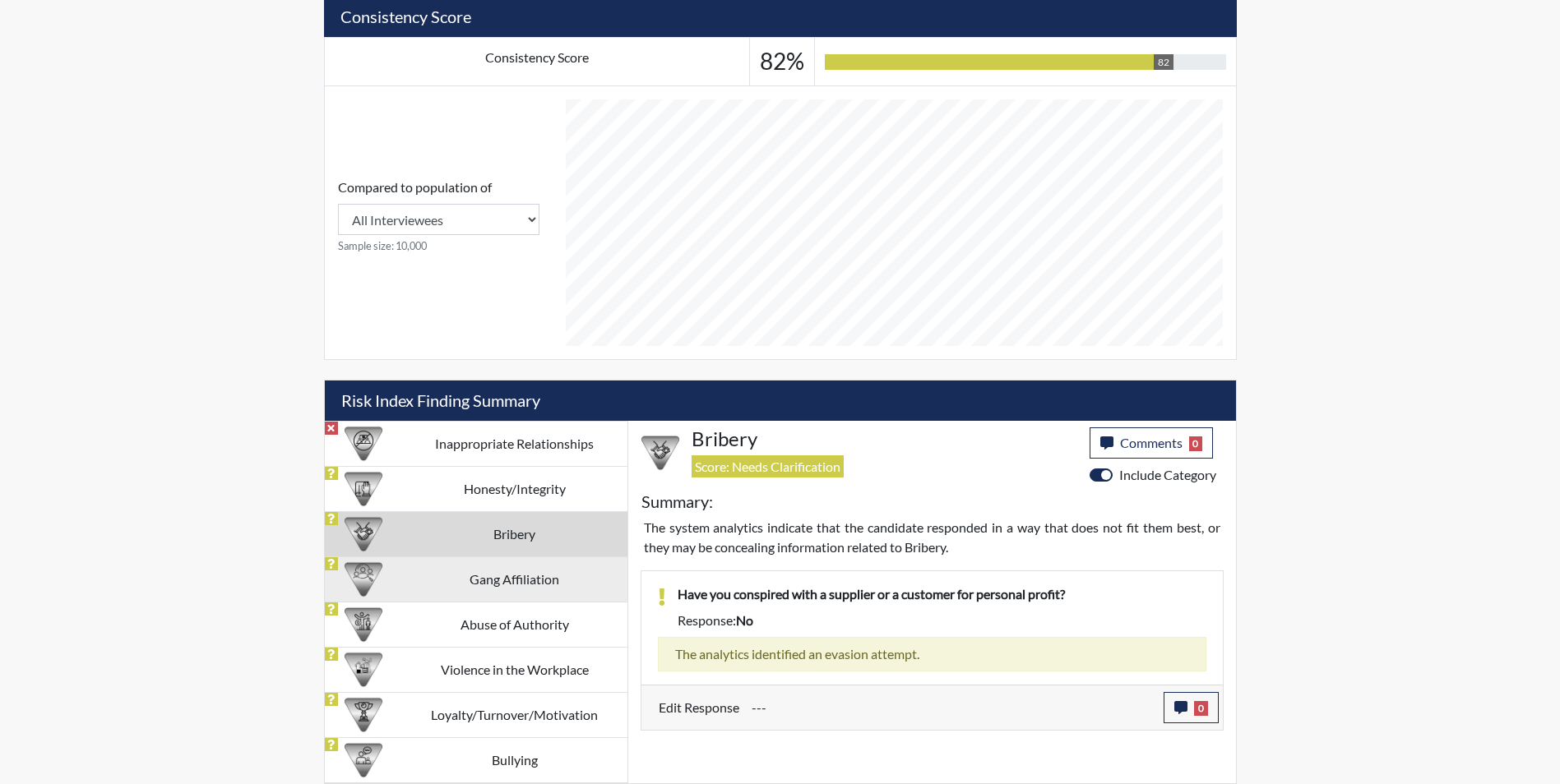
click at [516, 576] on td "Gang Affiliation" at bounding box center [514, 579] width 225 height 45
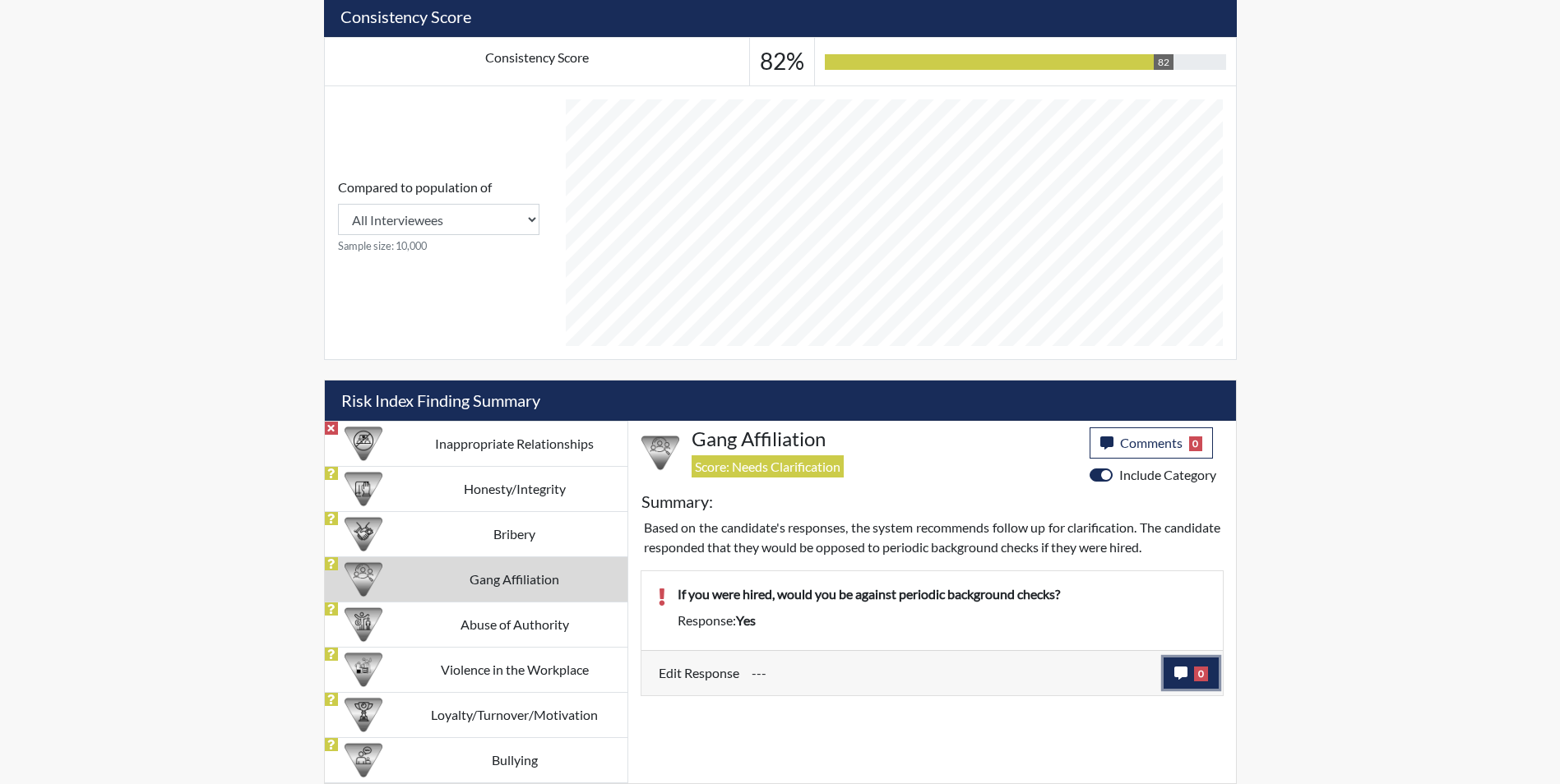
click at [1177, 678] on icon "button" at bounding box center [1181, 674] width 14 height 14
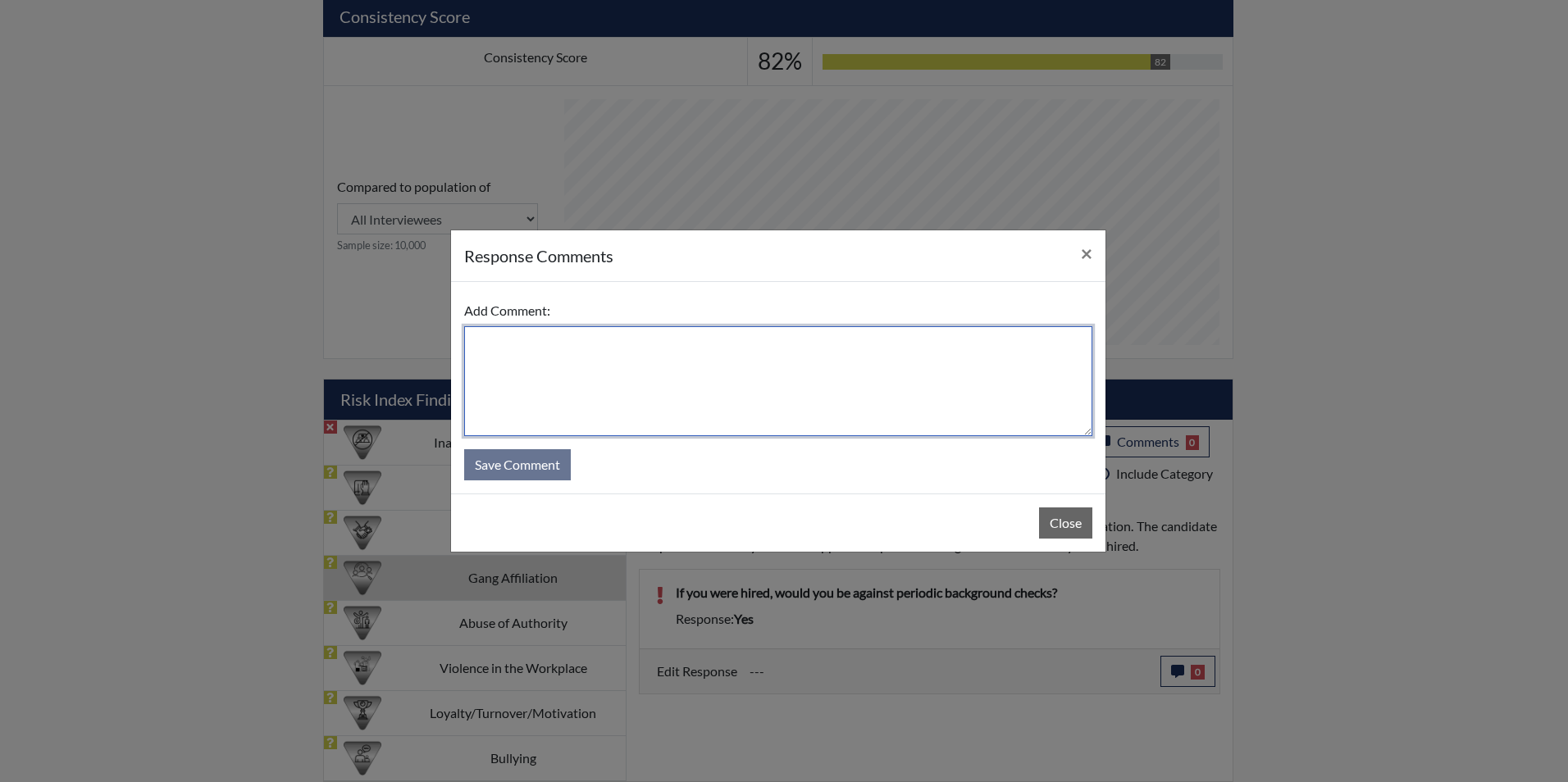
click at [556, 361] on textarea at bounding box center [778, 381] width 629 height 110
type textarea "Applicant stated no trying to be the timer."
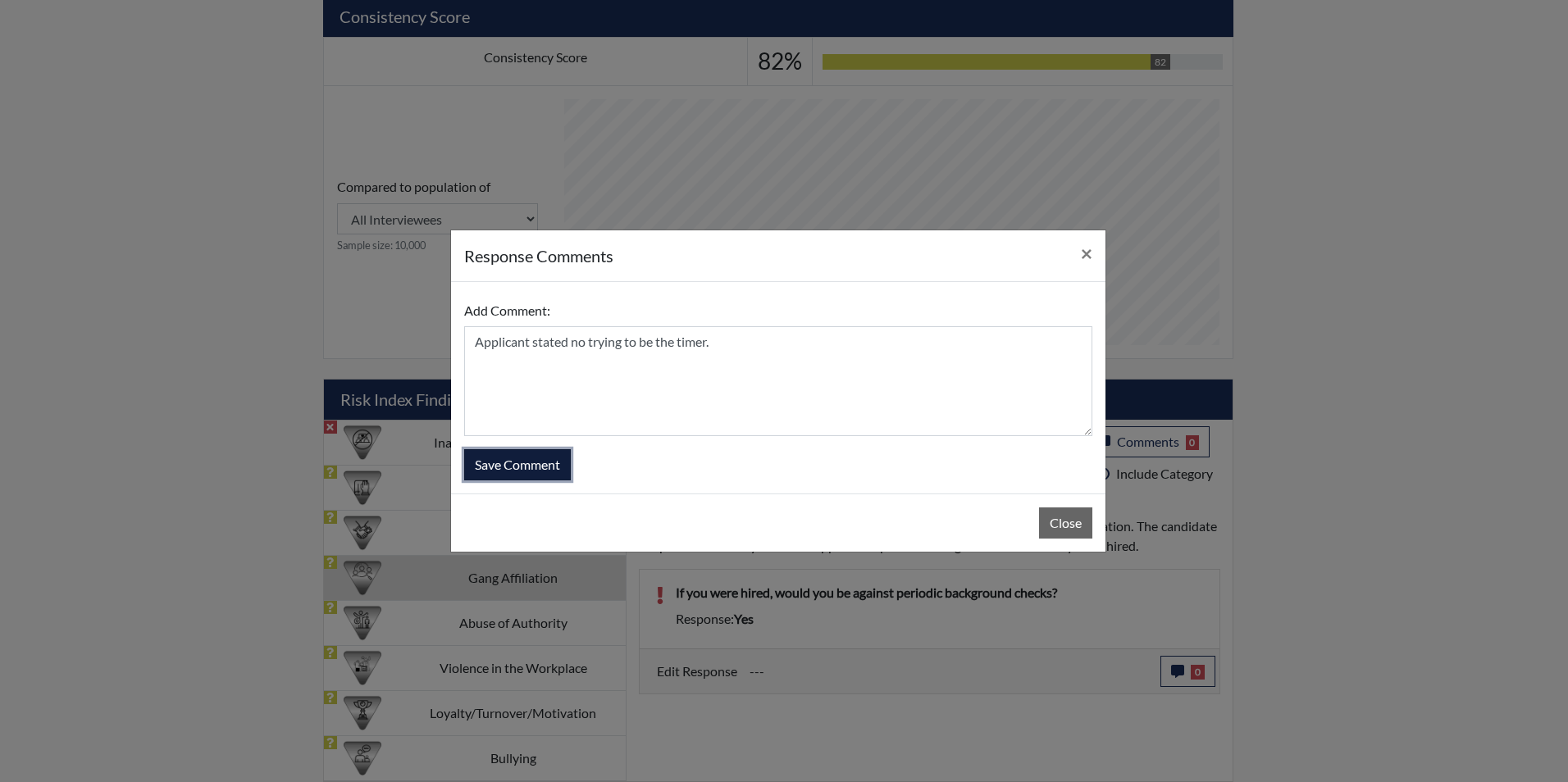
click at [553, 455] on button "Save Comment" at bounding box center [518, 465] width 107 height 31
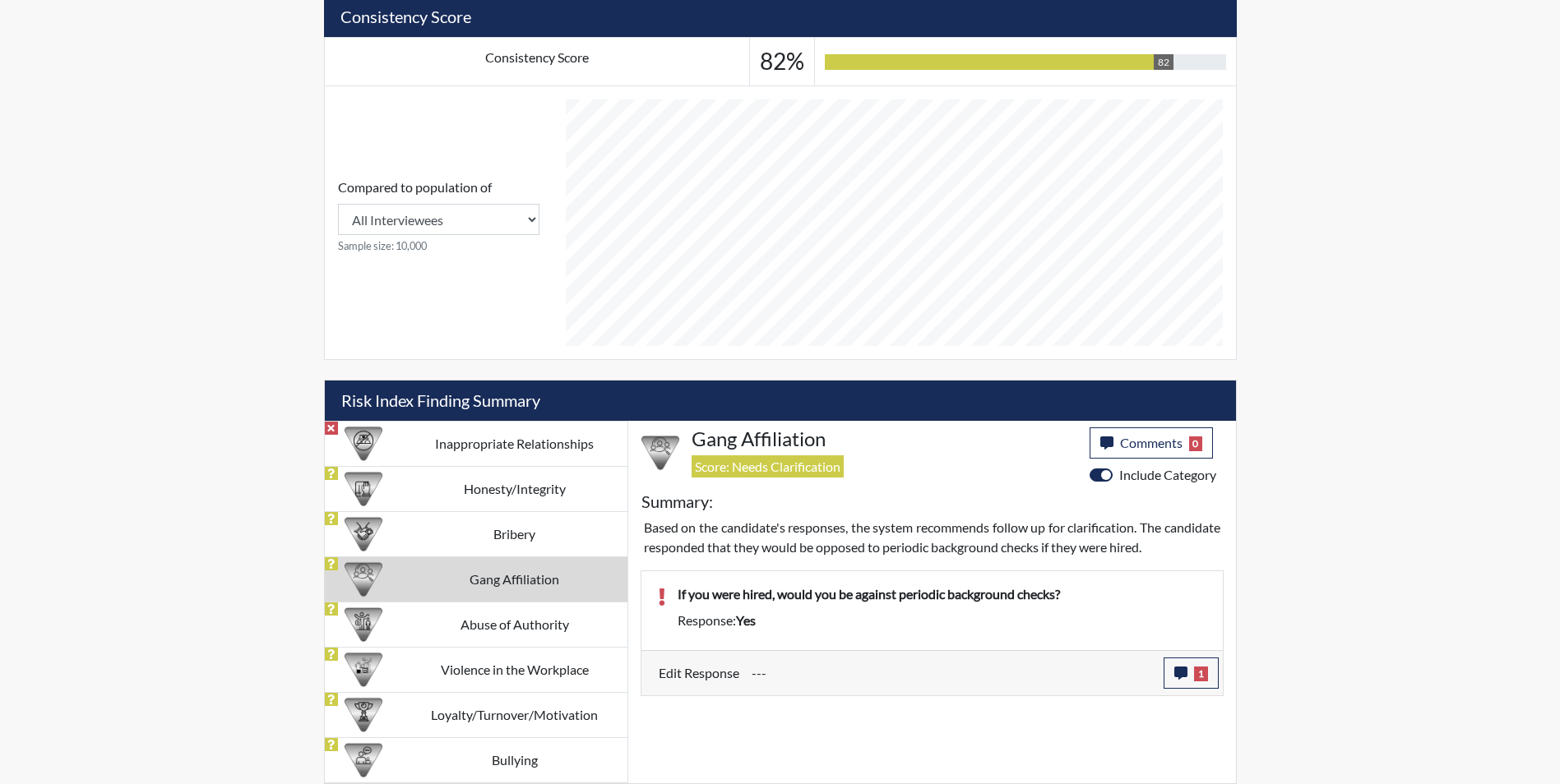
scroll to position [273, 683]
click at [521, 626] on td "Abuse of Authority" at bounding box center [514, 624] width 225 height 45
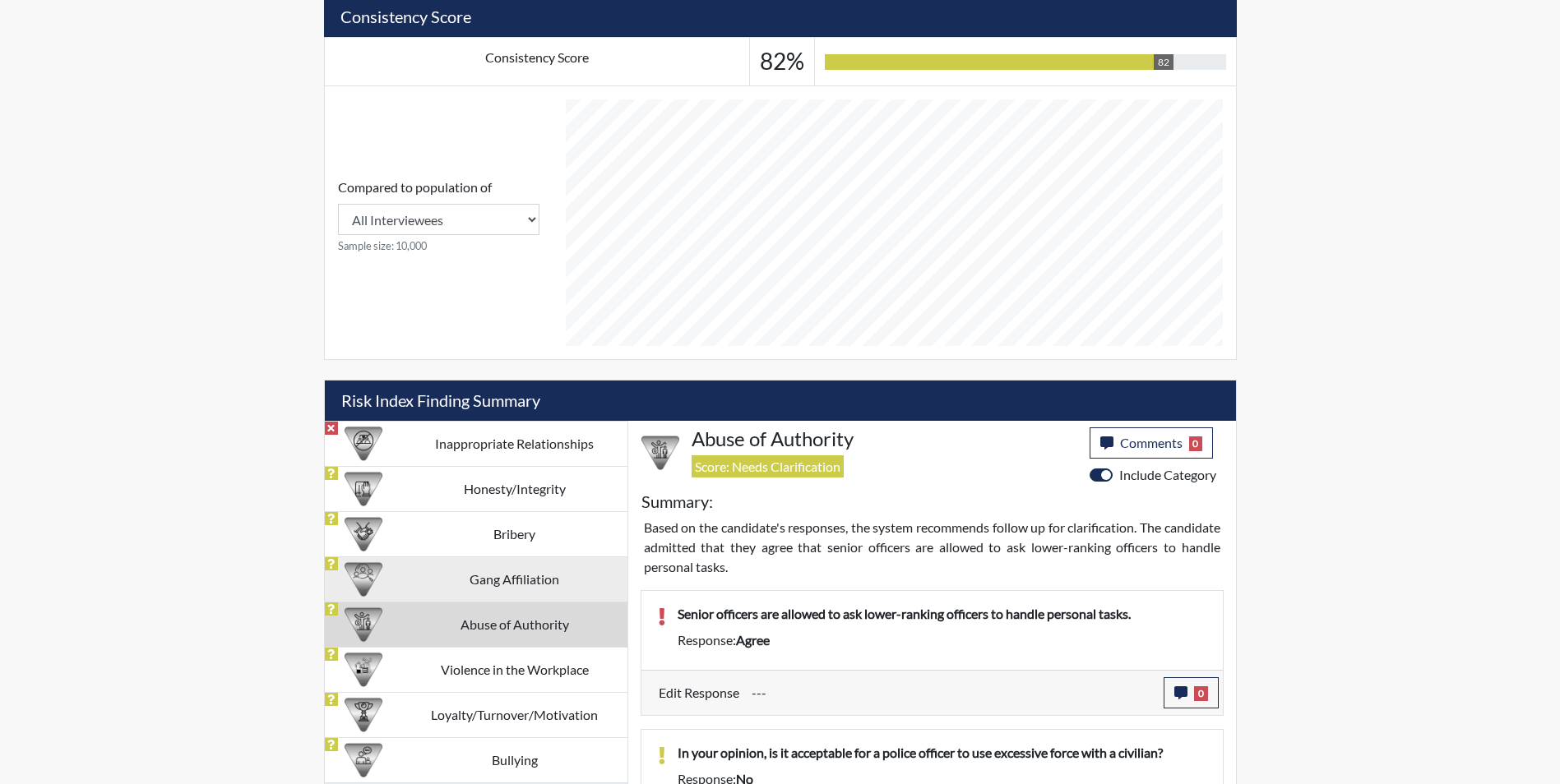
click at [522, 581] on td "Gang Affiliation" at bounding box center [514, 579] width 225 height 45
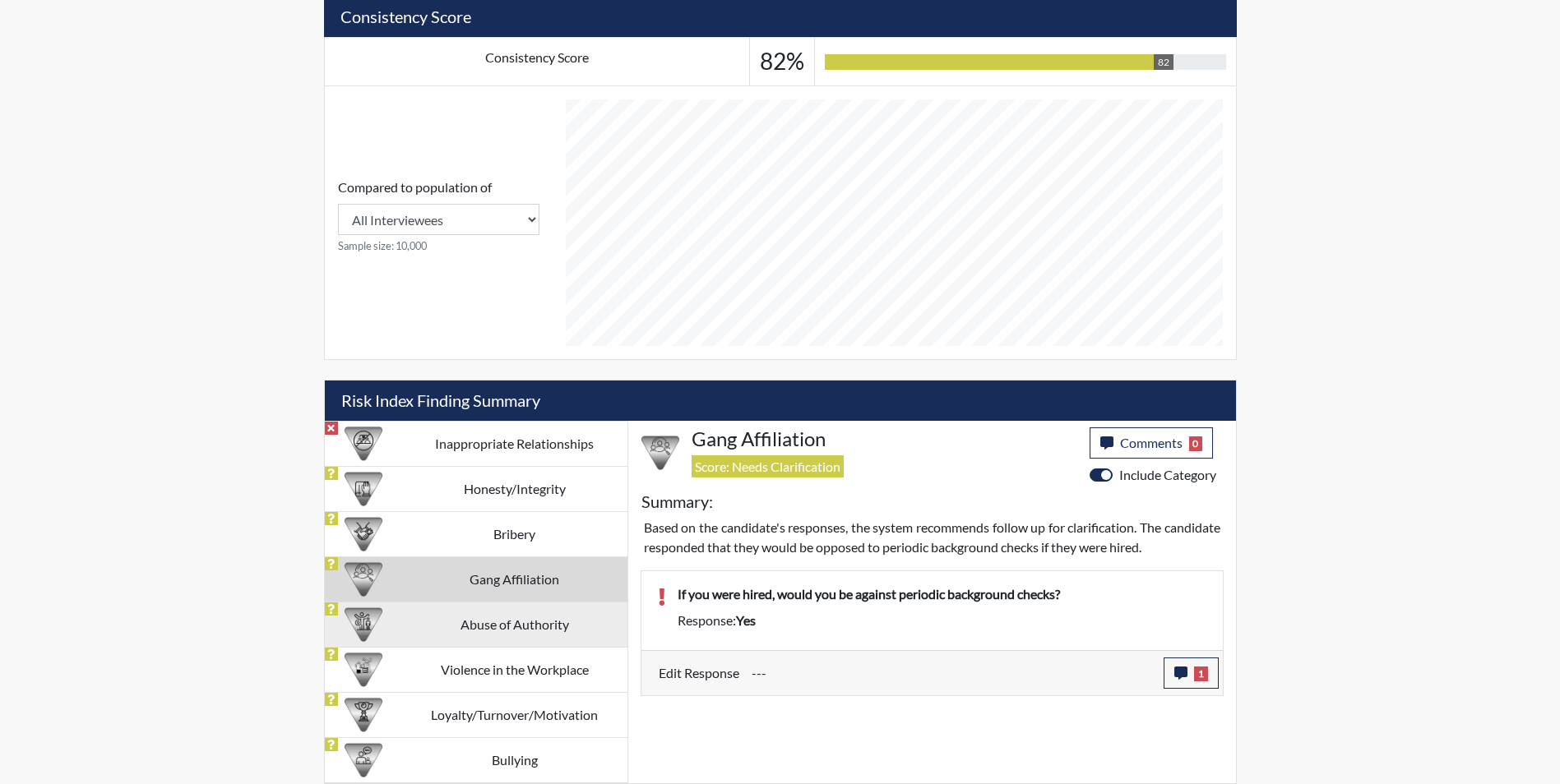
click at [601, 620] on td "Abuse of Authority" at bounding box center [514, 624] width 225 height 45
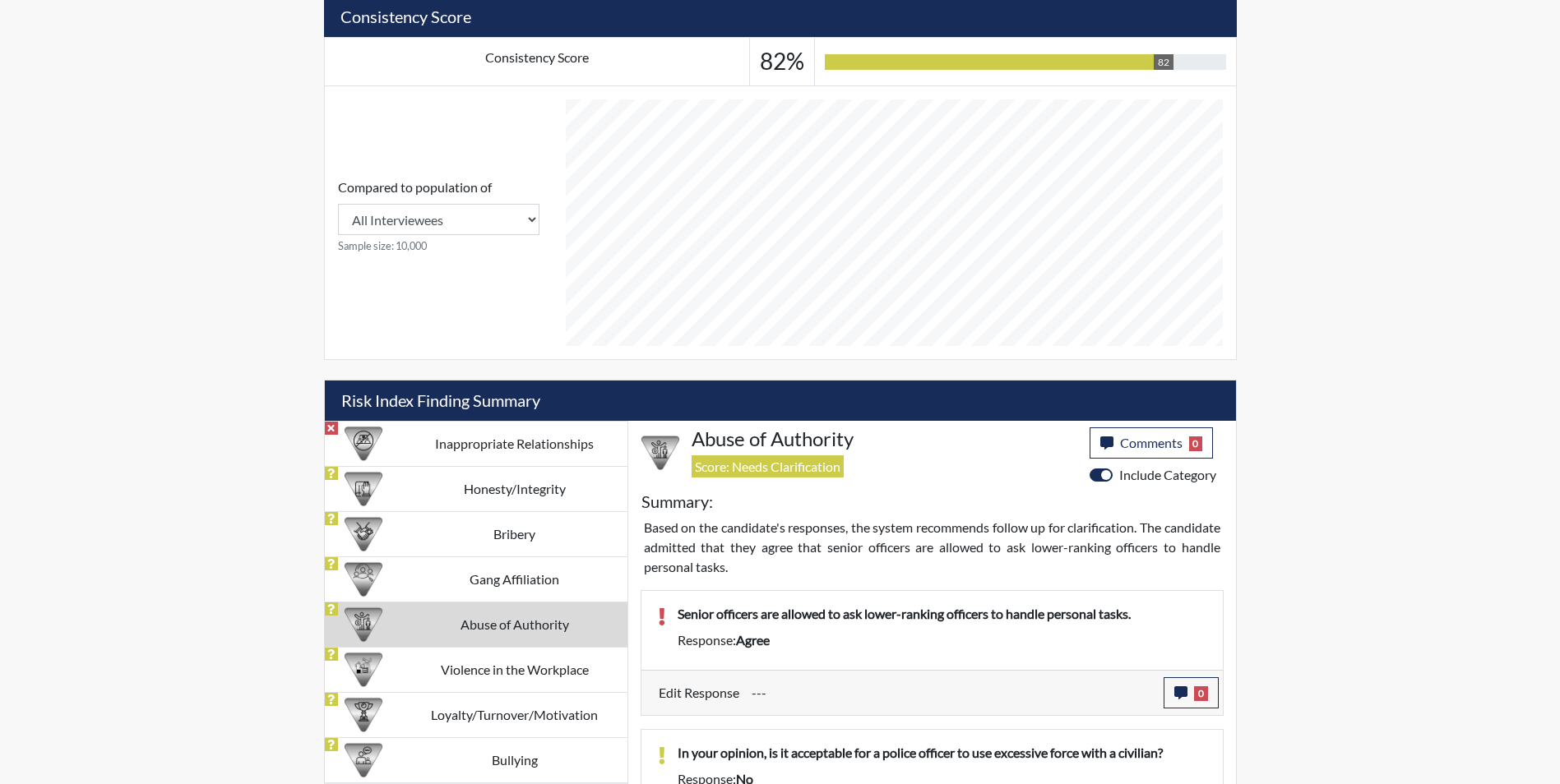
scroll to position [741, 0]
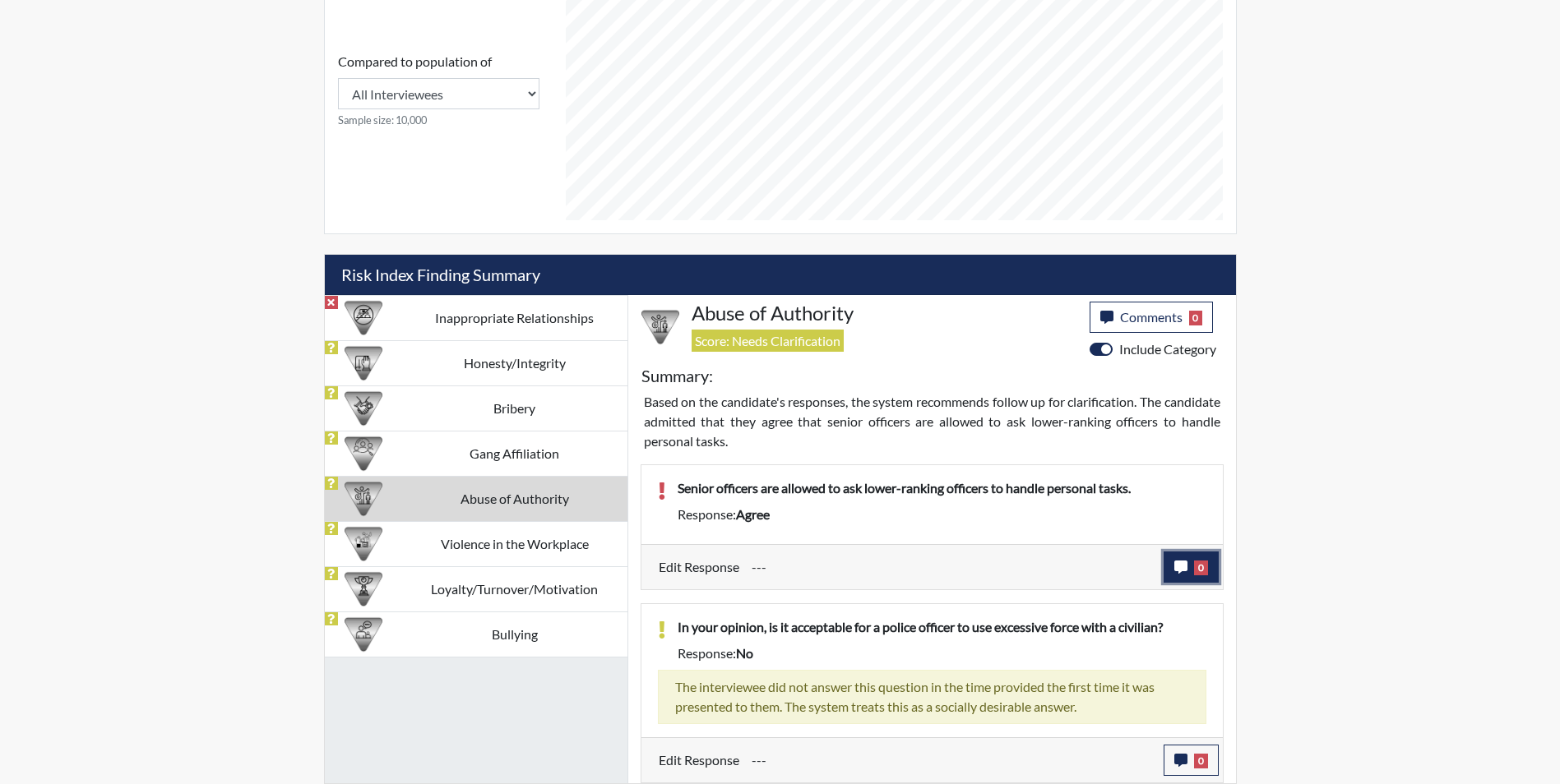
click at [1173, 571] on button "0" at bounding box center [1191, 567] width 56 height 31
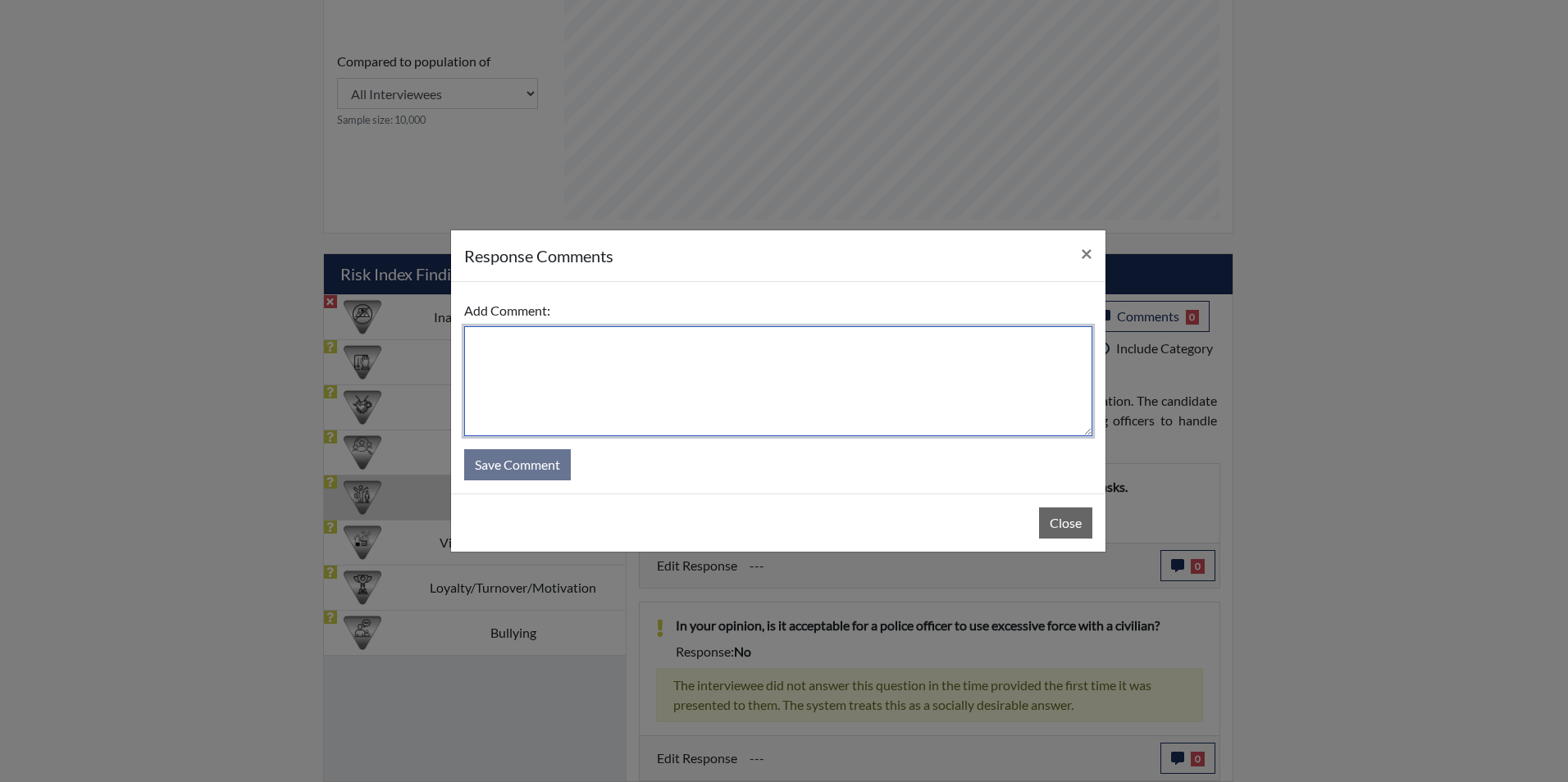
click at [622, 381] on textarea at bounding box center [778, 381] width 629 height 110
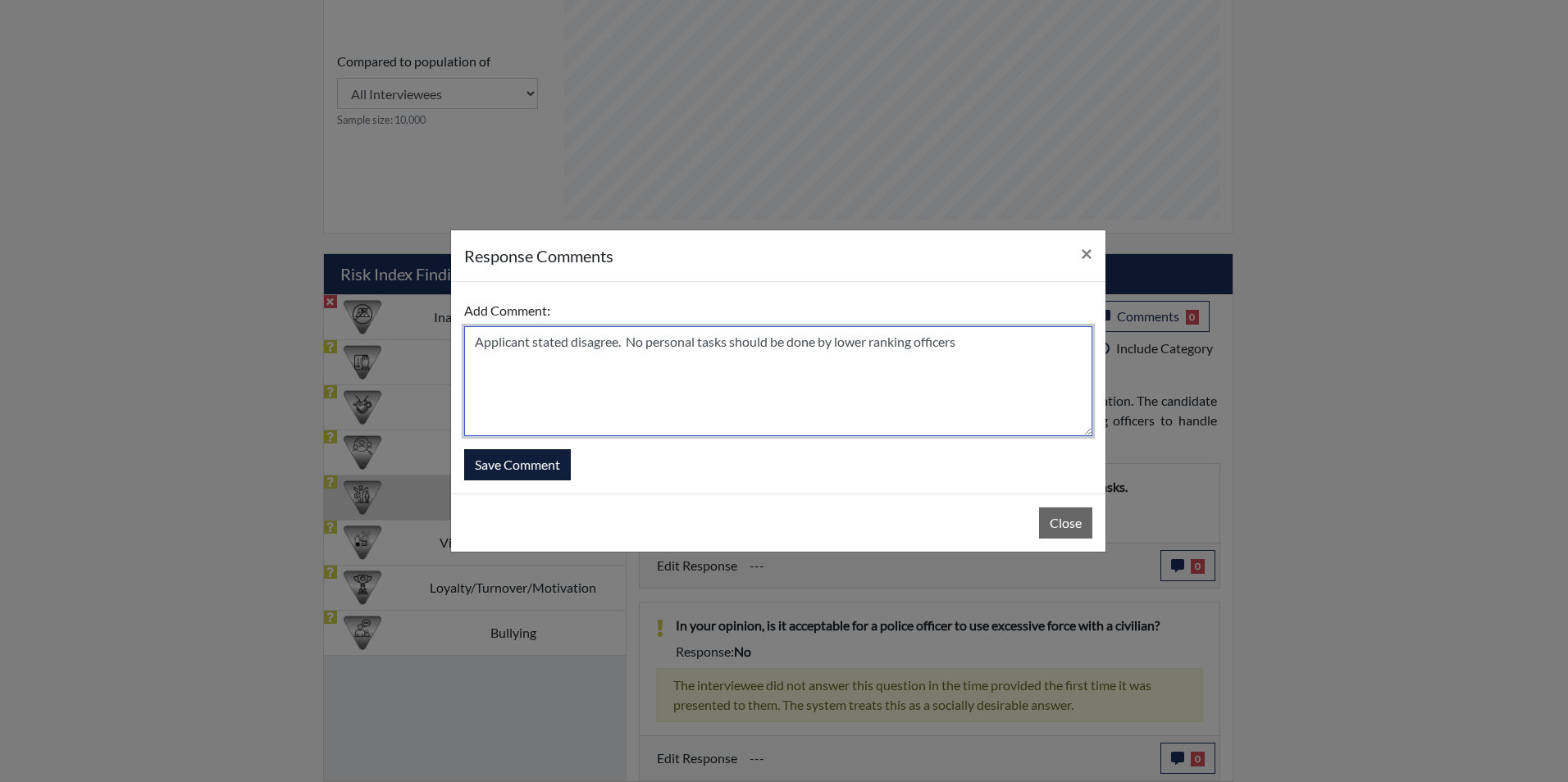
type textarea "Applicant stated disagree. No personal tasks should be done by lower ranking of…"
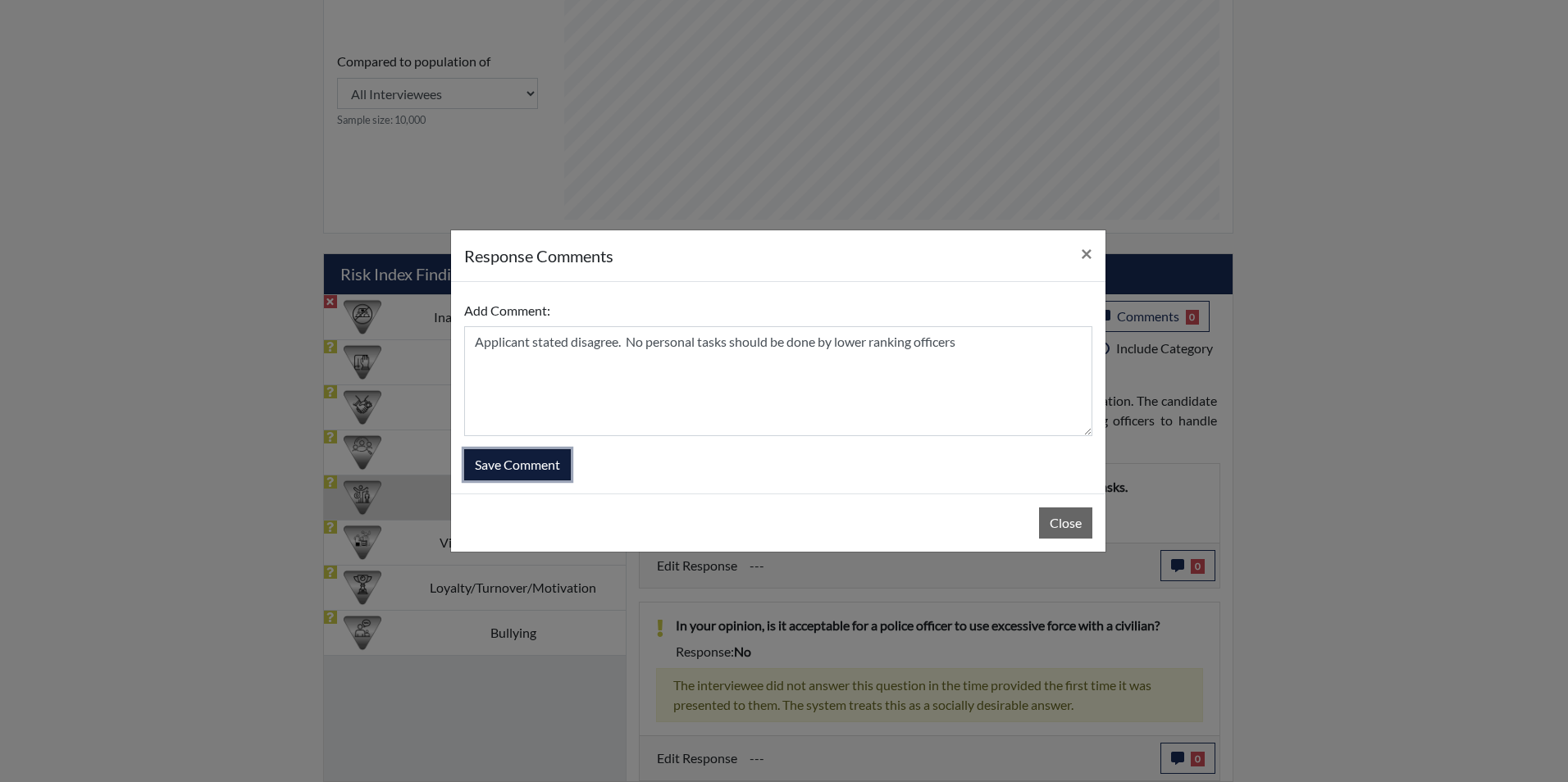
click at [565, 466] on button "Save Comment" at bounding box center [518, 465] width 107 height 31
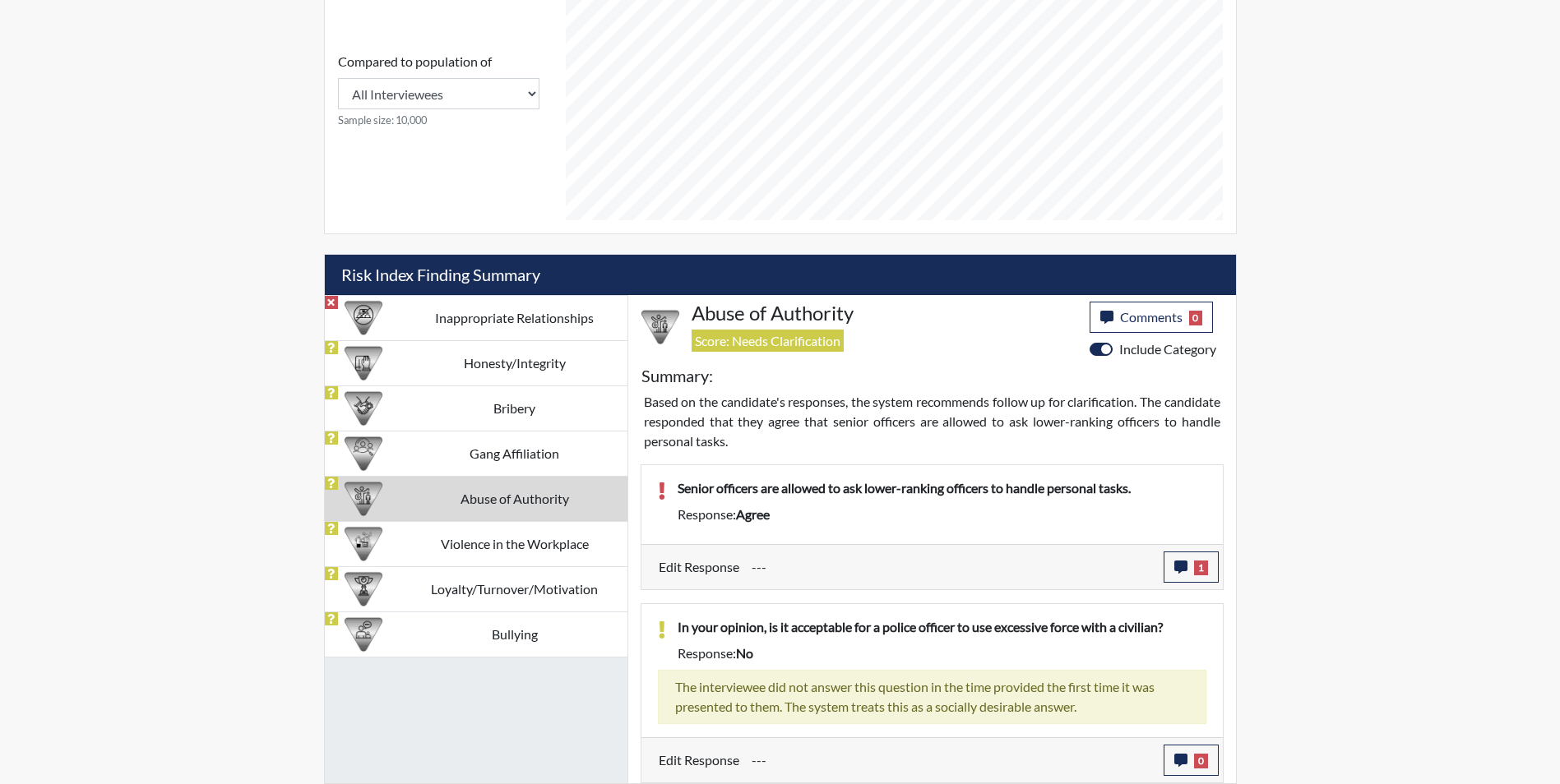
scroll to position [273, 683]
click at [564, 546] on td "Violence in the Workplace" at bounding box center [514, 543] width 225 height 45
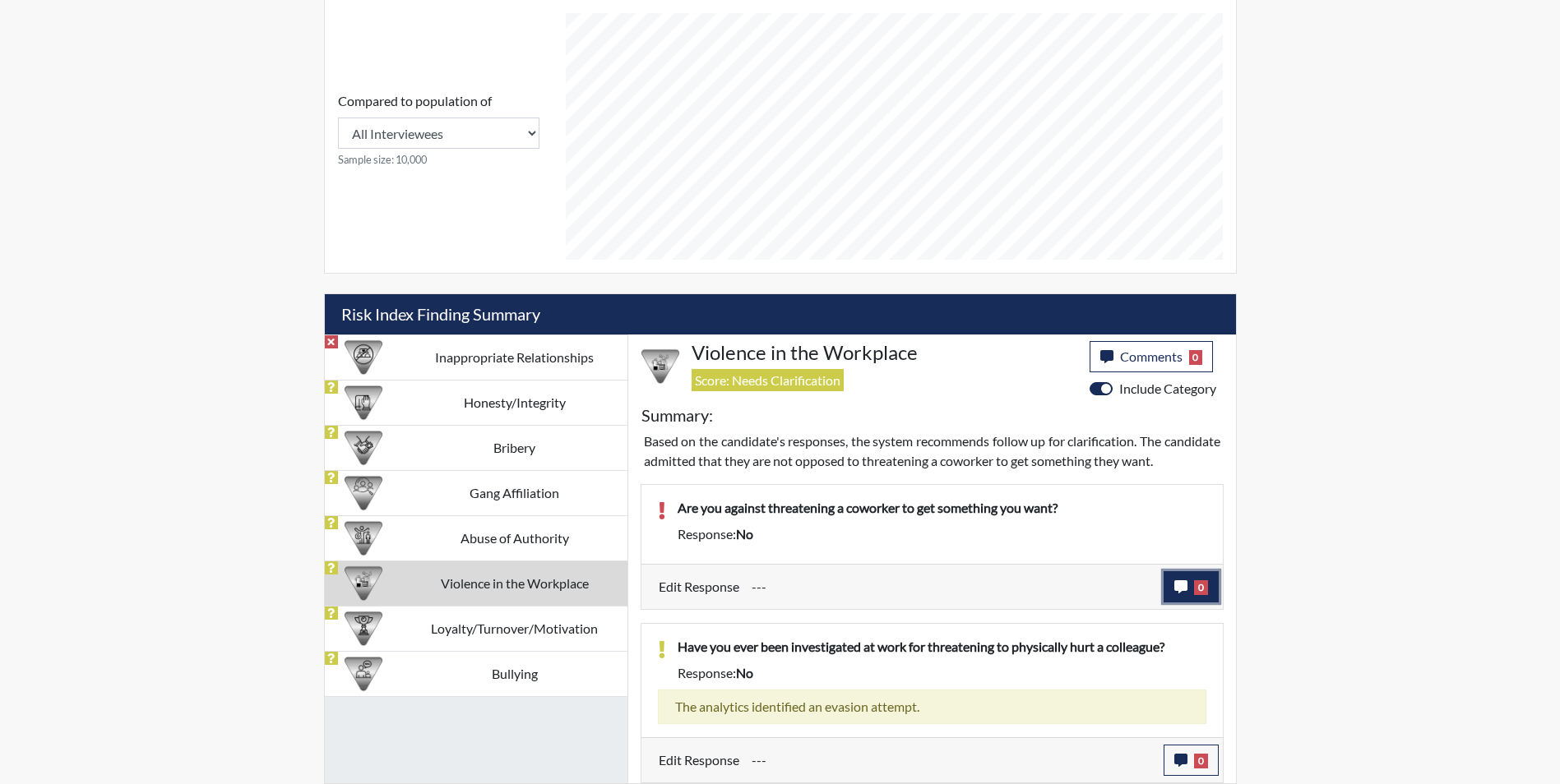
click at [1187, 588] on icon "button" at bounding box center [1181, 587] width 14 height 14
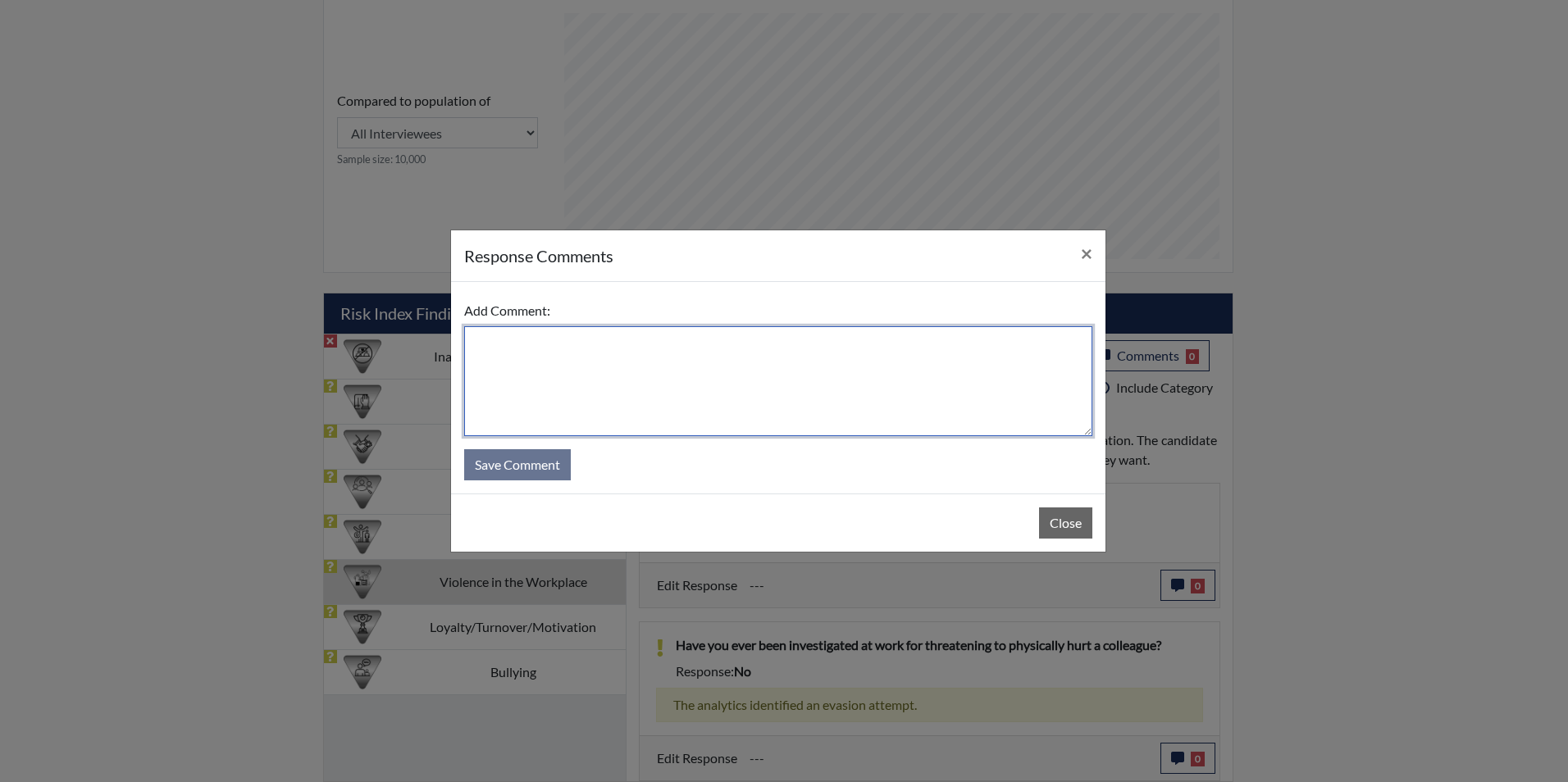
click at [671, 383] on textarea at bounding box center [778, 381] width 629 height 110
type textarea "Applicant stated no she will never threaten anyone"
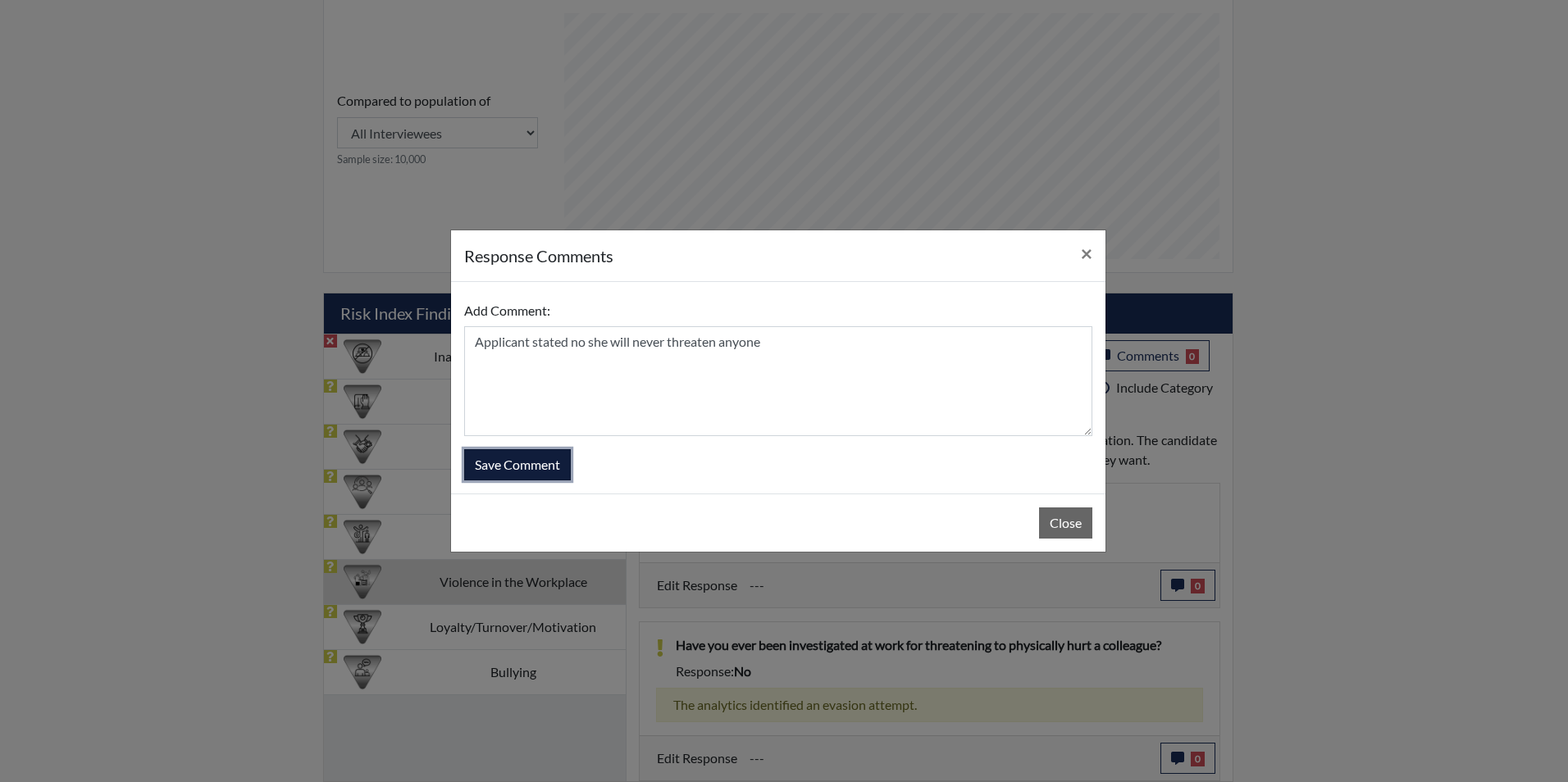
click at [555, 458] on button "Save Comment" at bounding box center [518, 465] width 107 height 31
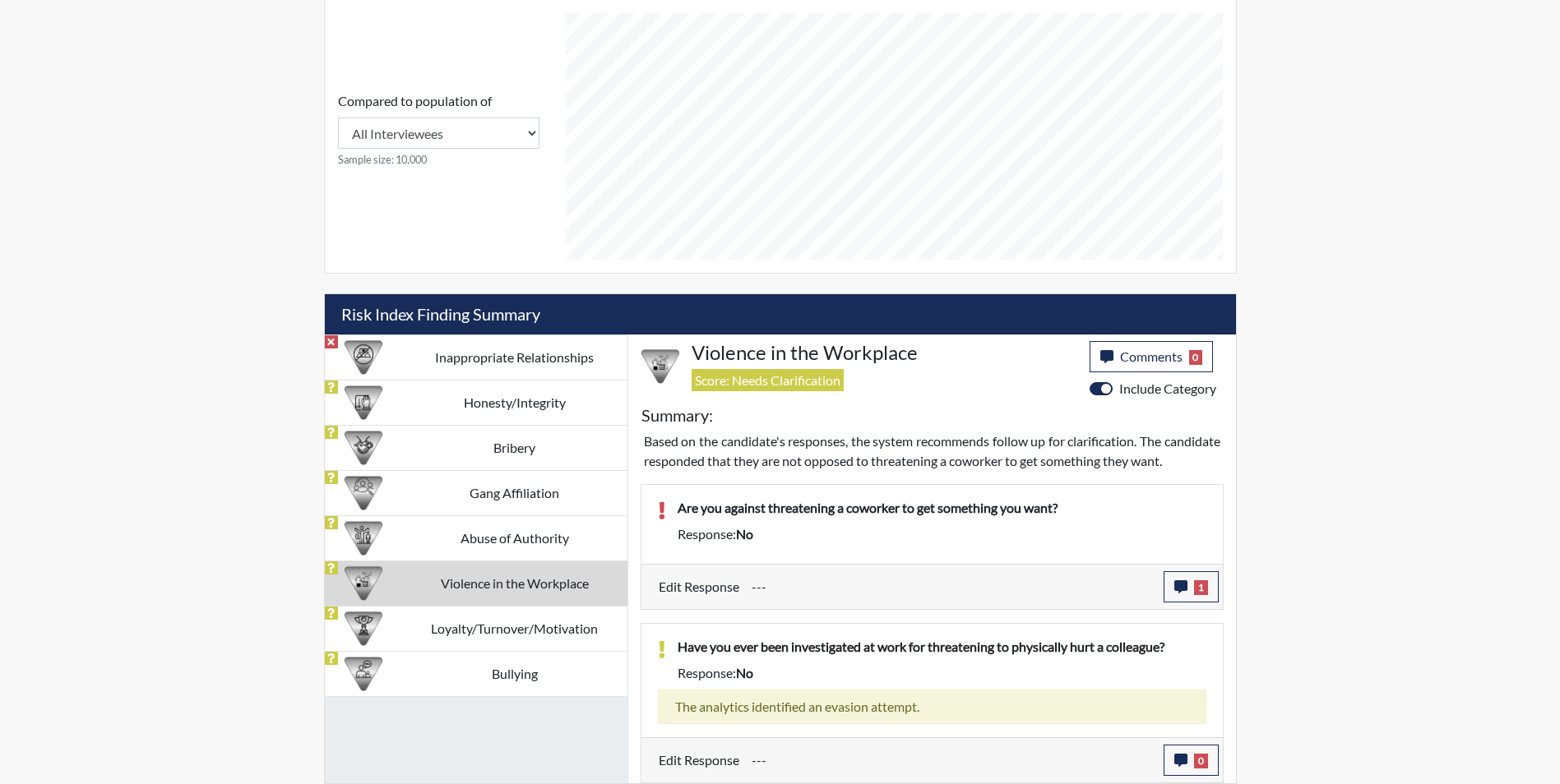
scroll to position [721, 0]
click at [560, 612] on td "Loyalty/Turnover/Motivation" at bounding box center [514, 628] width 225 height 45
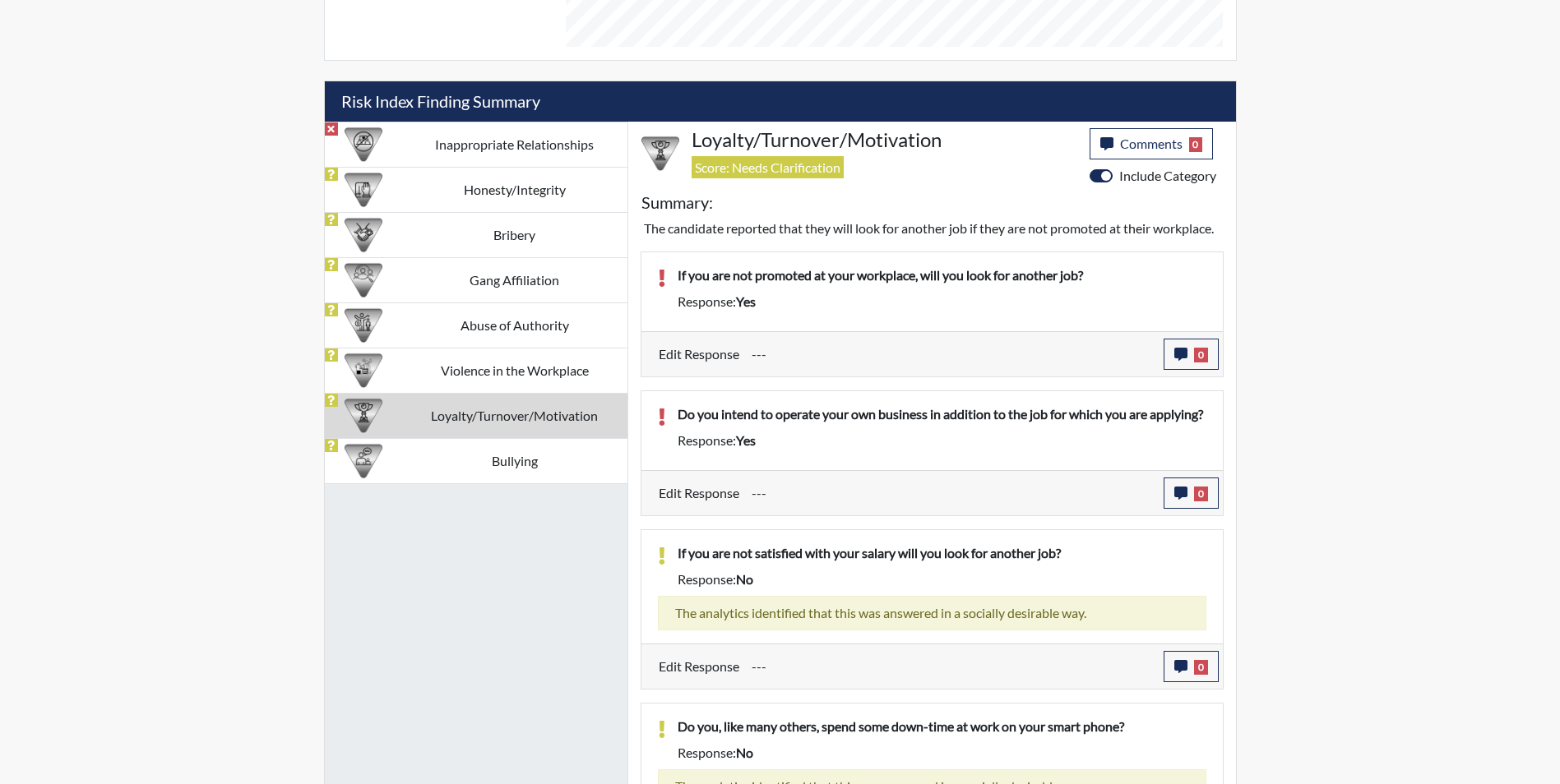
scroll to position [787, 0]
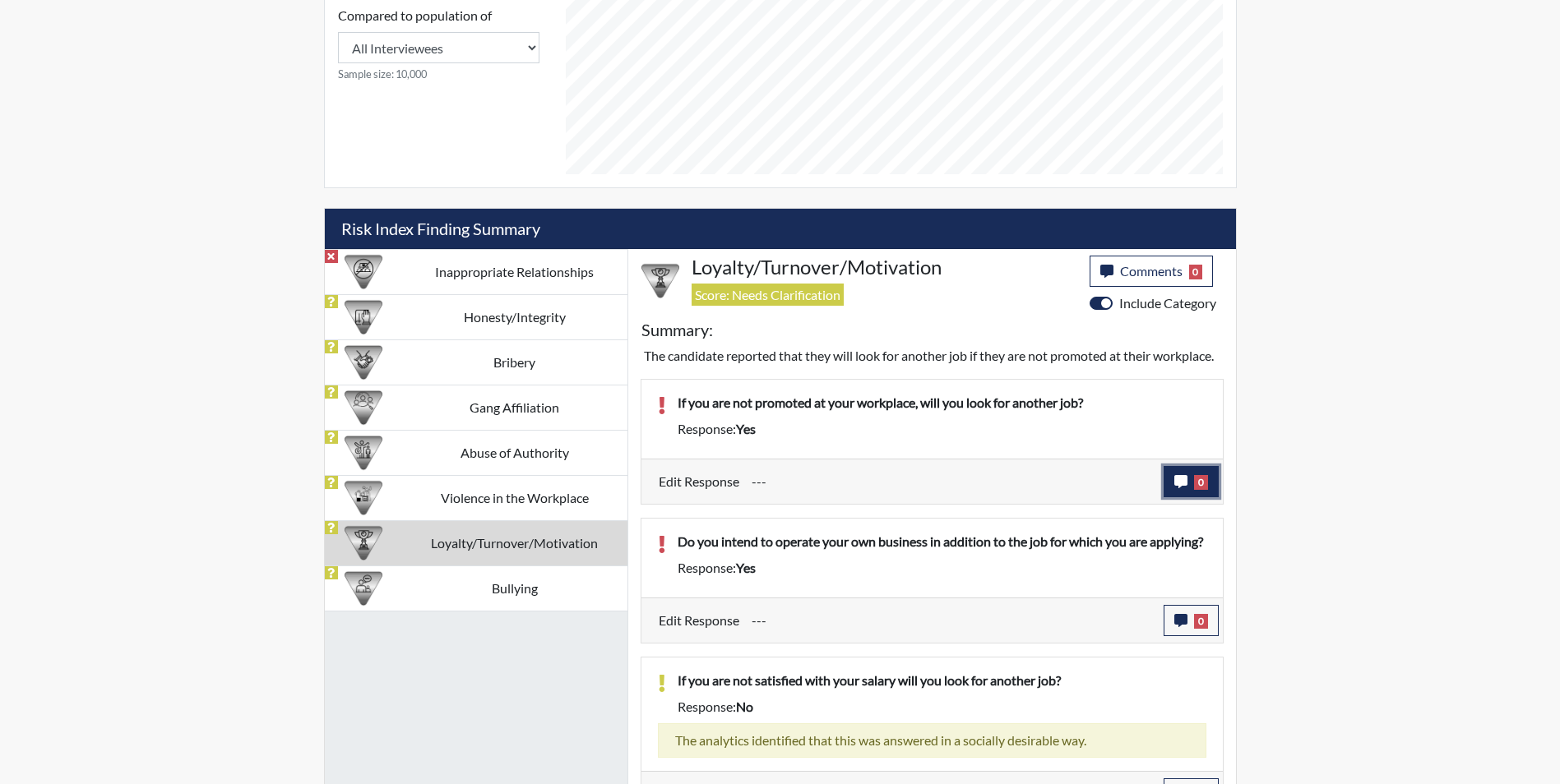
click at [1174, 488] on icon "button" at bounding box center [1181, 482] width 14 height 14
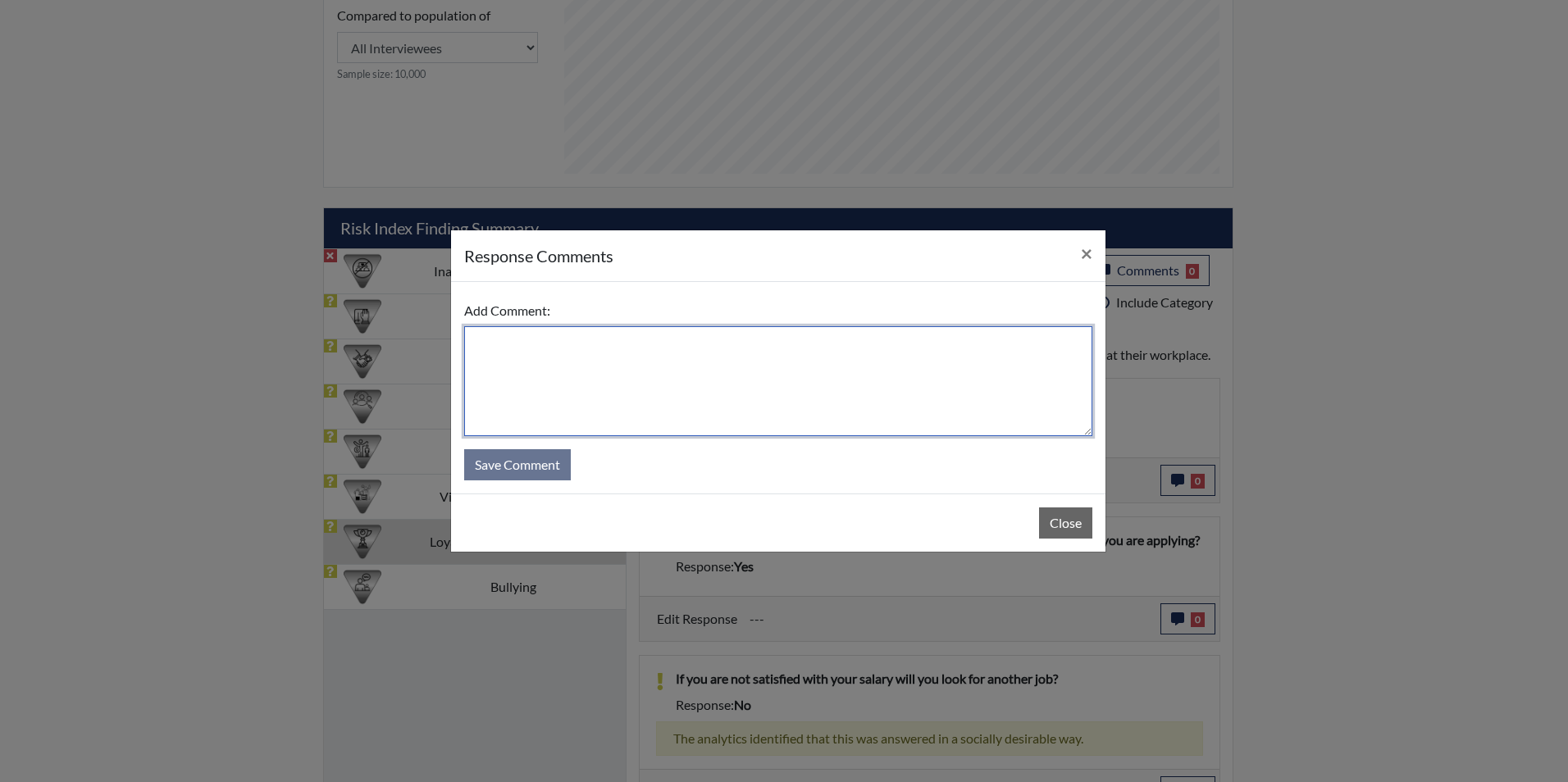
click at [688, 337] on textarea at bounding box center [778, 381] width 629 height 110
type textarea "Applicant stated she was reading too fast"
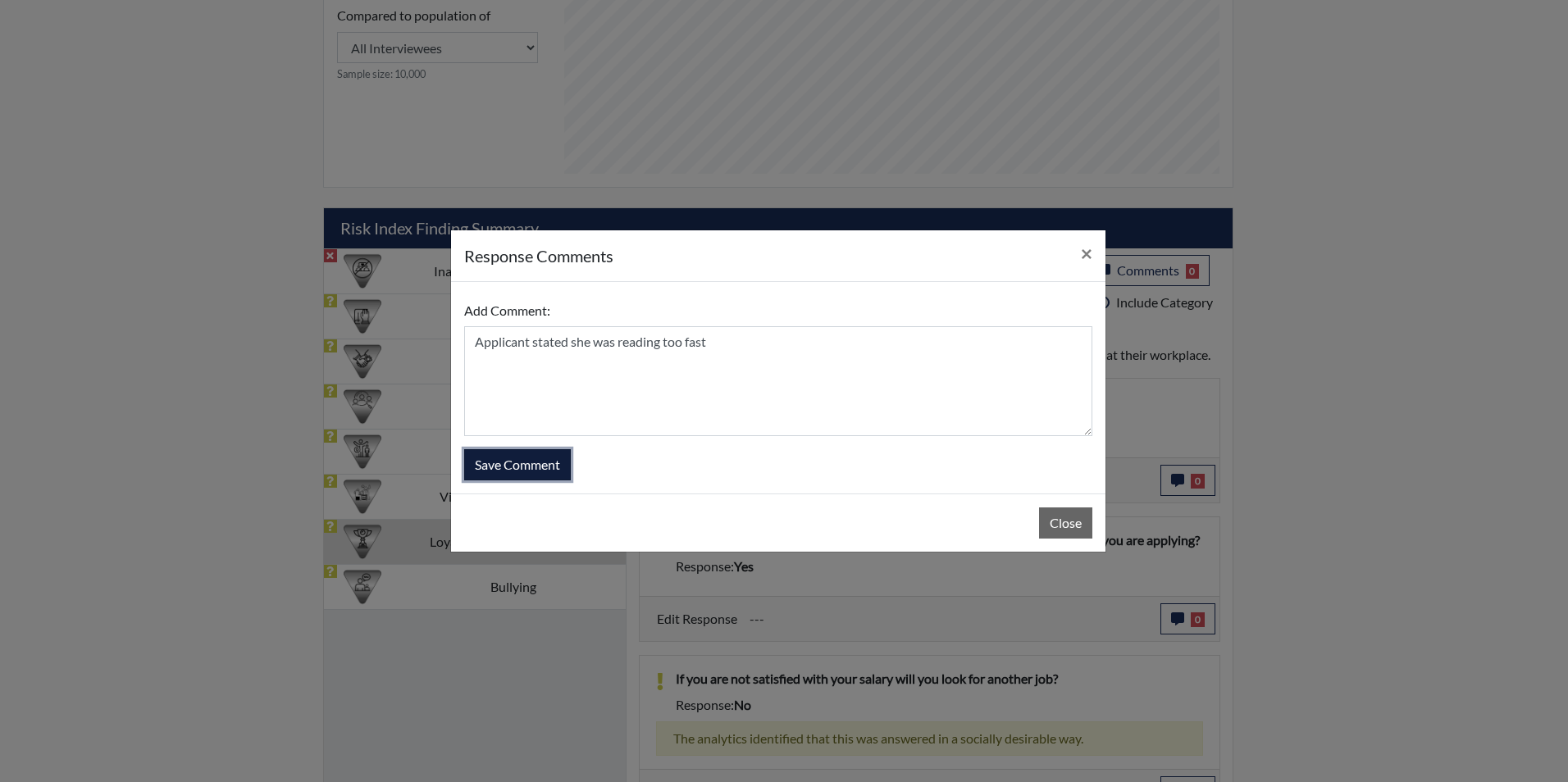
click at [534, 463] on button "Save Comment" at bounding box center [518, 465] width 107 height 31
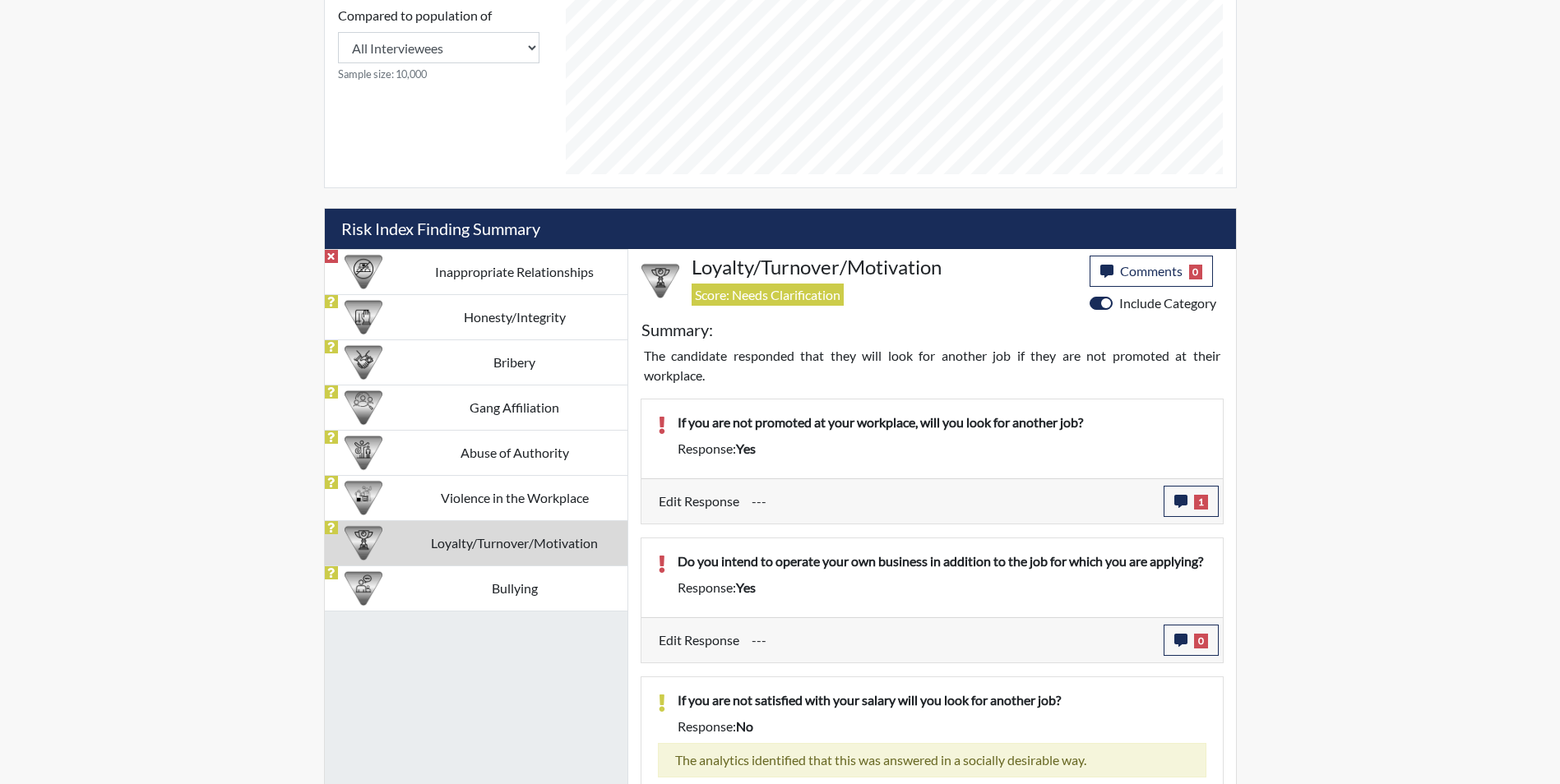
scroll to position [273, 683]
click at [1173, 656] on button "0" at bounding box center [1191, 641] width 56 height 31
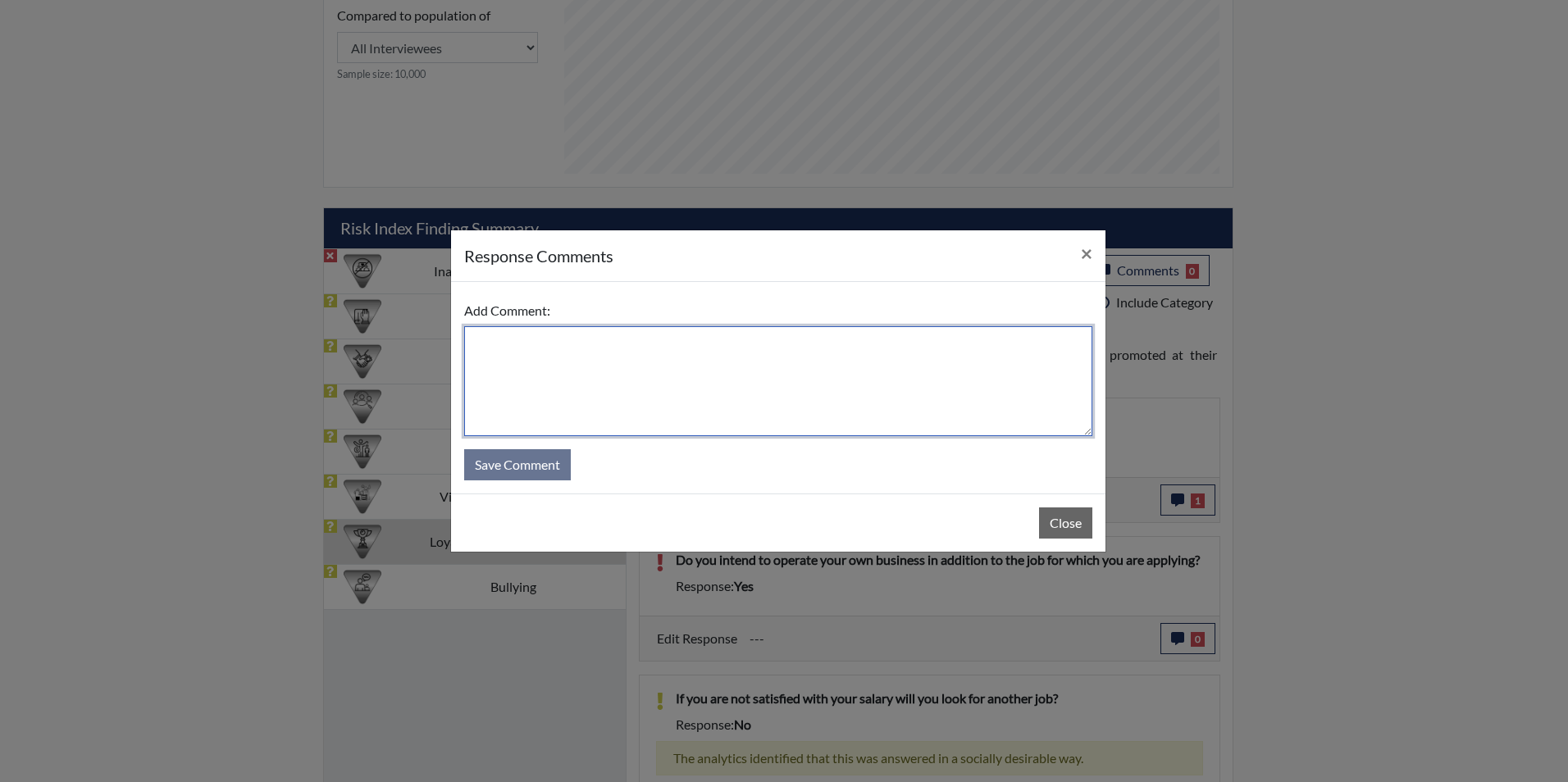
click at [584, 351] on textarea at bounding box center [778, 381] width 629 height 110
type textarea "Applicant stated she was reading too fast"
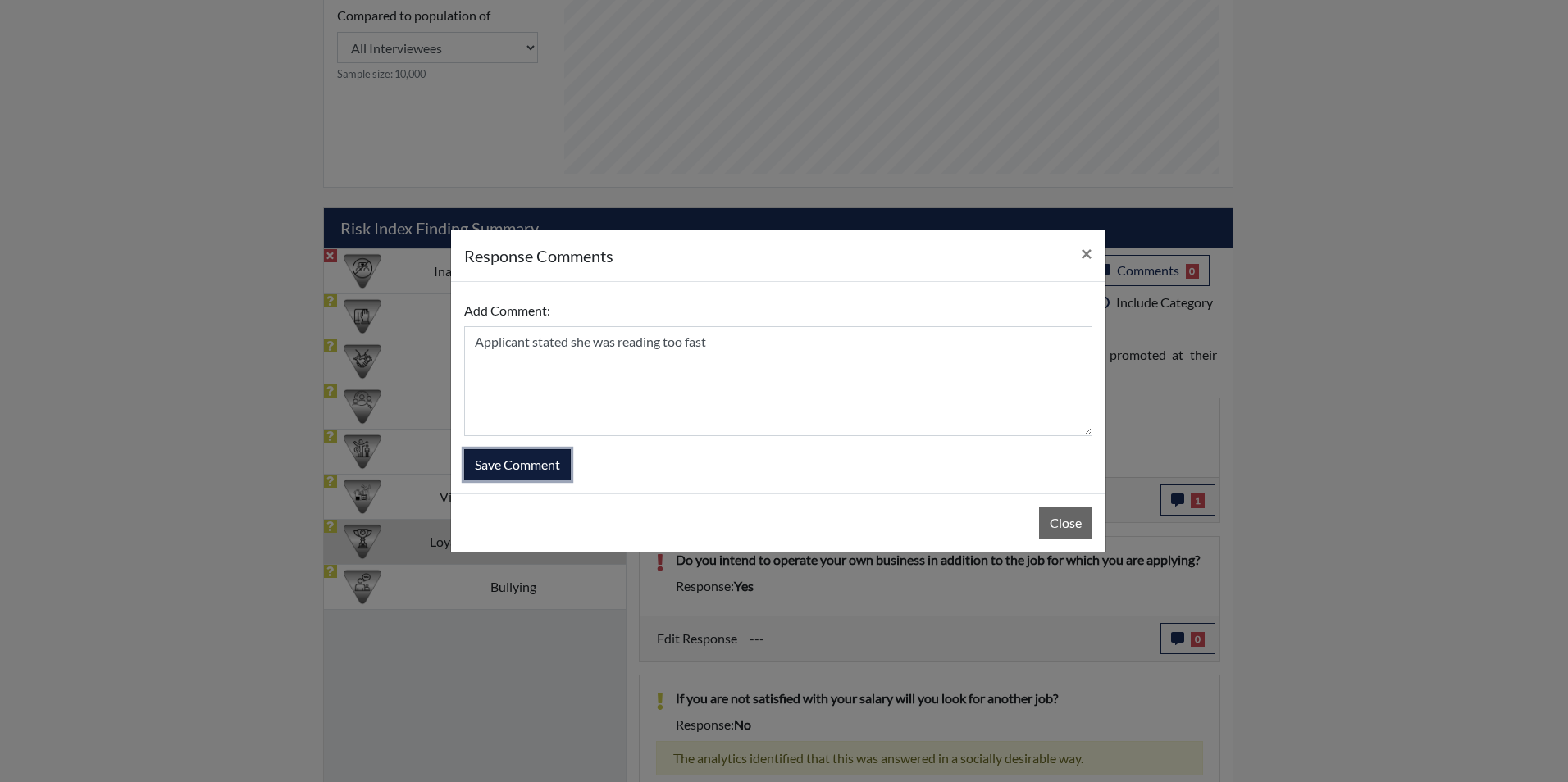
click at [497, 470] on button "Save Comment" at bounding box center [518, 465] width 107 height 31
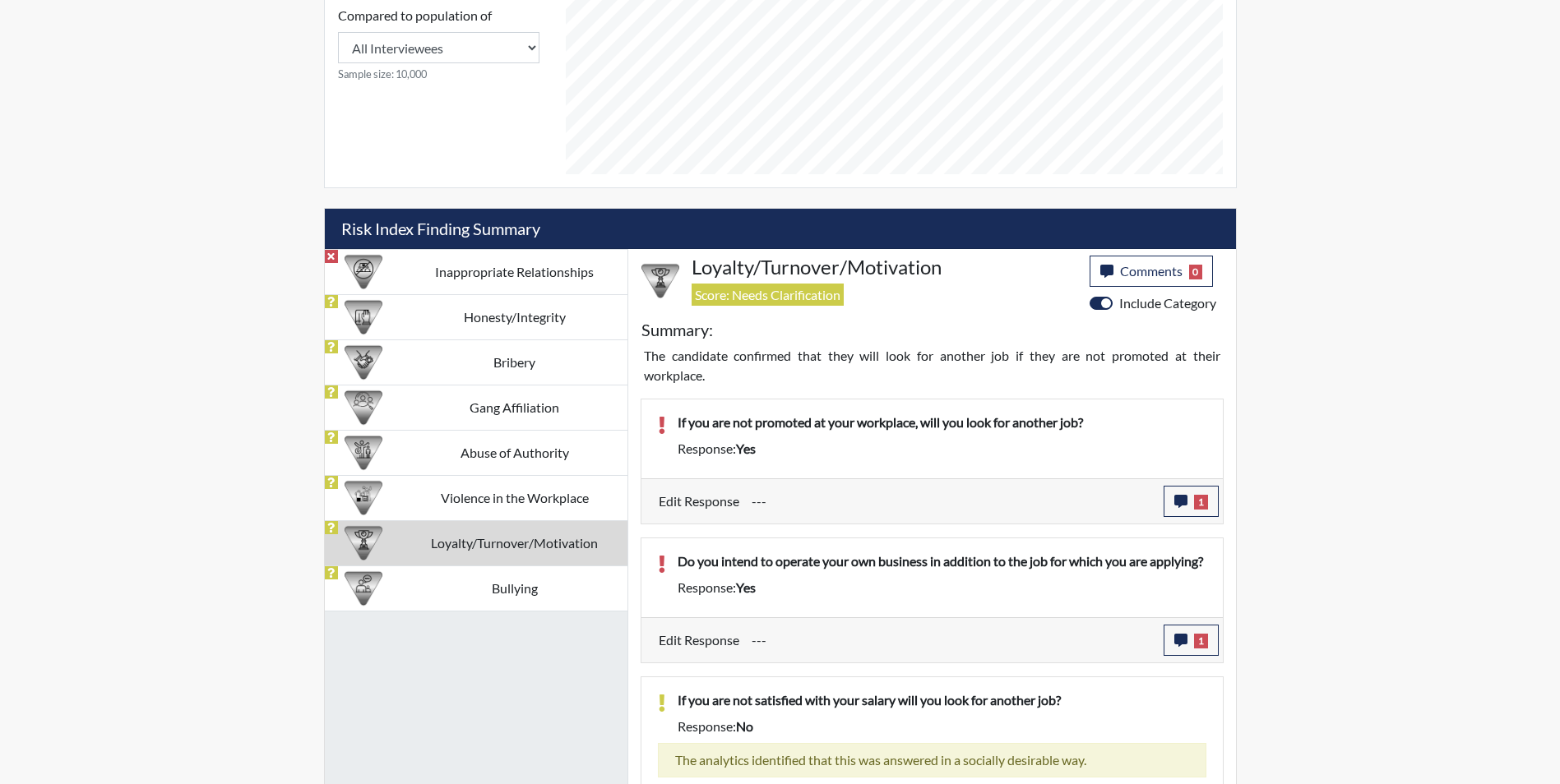
scroll to position [1033, 0]
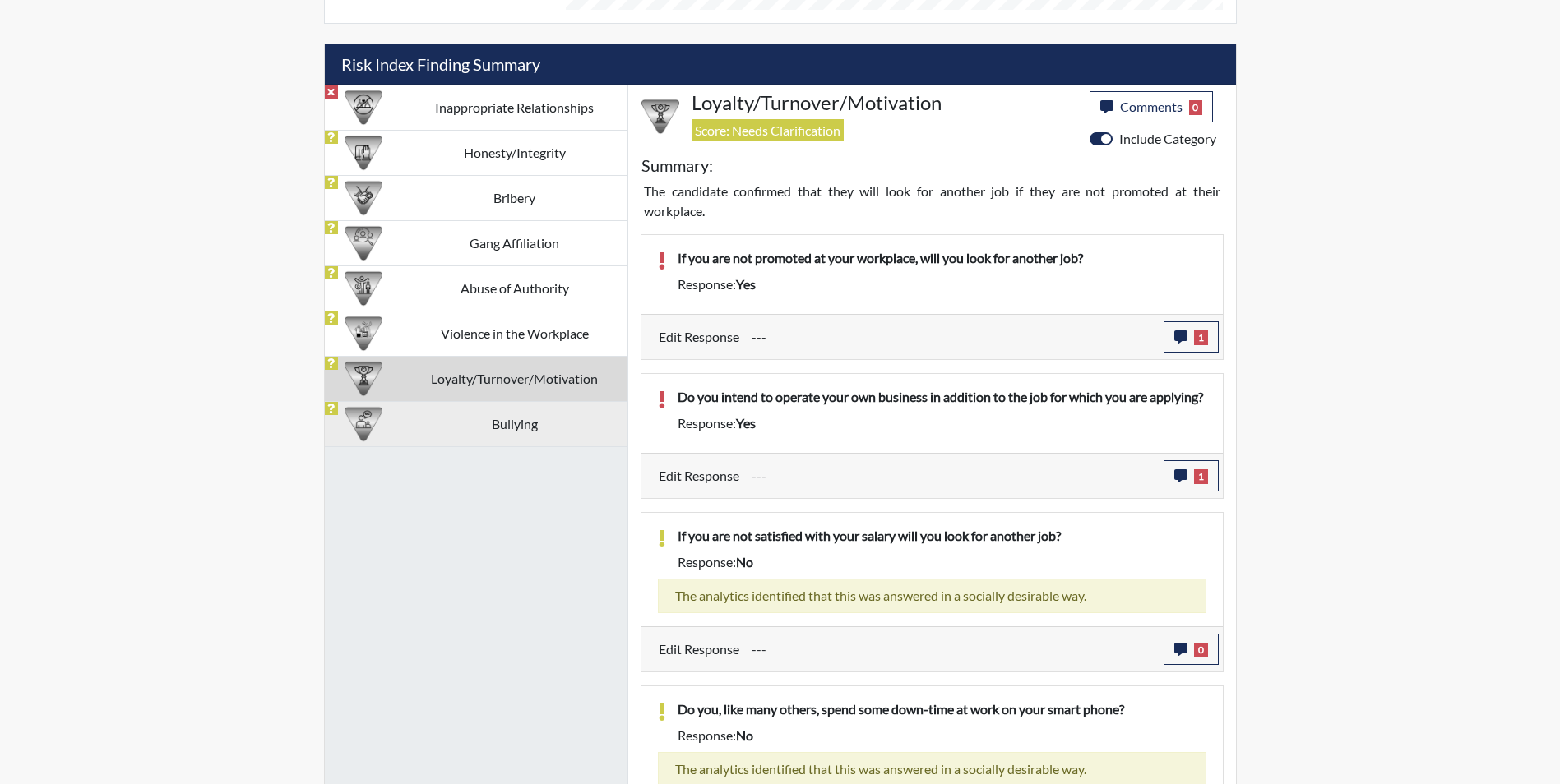
click at [552, 422] on td "Bullying" at bounding box center [514, 424] width 225 height 45
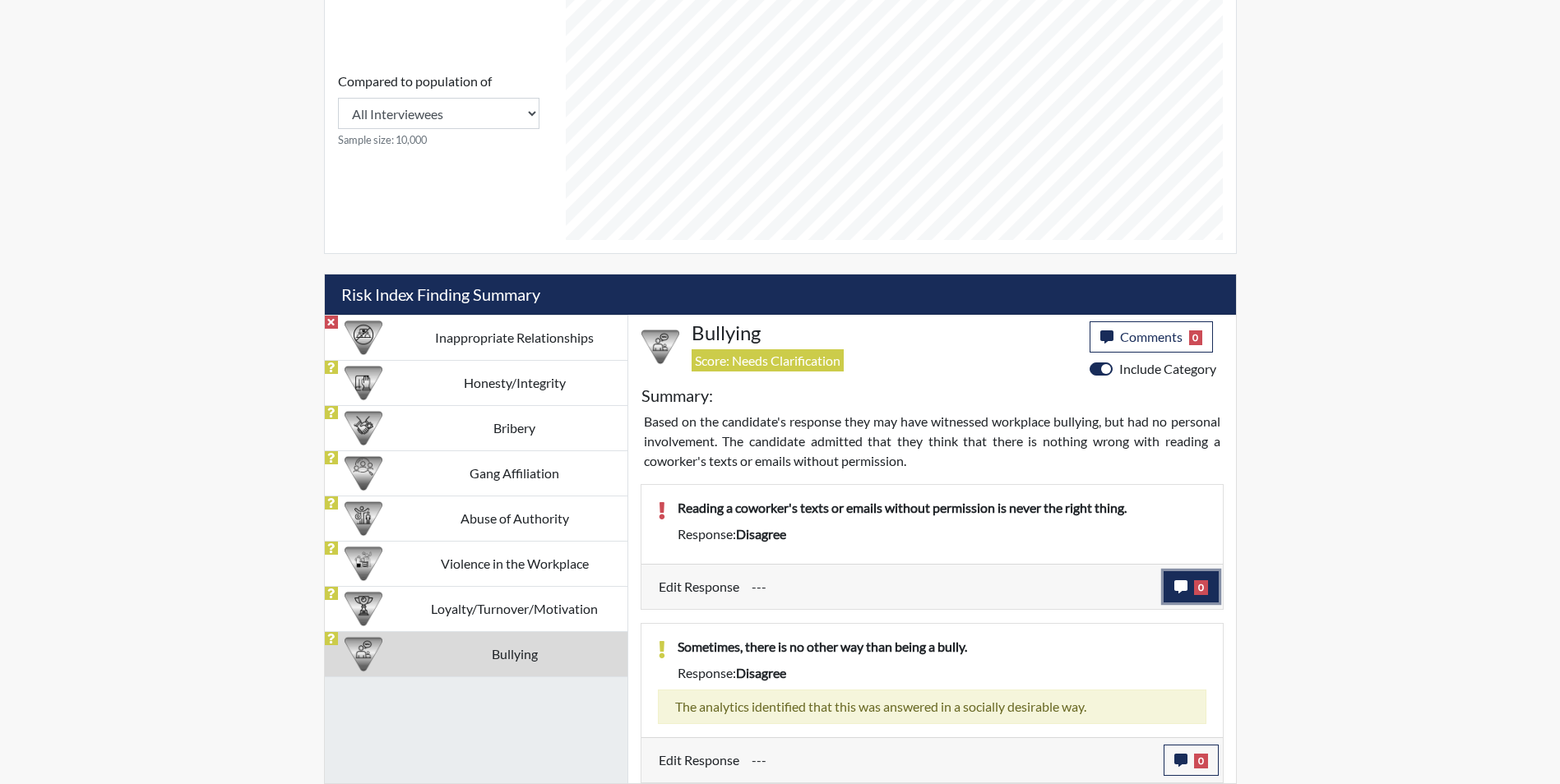
click at [1169, 582] on button "0" at bounding box center [1191, 587] width 56 height 31
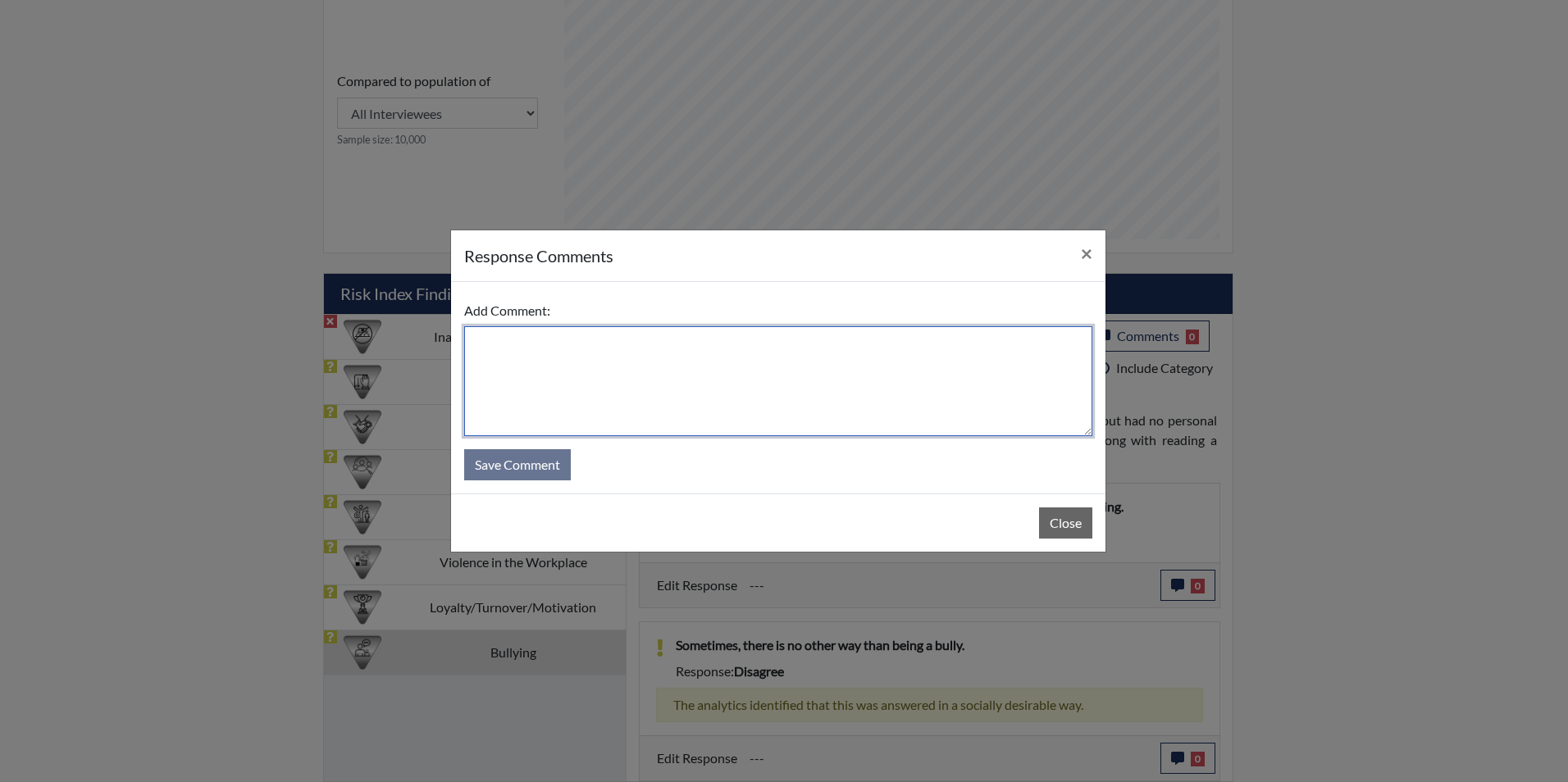
click at [615, 356] on textarea at bounding box center [778, 381] width 629 height 110
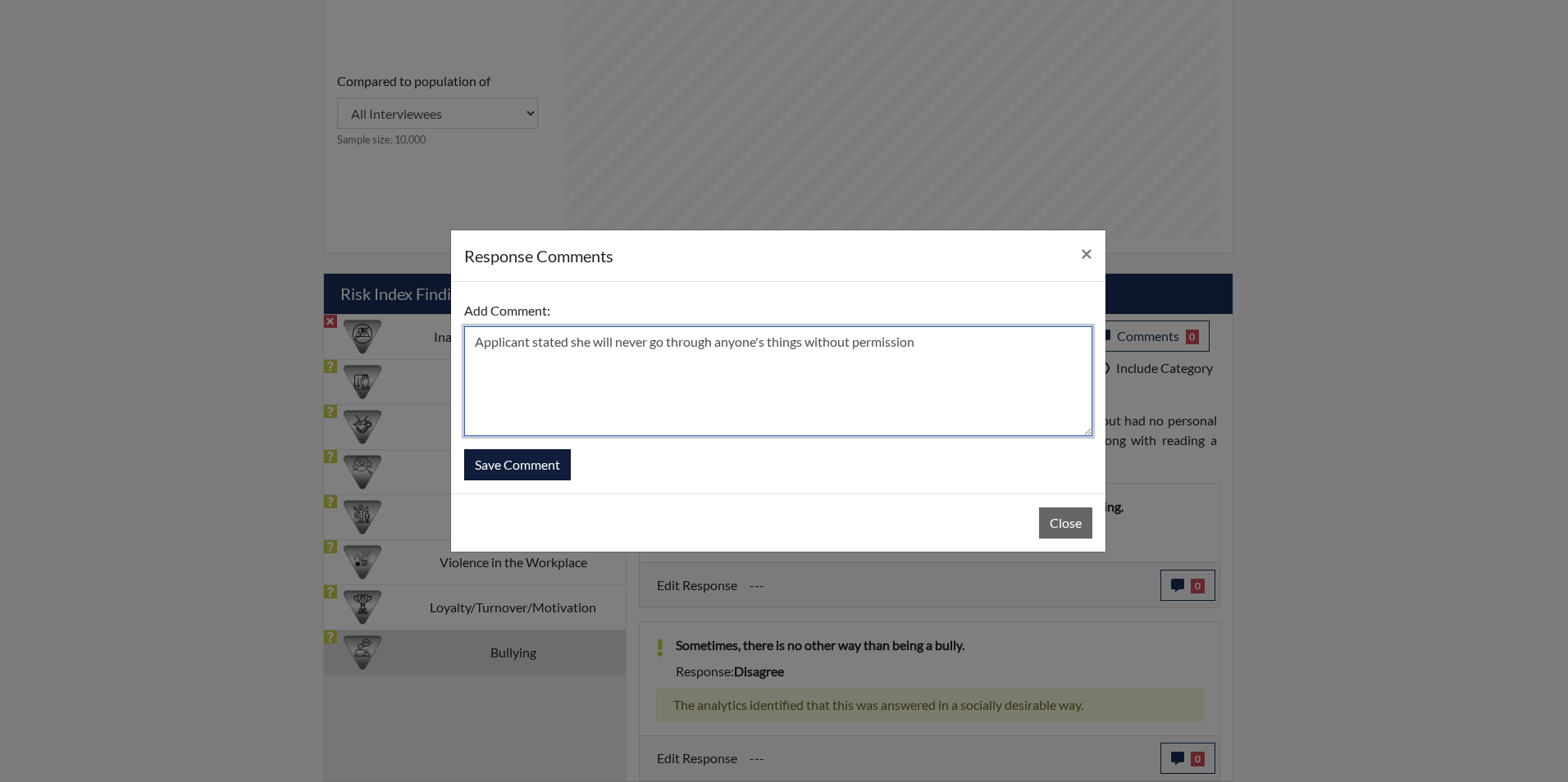
type textarea "Applicant stated she will never go through anyone's things without permission"
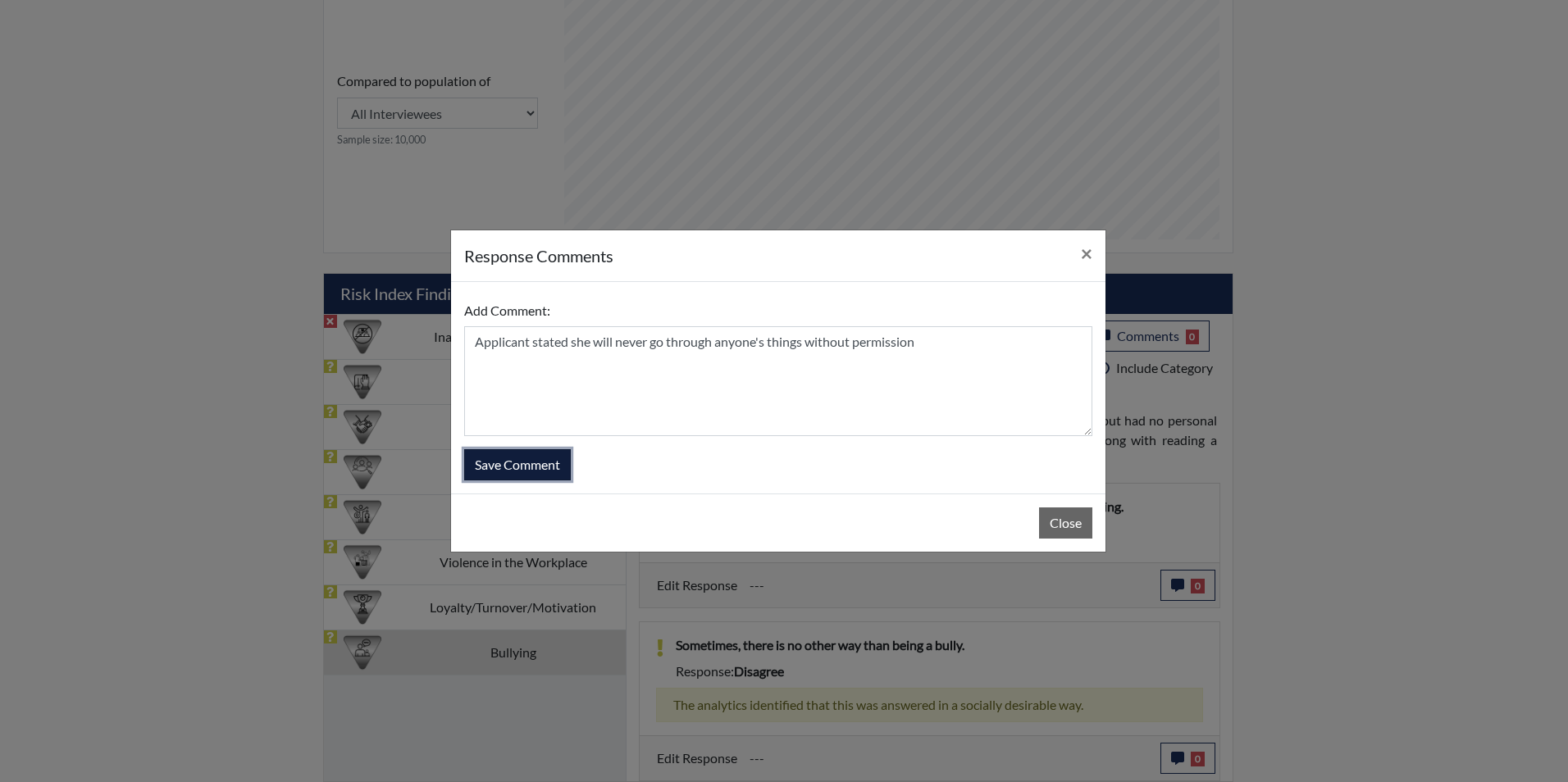
click at [562, 463] on button "Save Comment" at bounding box center [518, 465] width 107 height 31
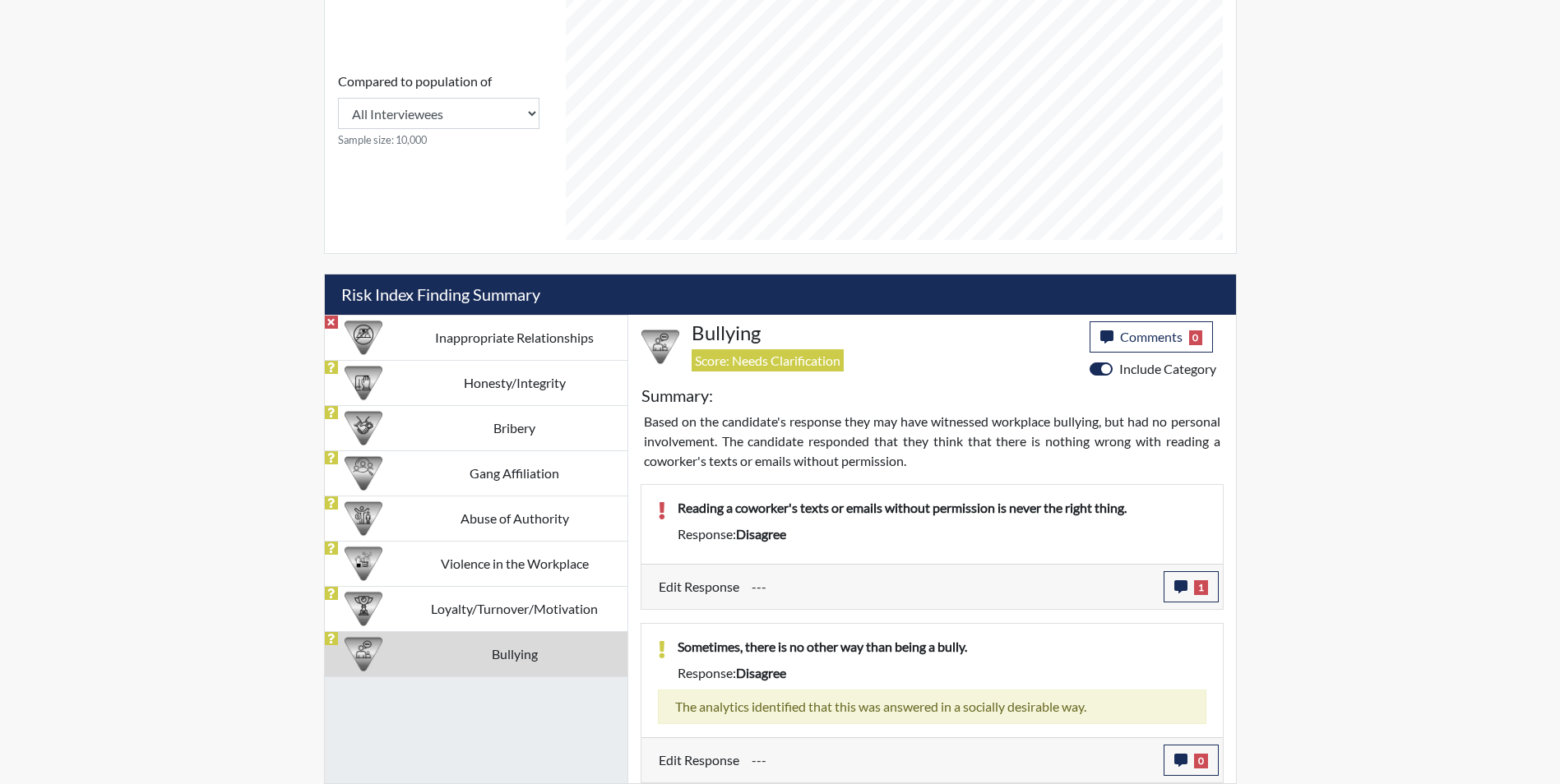
scroll to position [273, 683]
